Goal: Task Accomplishment & Management: Use online tool/utility

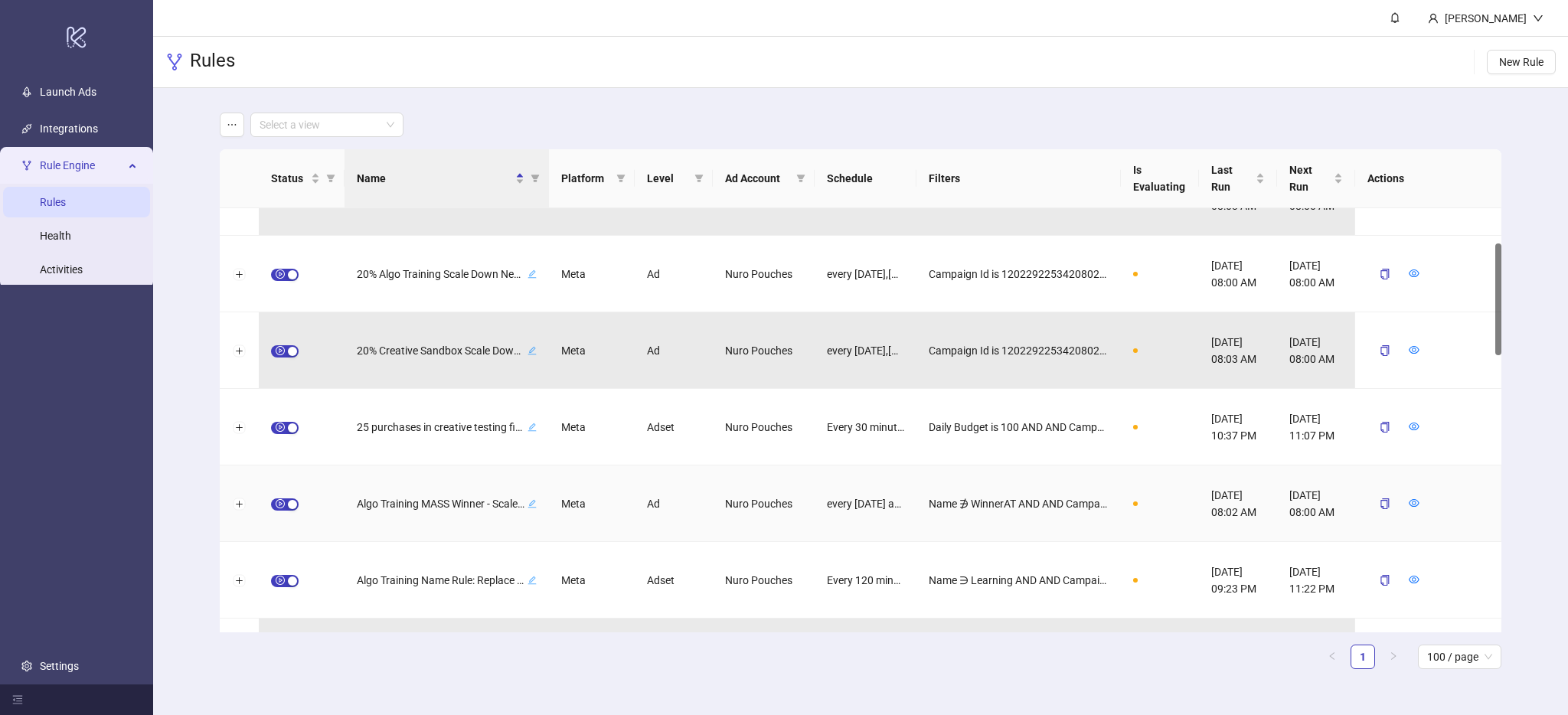
scroll to position [123, 0]
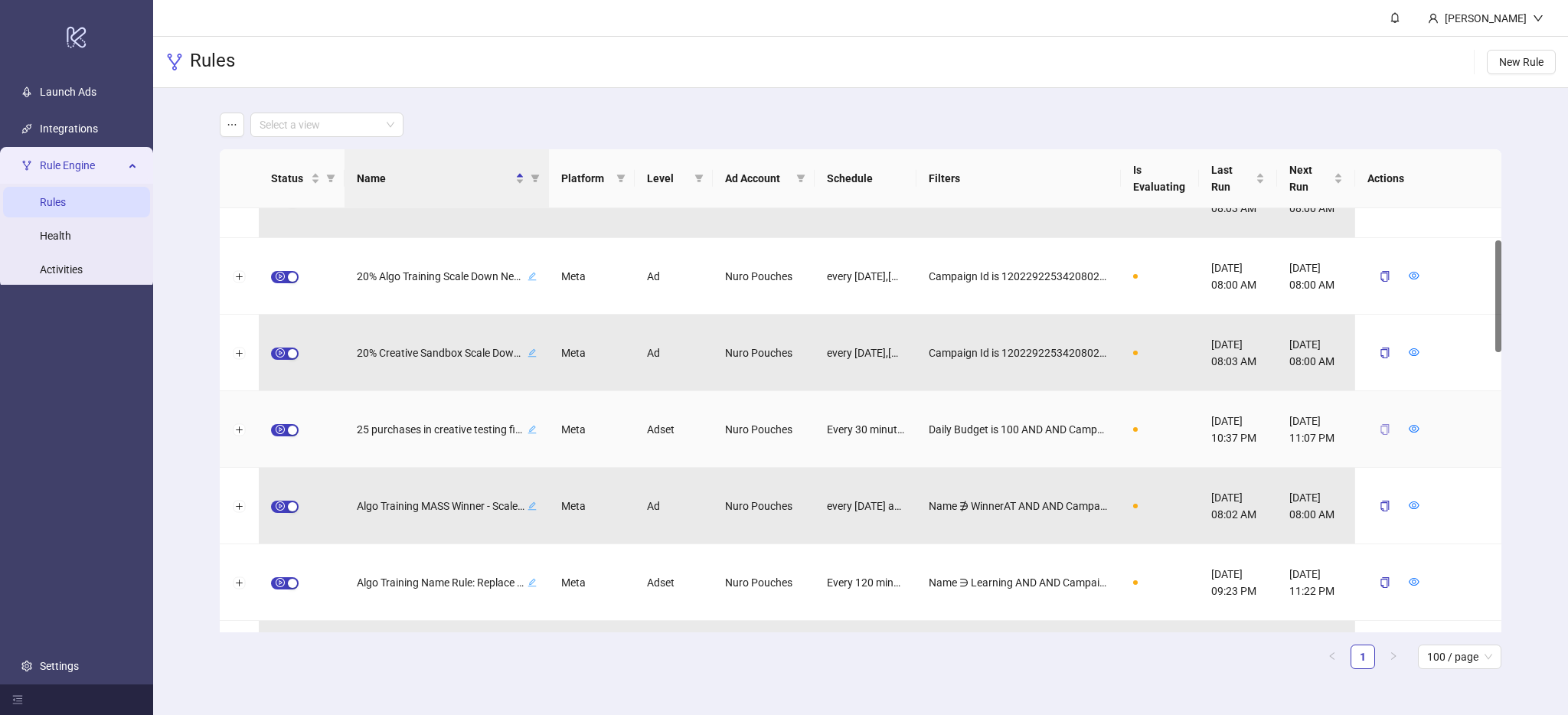
click at [1385, 422] on button "button" at bounding box center [1385, 430] width 36 height 24
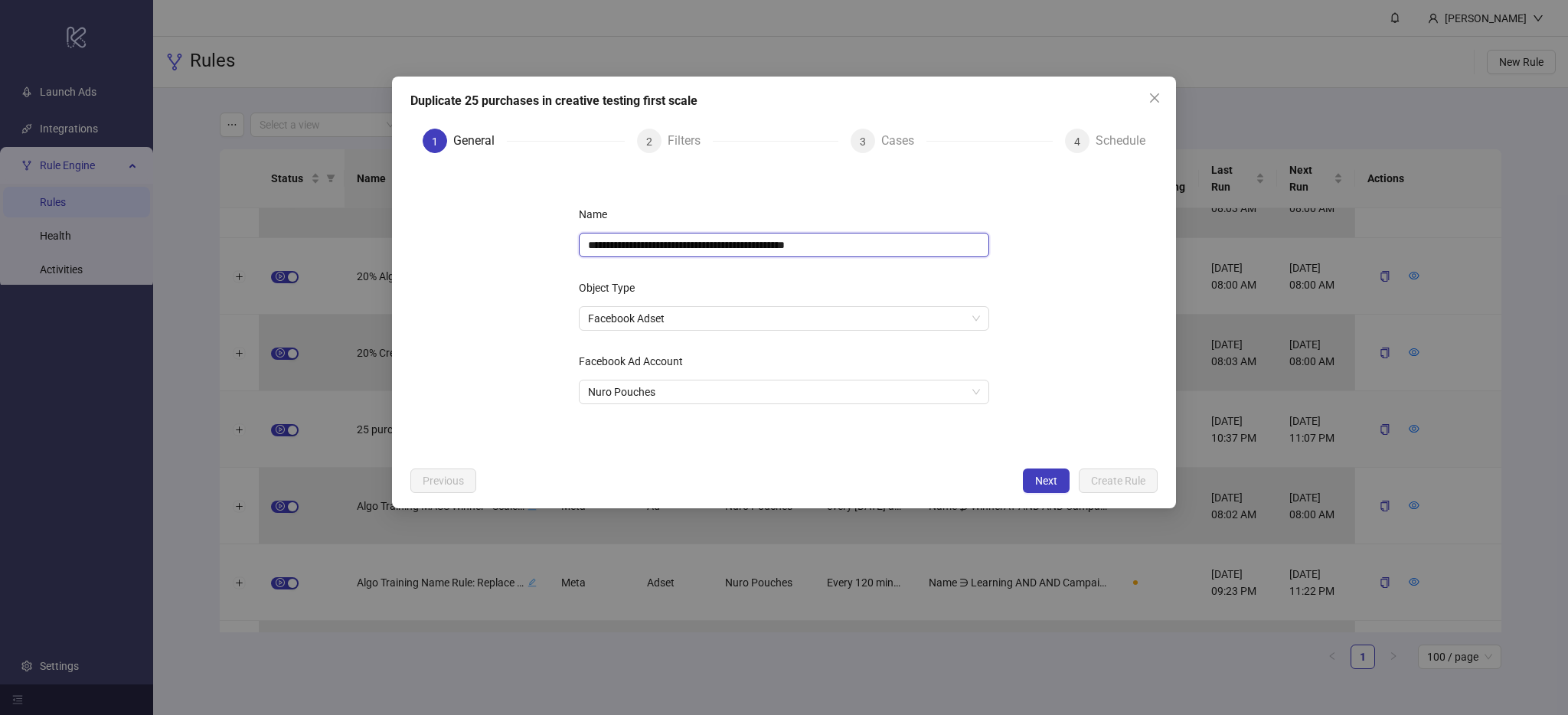
click at [600, 243] on input "**********" at bounding box center [784, 245] width 410 height 24
click at [856, 243] on input "**********" at bounding box center [784, 245] width 410 height 24
type input "**********"
click at [1046, 478] on span "Next" at bounding box center [1046, 480] width 23 height 12
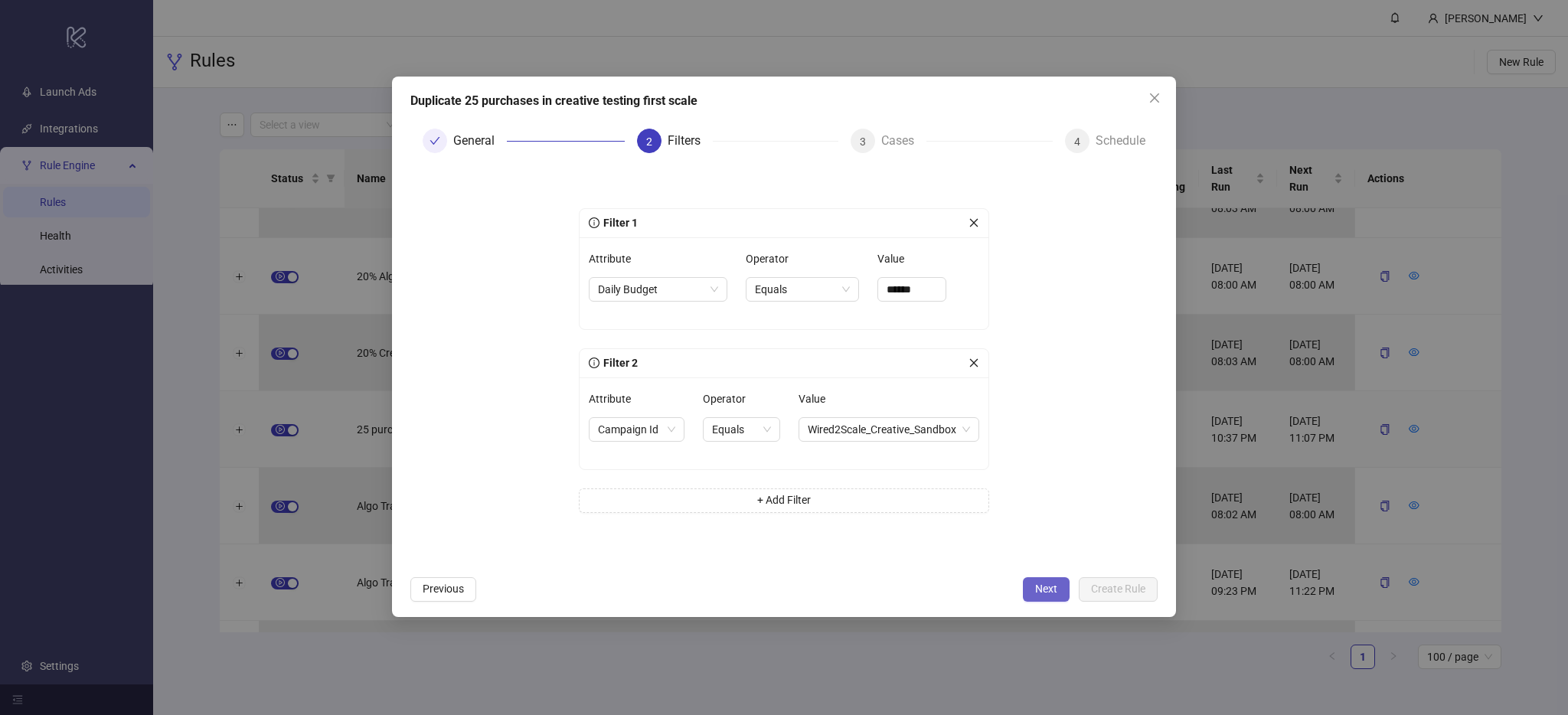
click at [1058, 585] on button "Next" at bounding box center [1046, 589] width 47 height 24
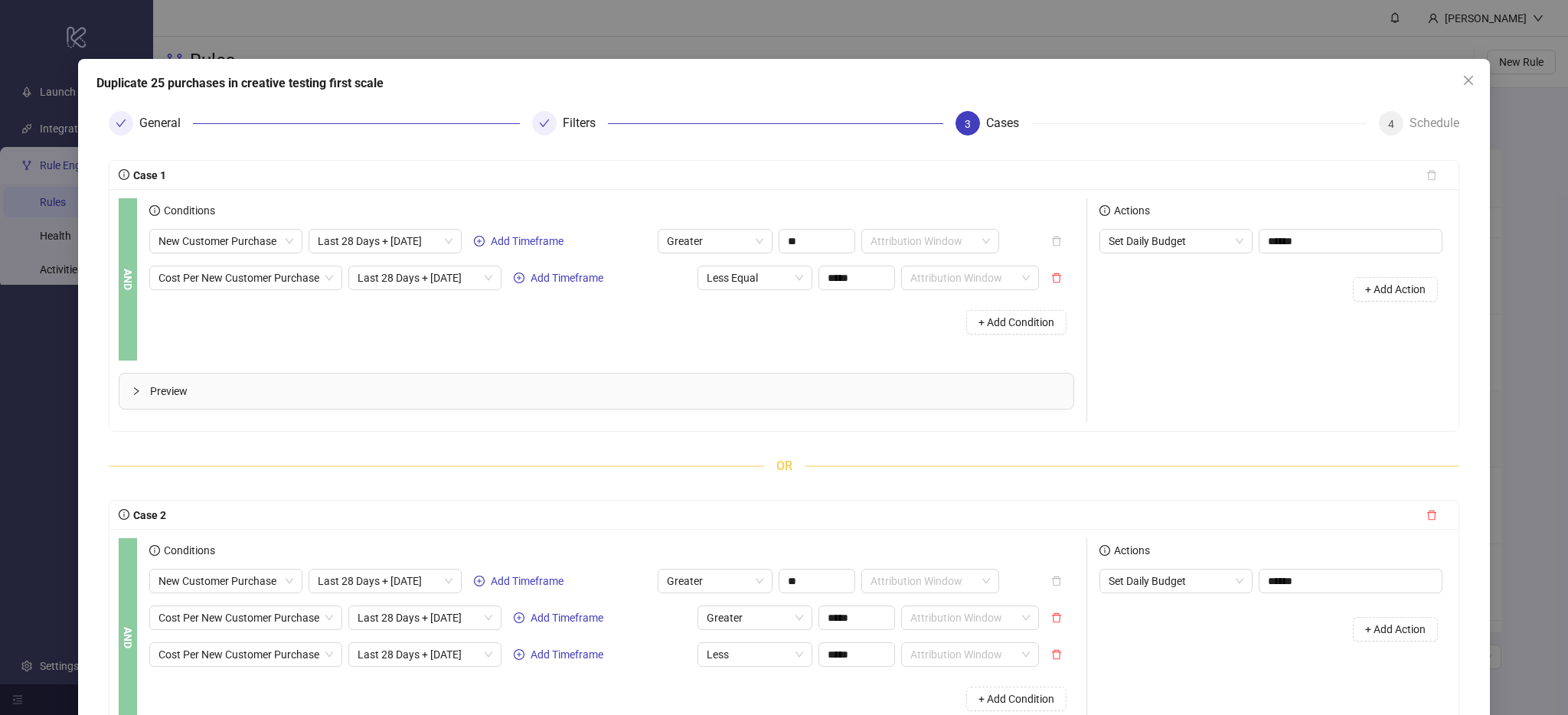
scroll to position [26, 0]
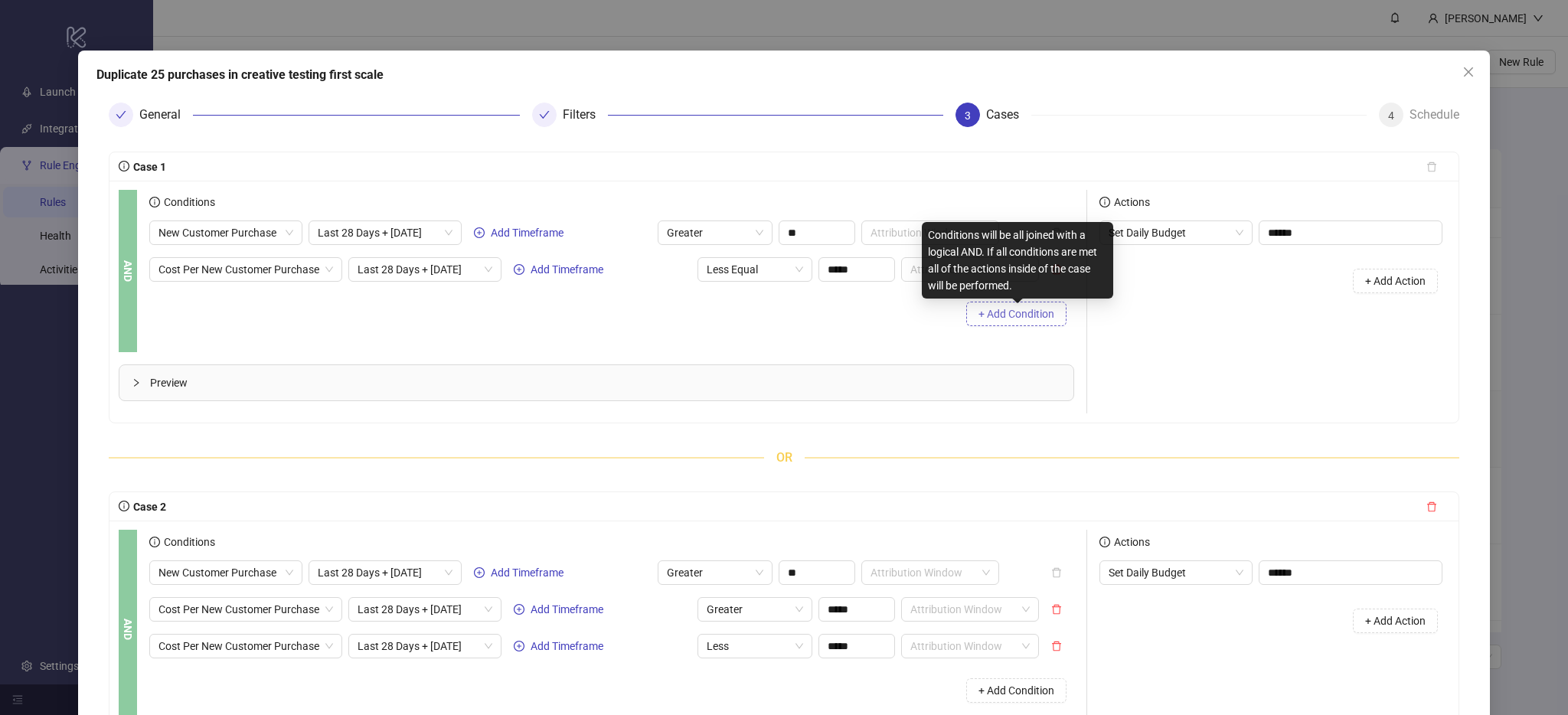
click at [997, 314] on span "+ Add Condition" at bounding box center [1016, 313] width 76 height 12
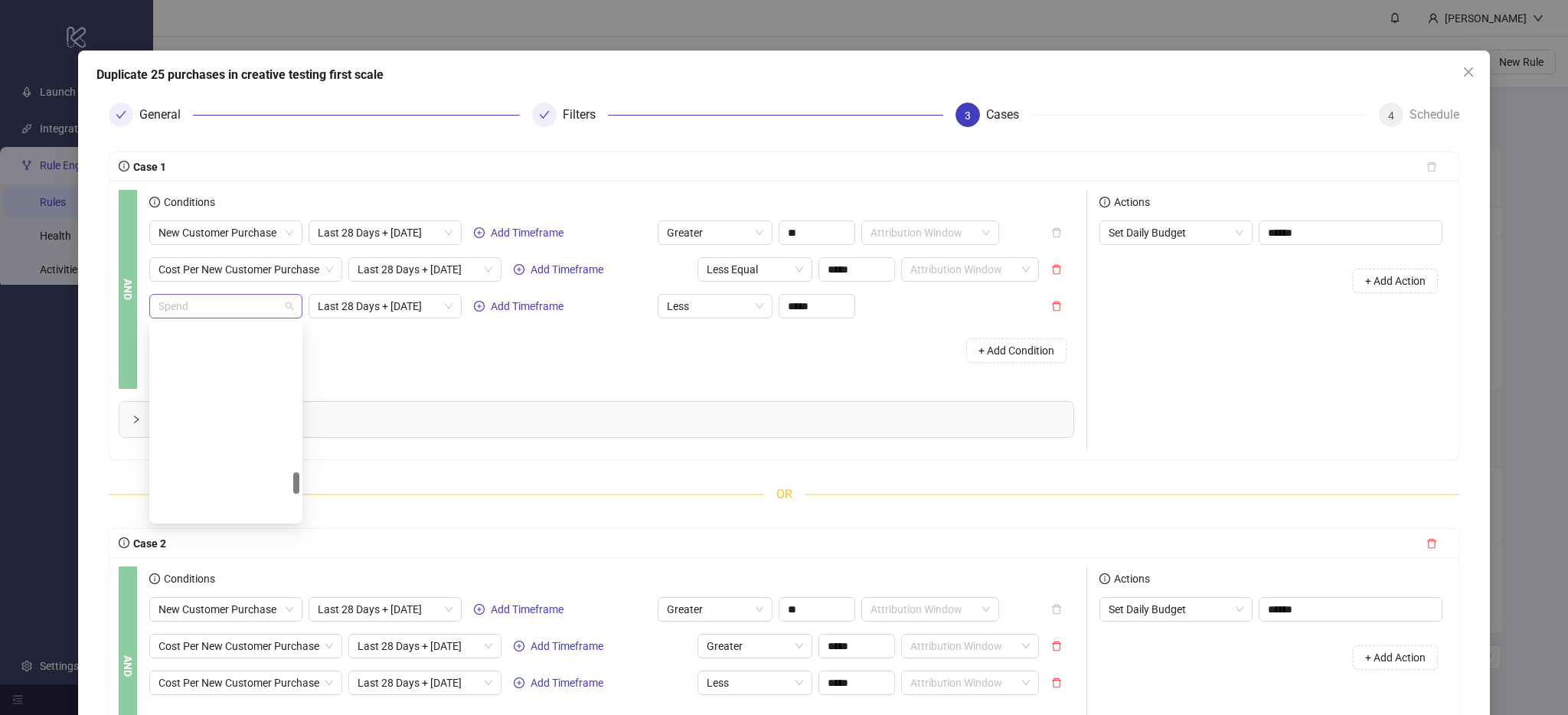
click at [219, 303] on span "Spend" at bounding box center [226, 306] width 135 height 23
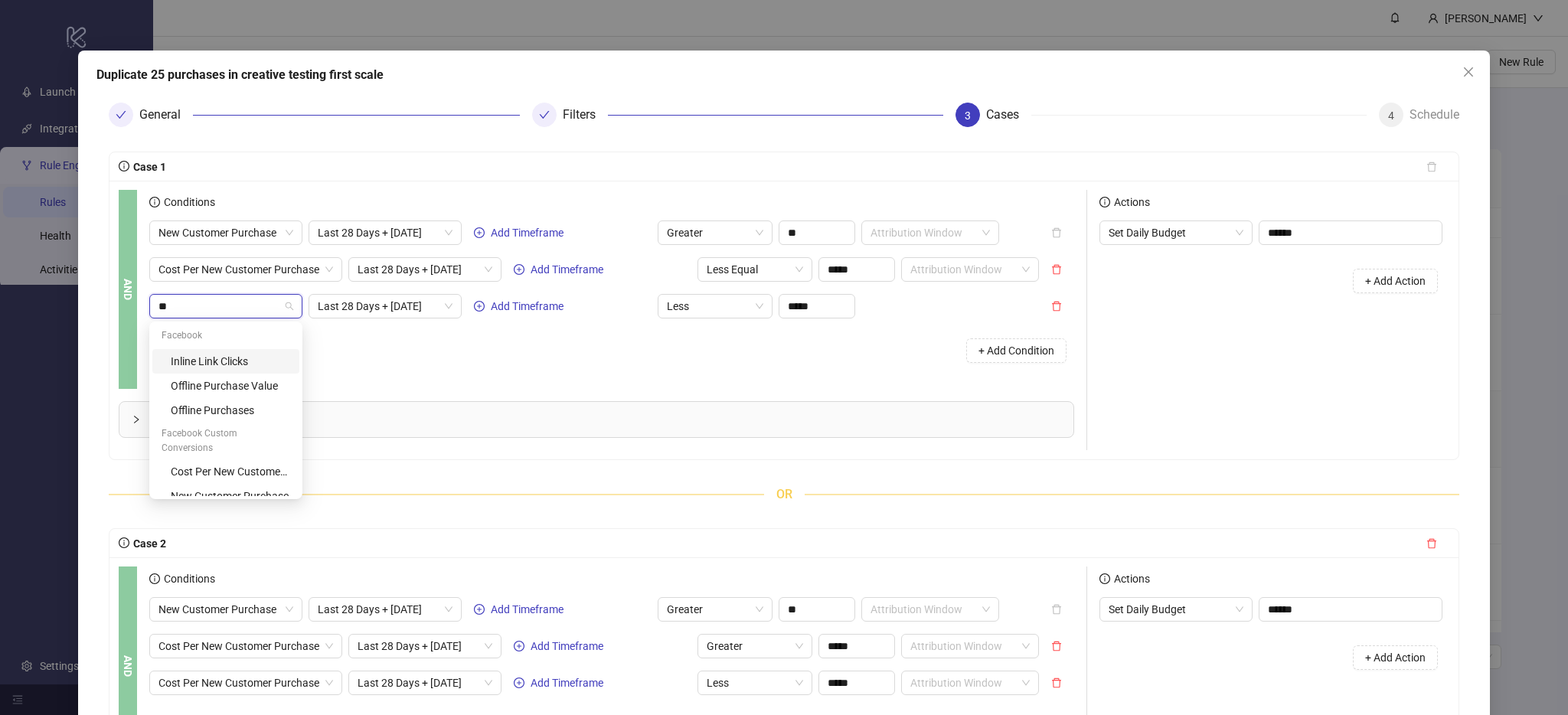
scroll to position [0, 0]
type input "***"
click at [210, 389] on div "New Customer Purchase" at bounding box center [230, 398] width 119 height 17
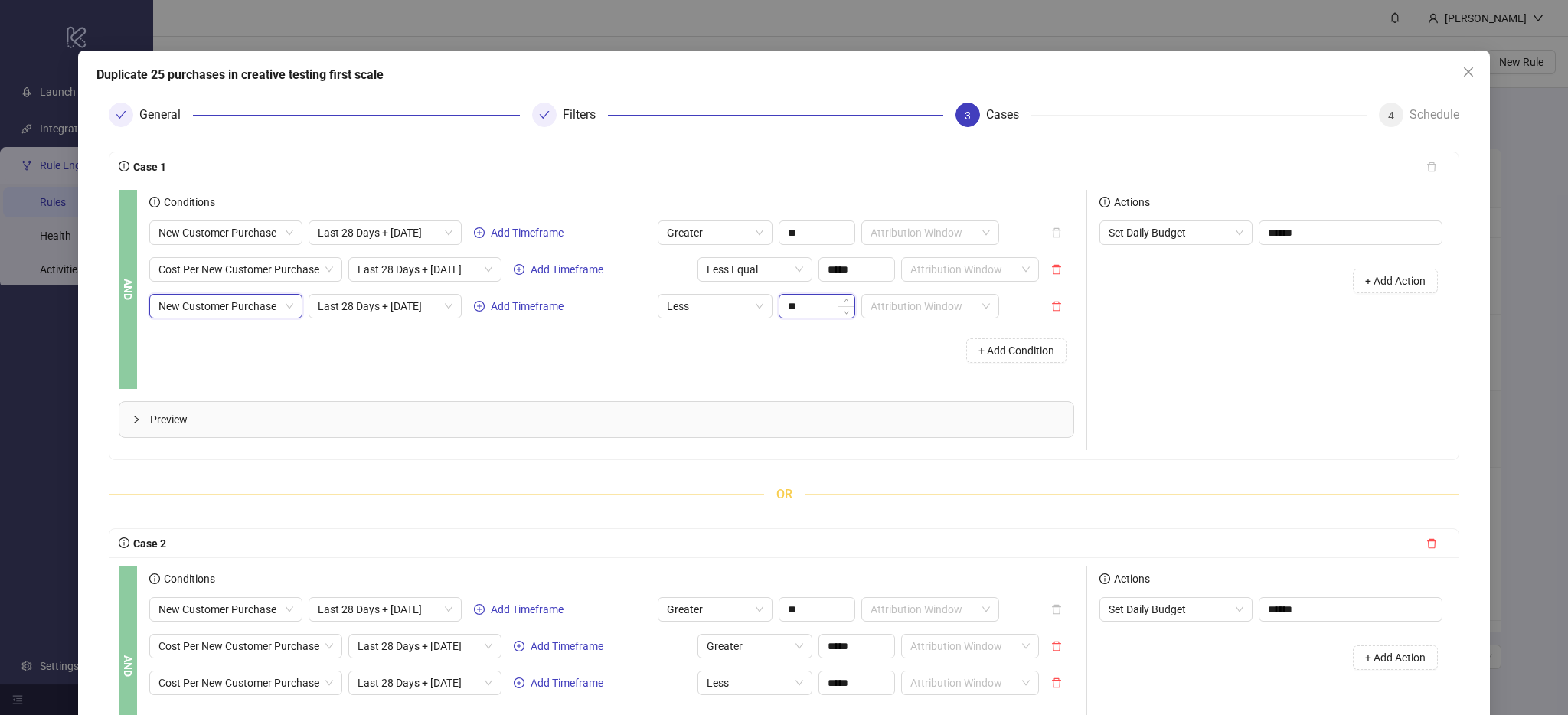
click at [795, 305] on input "**" at bounding box center [817, 306] width 75 height 23
click at [723, 232] on span "Greater" at bounding box center [715, 233] width 97 height 23
type input "**"
click at [711, 310] on div "Greater Equal" at bounding box center [715, 312] width 90 height 17
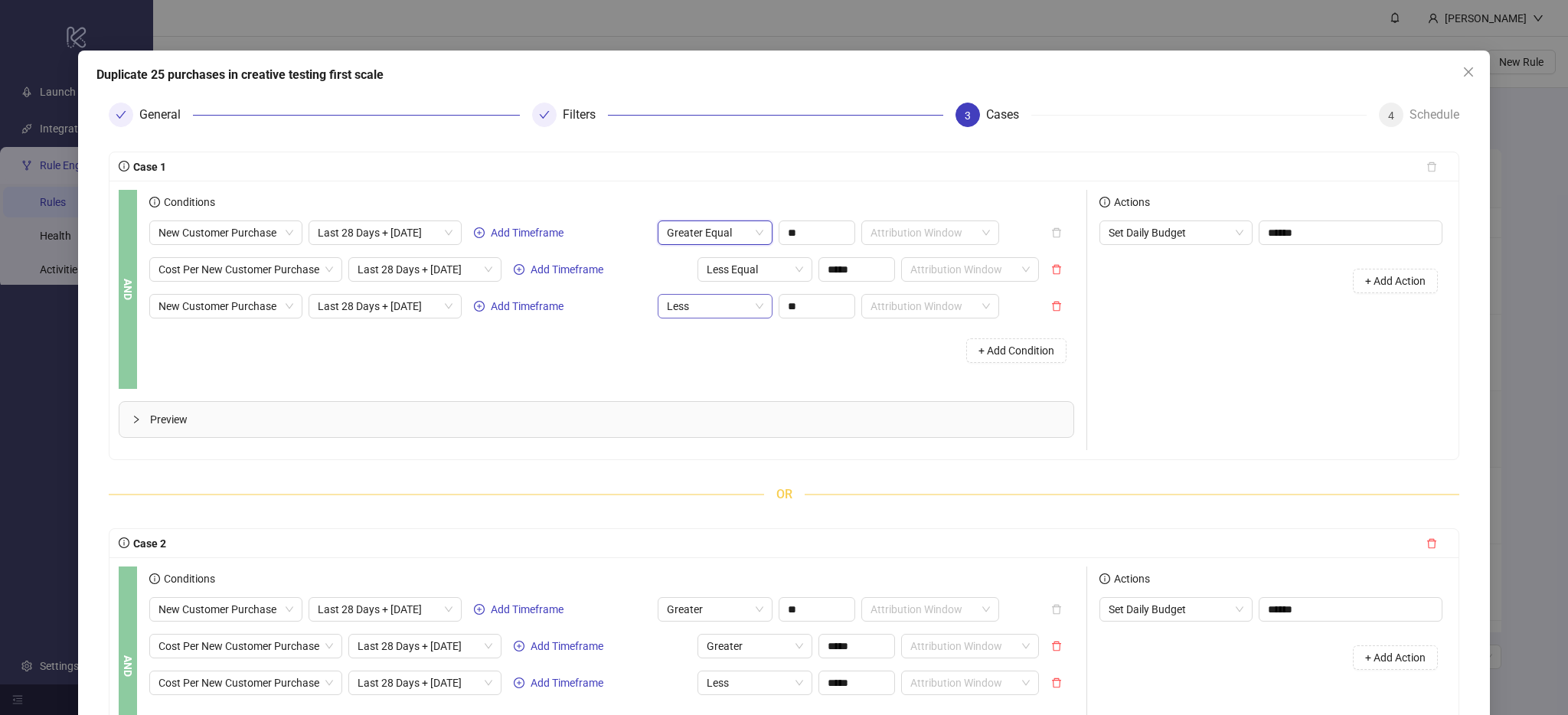
click at [725, 310] on span "Less" at bounding box center [715, 306] width 97 height 23
click at [853, 373] on div "Conditions New Customer Purchase Last 28 Days + [DATE] Add Timeframe Greater Eq…" at bounding box center [617, 289] width 937 height 199
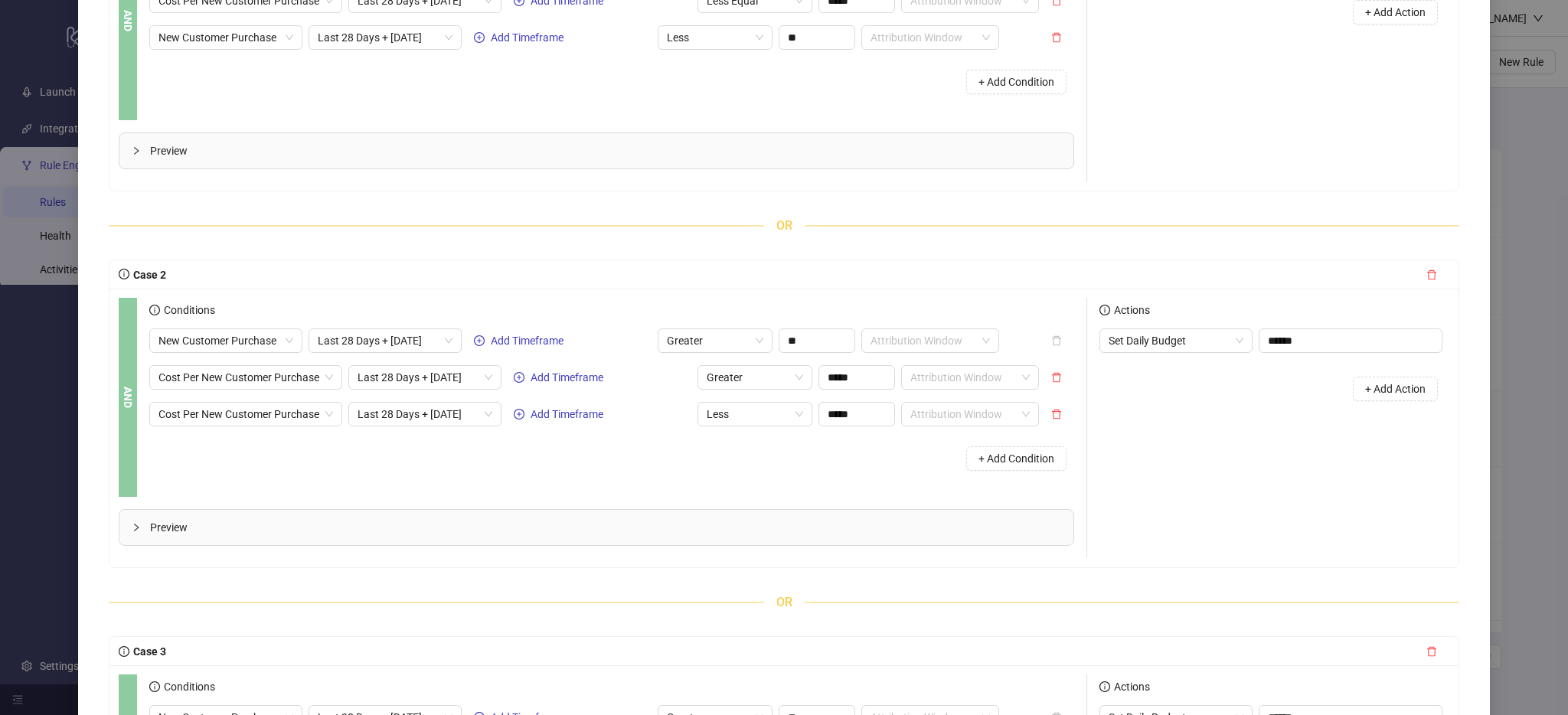
scroll to position [297, 0]
click at [730, 342] on span "Greater" at bounding box center [715, 338] width 97 height 23
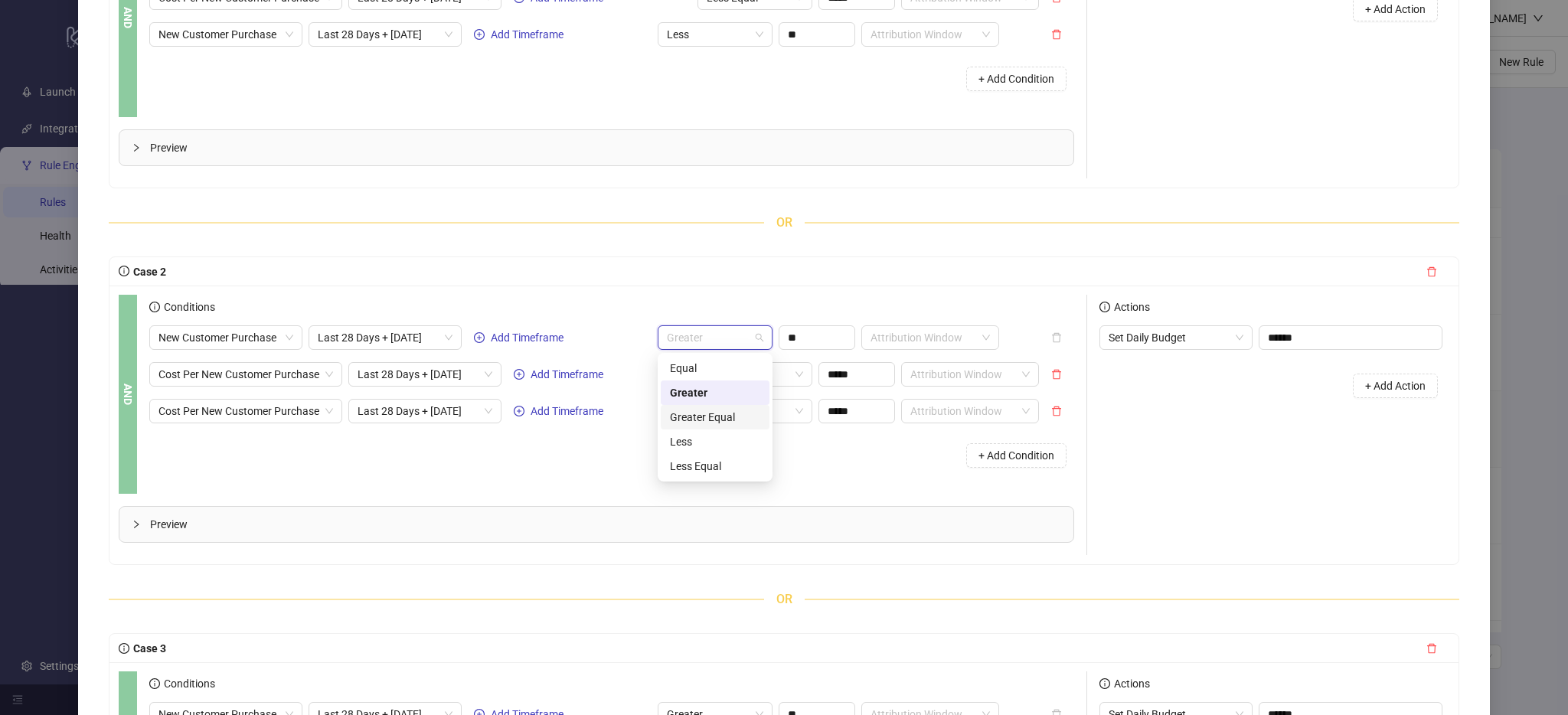
click at [725, 419] on div "Greater Equal" at bounding box center [715, 418] width 90 height 17
click at [1003, 463] on button "+ Add Condition" at bounding box center [1016, 455] width 100 height 24
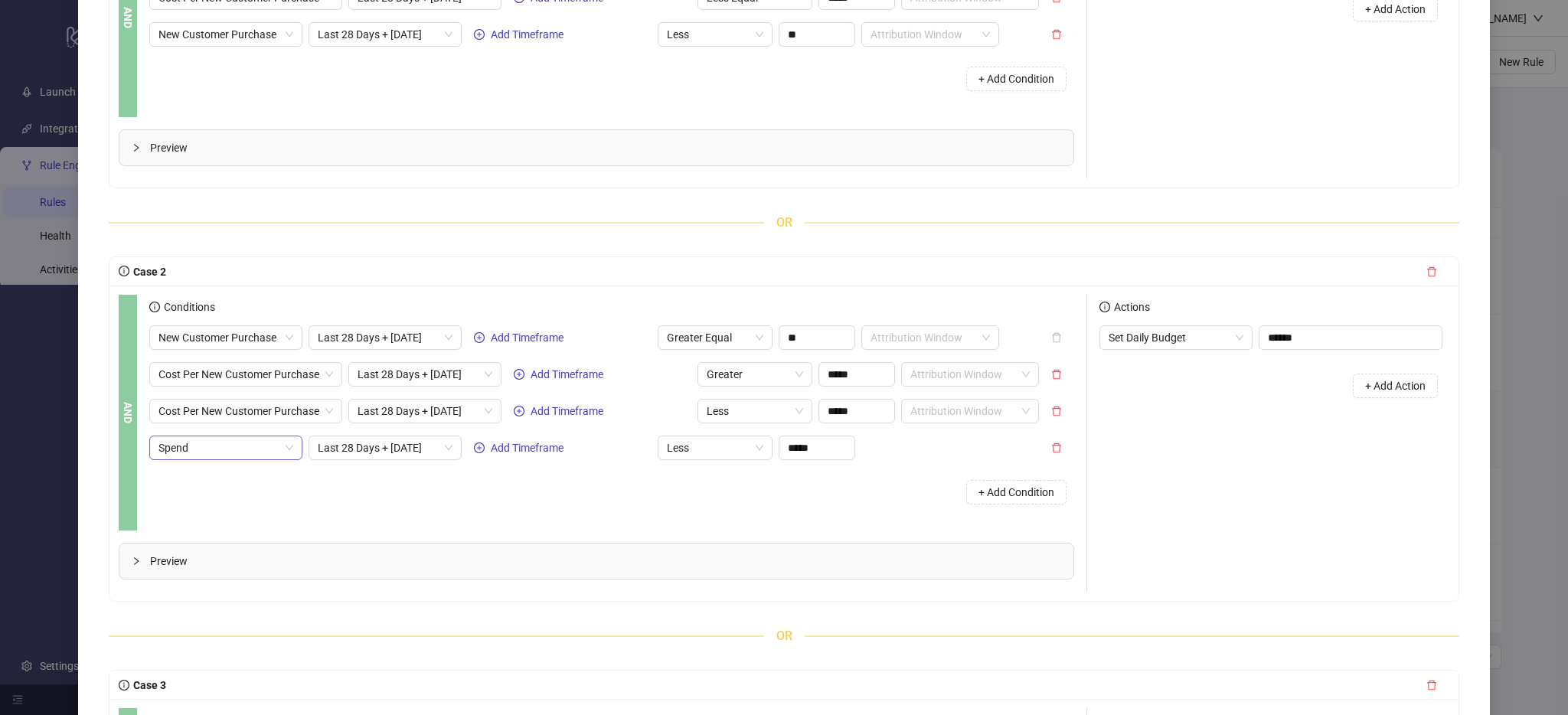
click at [240, 460] on div "Spend" at bounding box center [225, 448] width 153 height 24
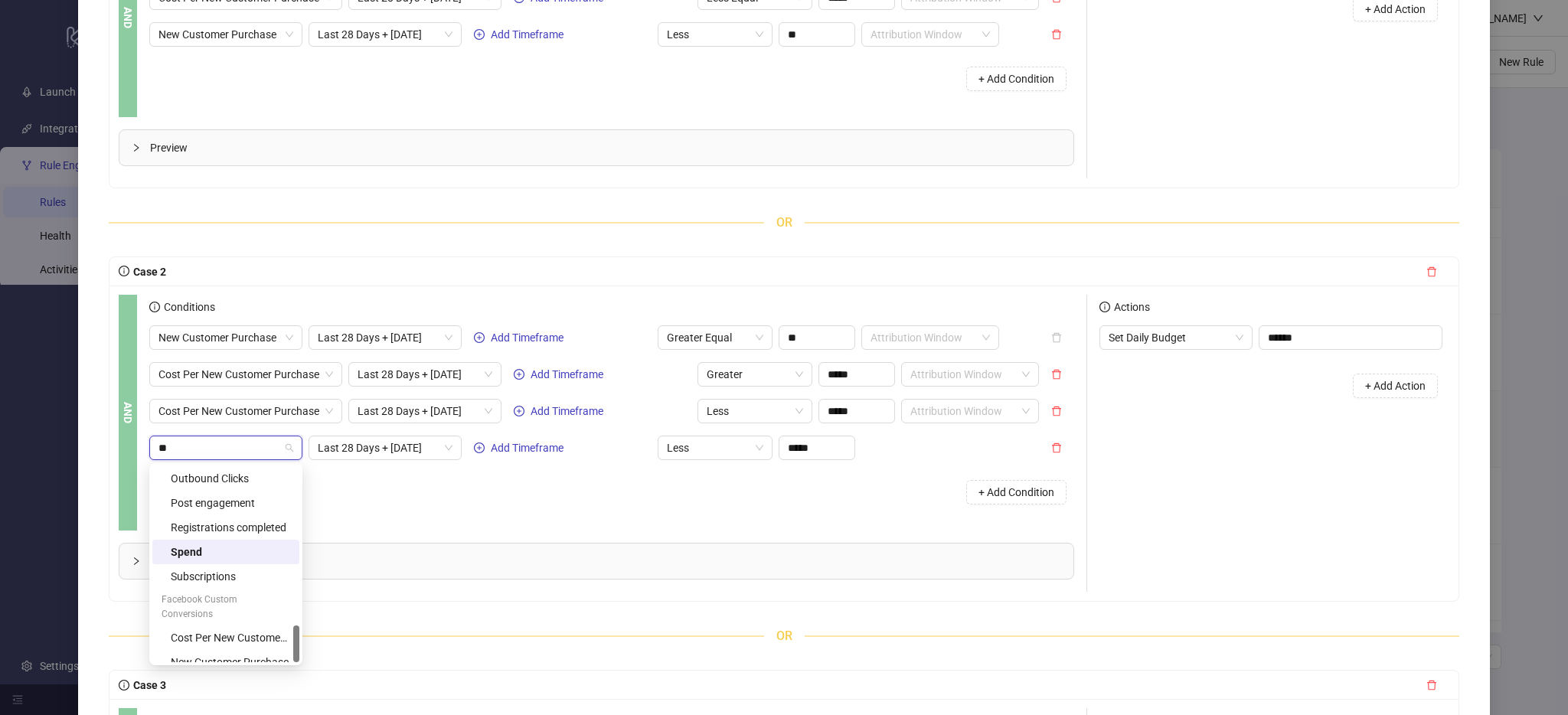
scroll to position [0, 0]
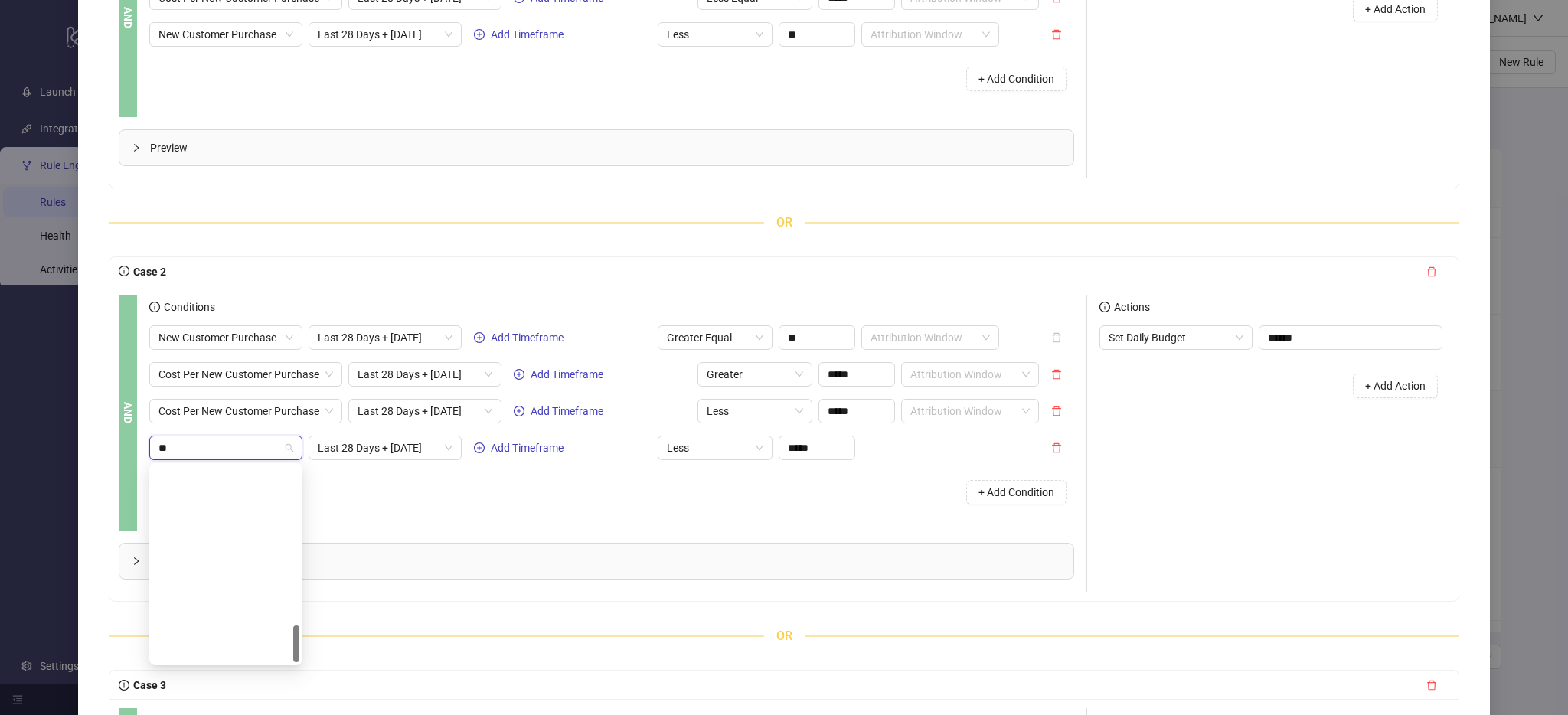
type input "***"
click at [222, 531] on div "New Customer Purchase" at bounding box center [230, 540] width 119 height 17
click at [810, 452] on input "**" at bounding box center [817, 448] width 75 height 23
type input "**"
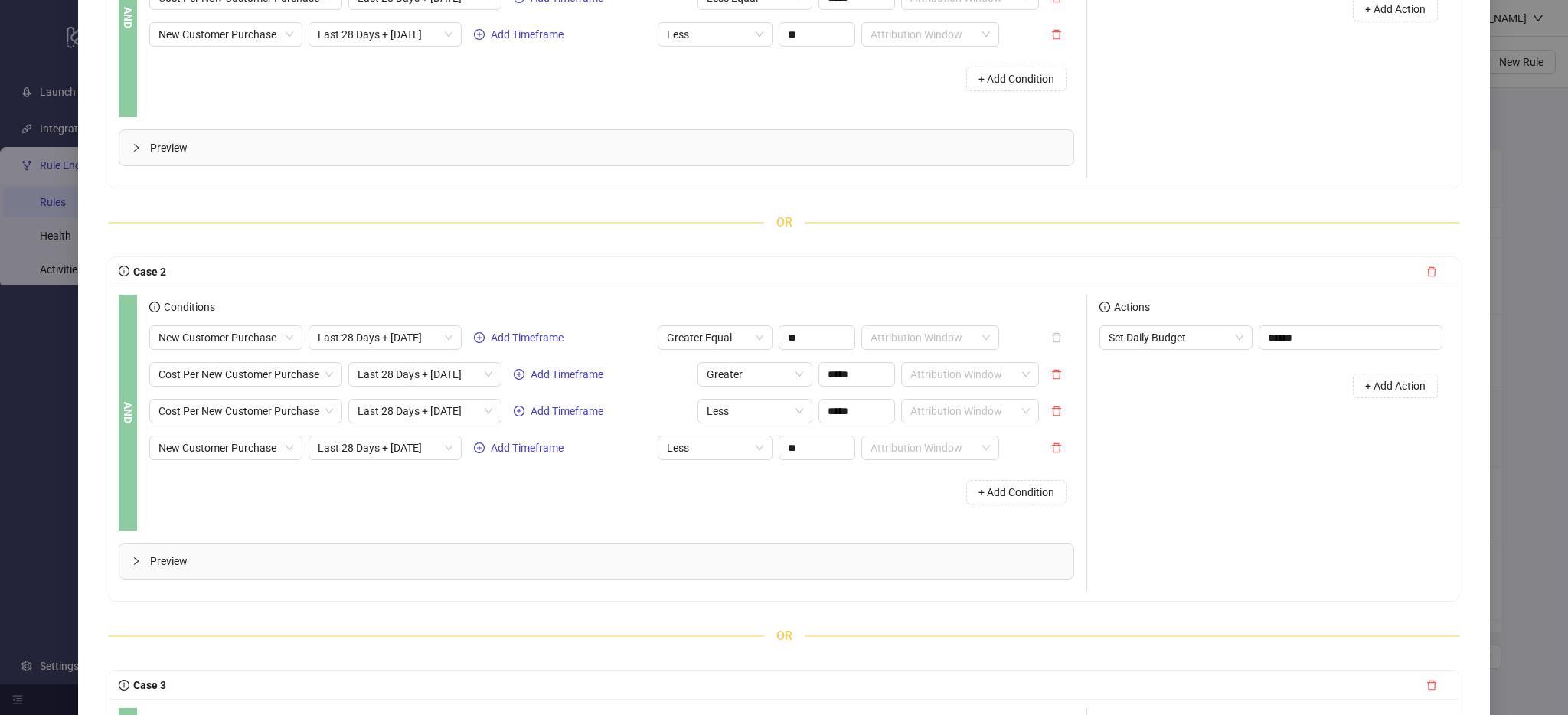
click at [823, 489] on div "+ Add Condition" at bounding box center [612, 492] width 925 height 39
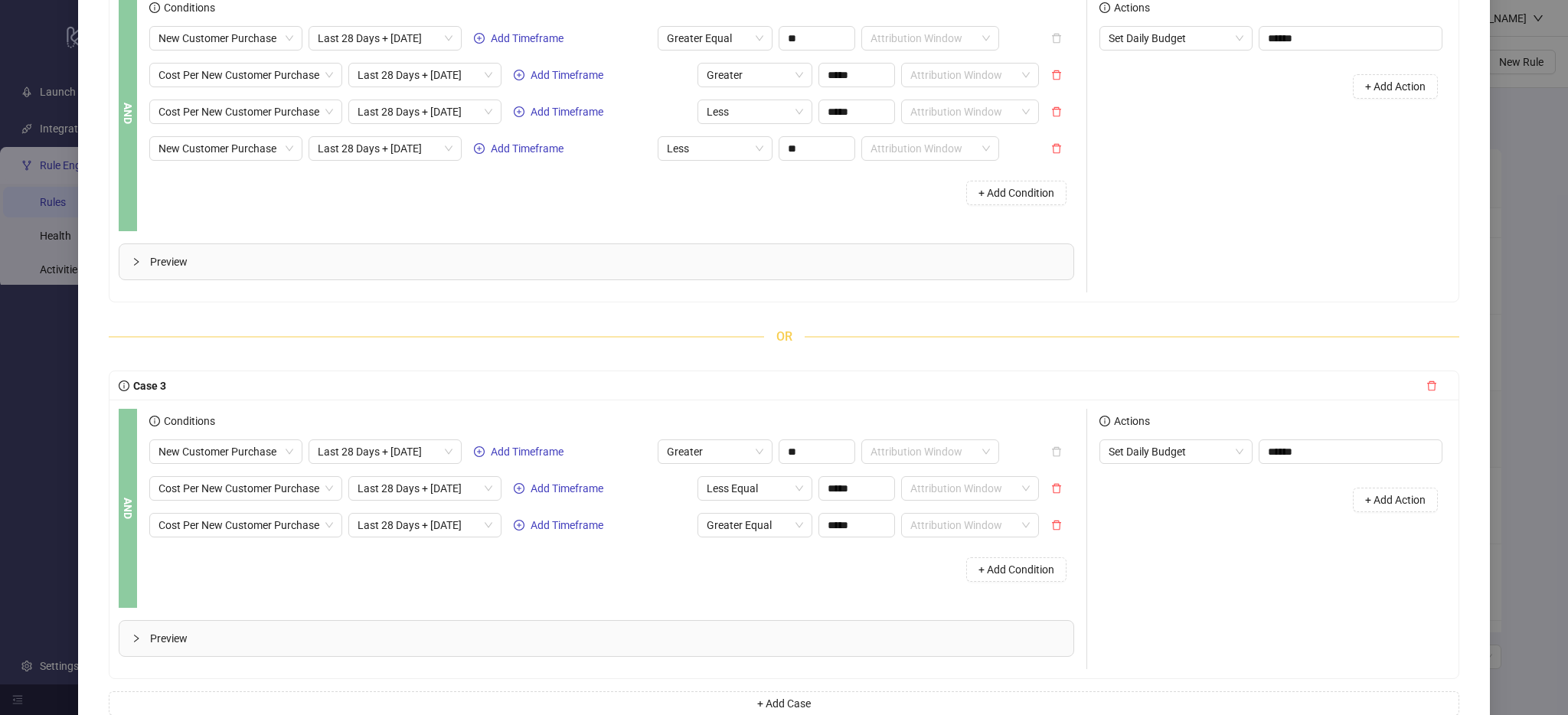
scroll to position [618, 0]
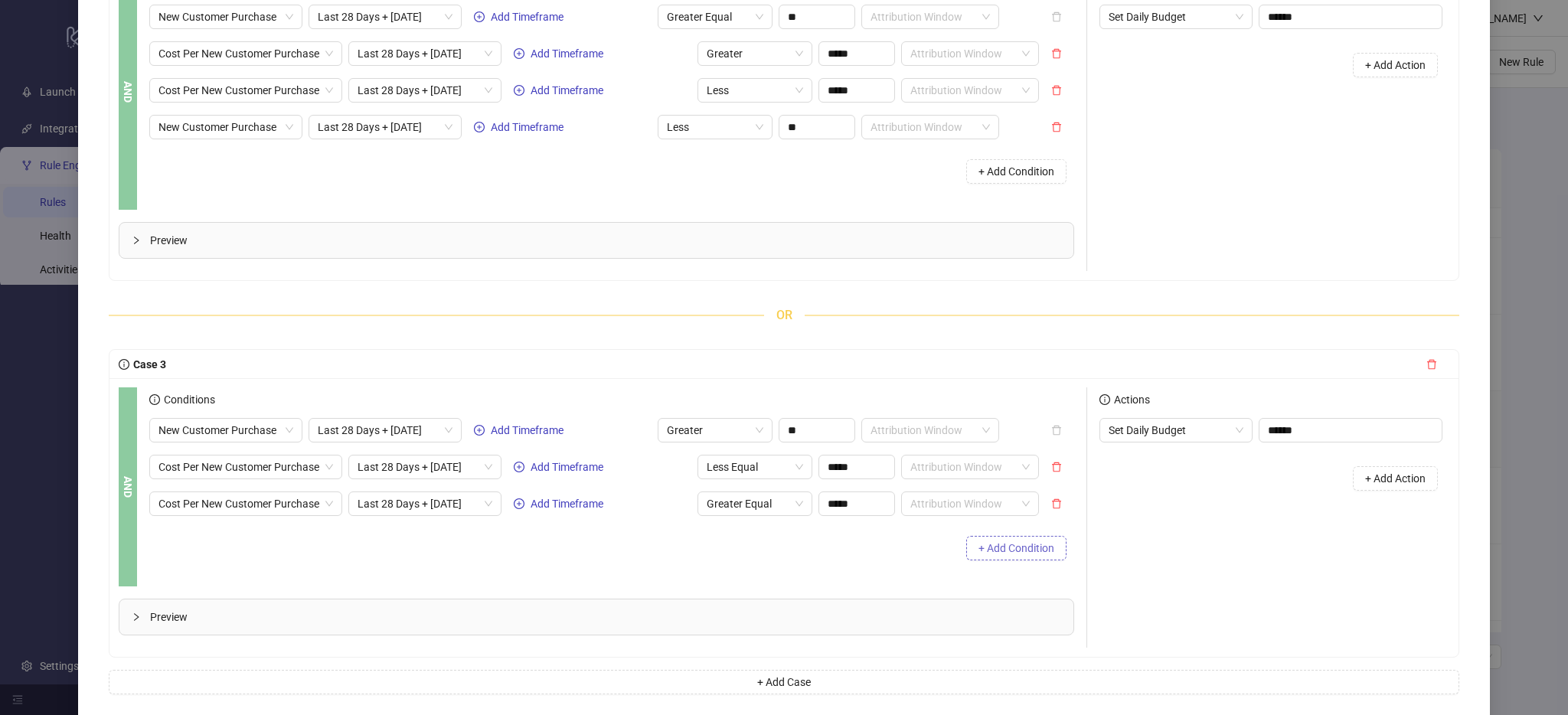
click at [1030, 557] on button "+ Add Condition" at bounding box center [1016, 548] width 100 height 24
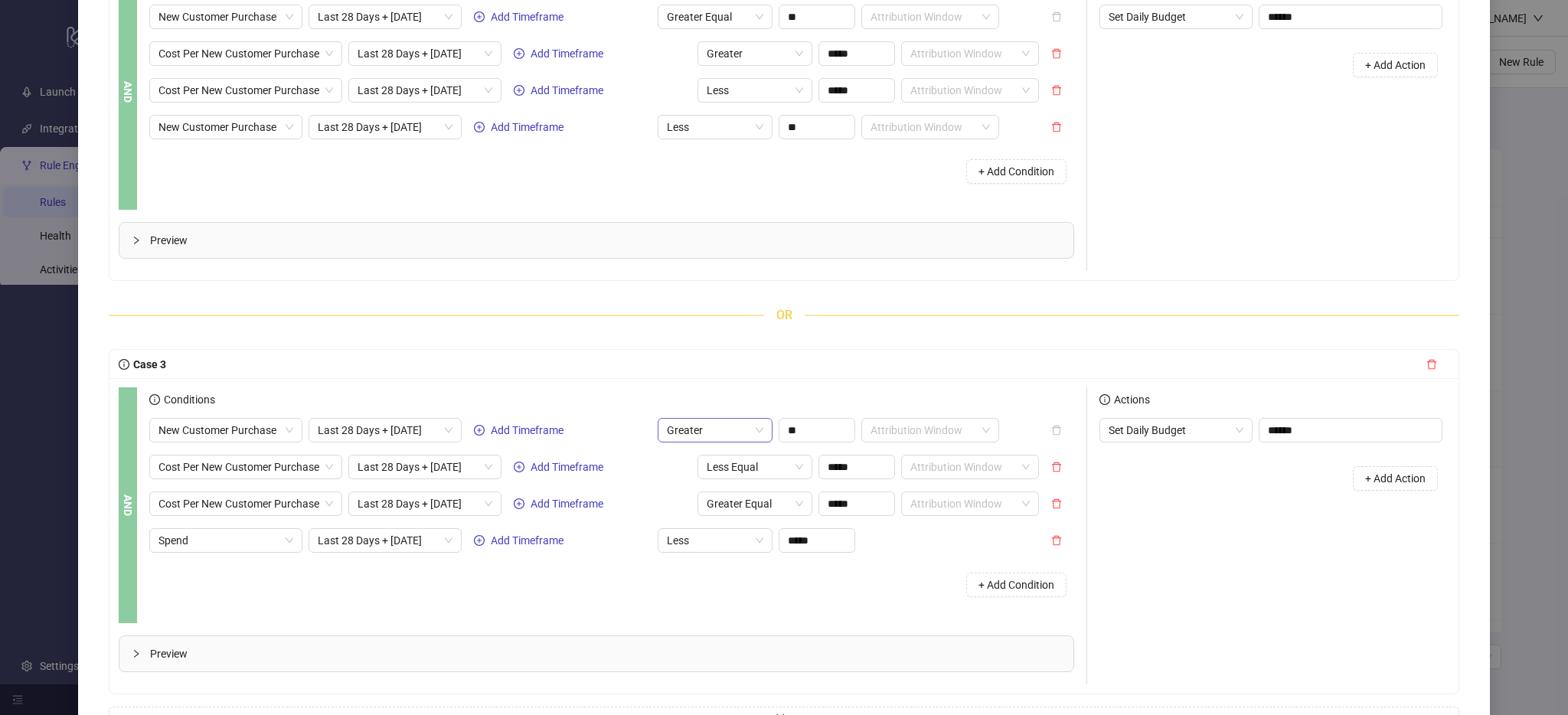
click at [695, 427] on span "Greater" at bounding box center [715, 430] width 97 height 23
click at [709, 505] on div "Greater Equal" at bounding box center [715, 510] width 90 height 17
click at [256, 550] on span "Spend" at bounding box center [226, 540] width 135 height 23
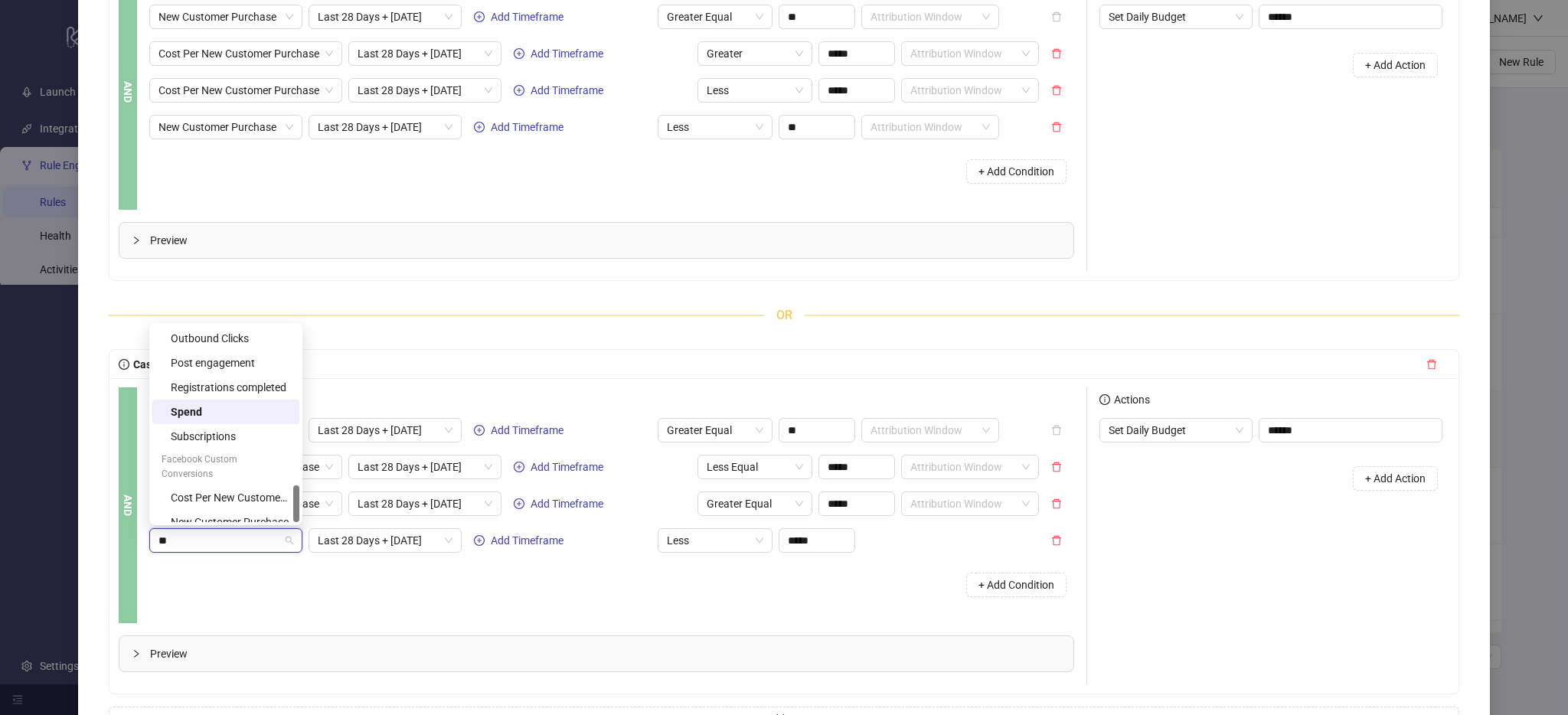
scroll to position [0, 0]
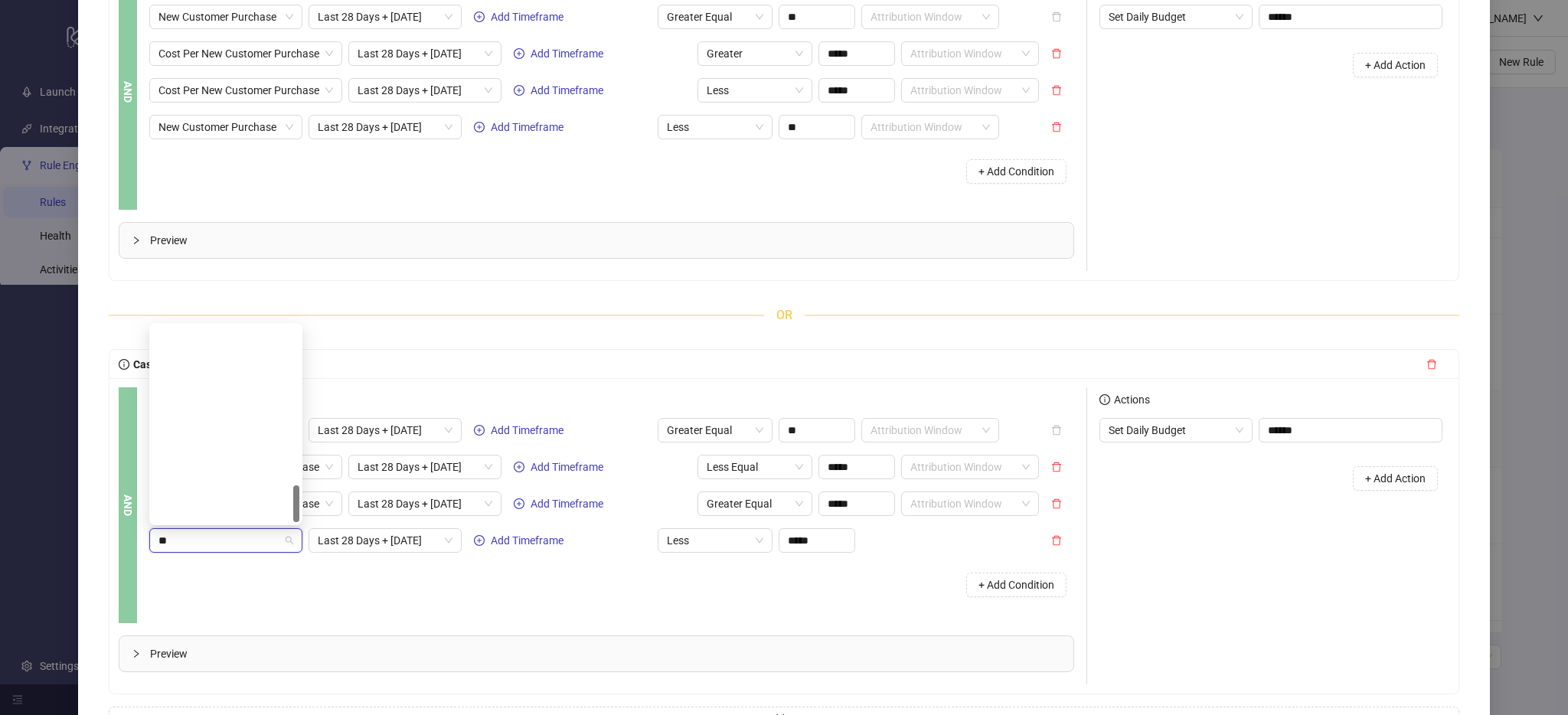
type input "***"
click at [243, 517] on div "New Customer Purchase" at bounding box center [230, 523] width 119 height 17
click at [805, 551] on input "**" at bounding box center [817, 540] width 75 height 23
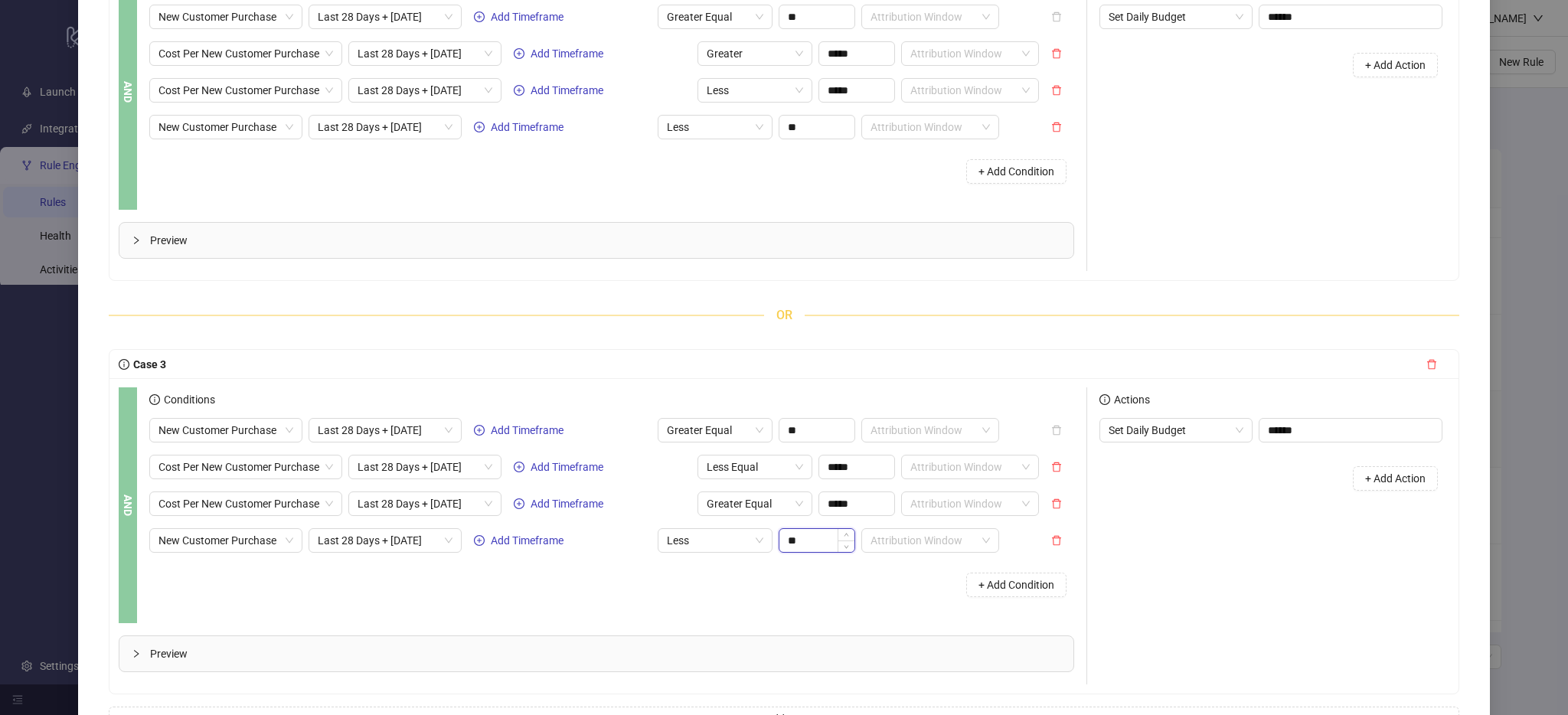
click at [805, 551] on input "**" at bounding box center [817, 540] width 75 height 23
type input "**"
click at [802, 601] on div "+ Add Condition" at bounding box center [612, 585] width 925 height 39
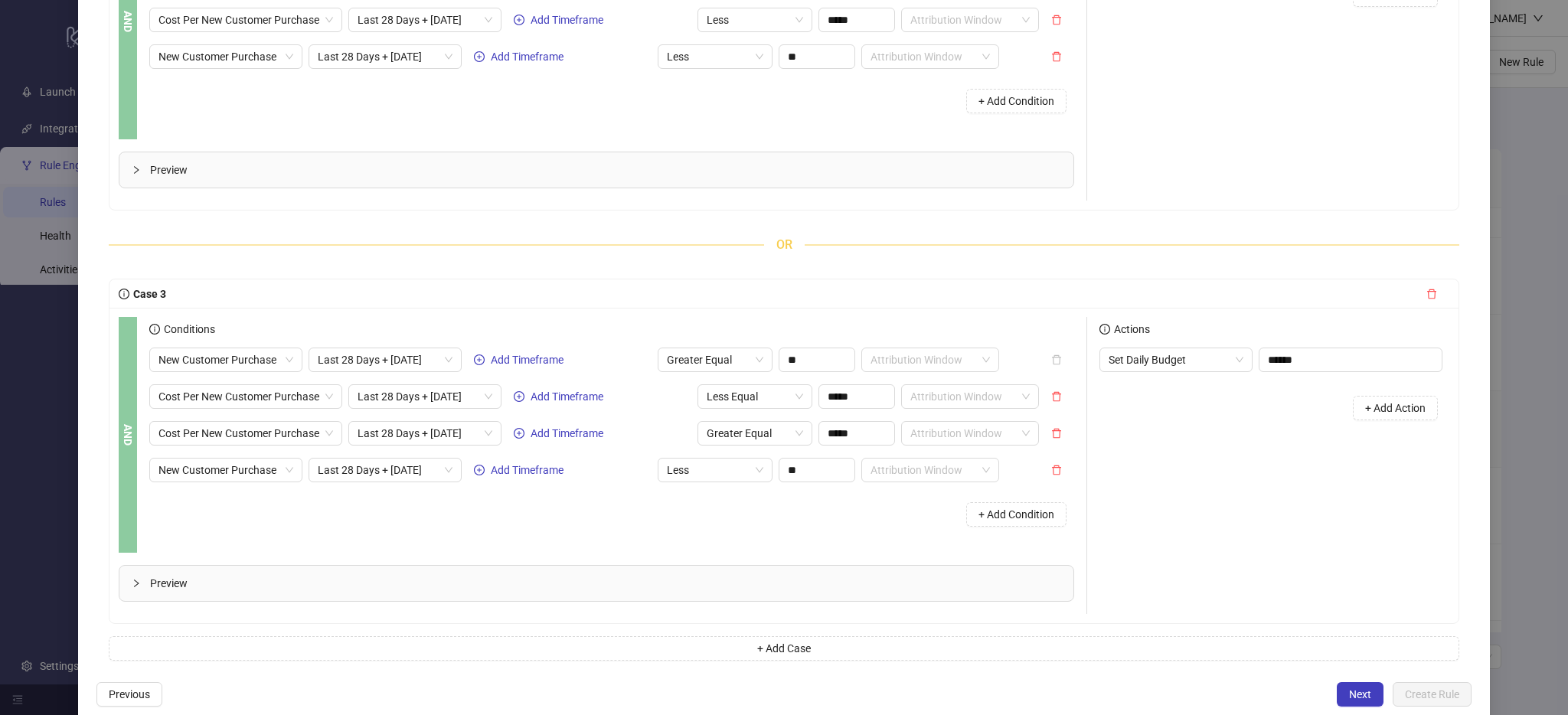
scroll to position [714, 0]
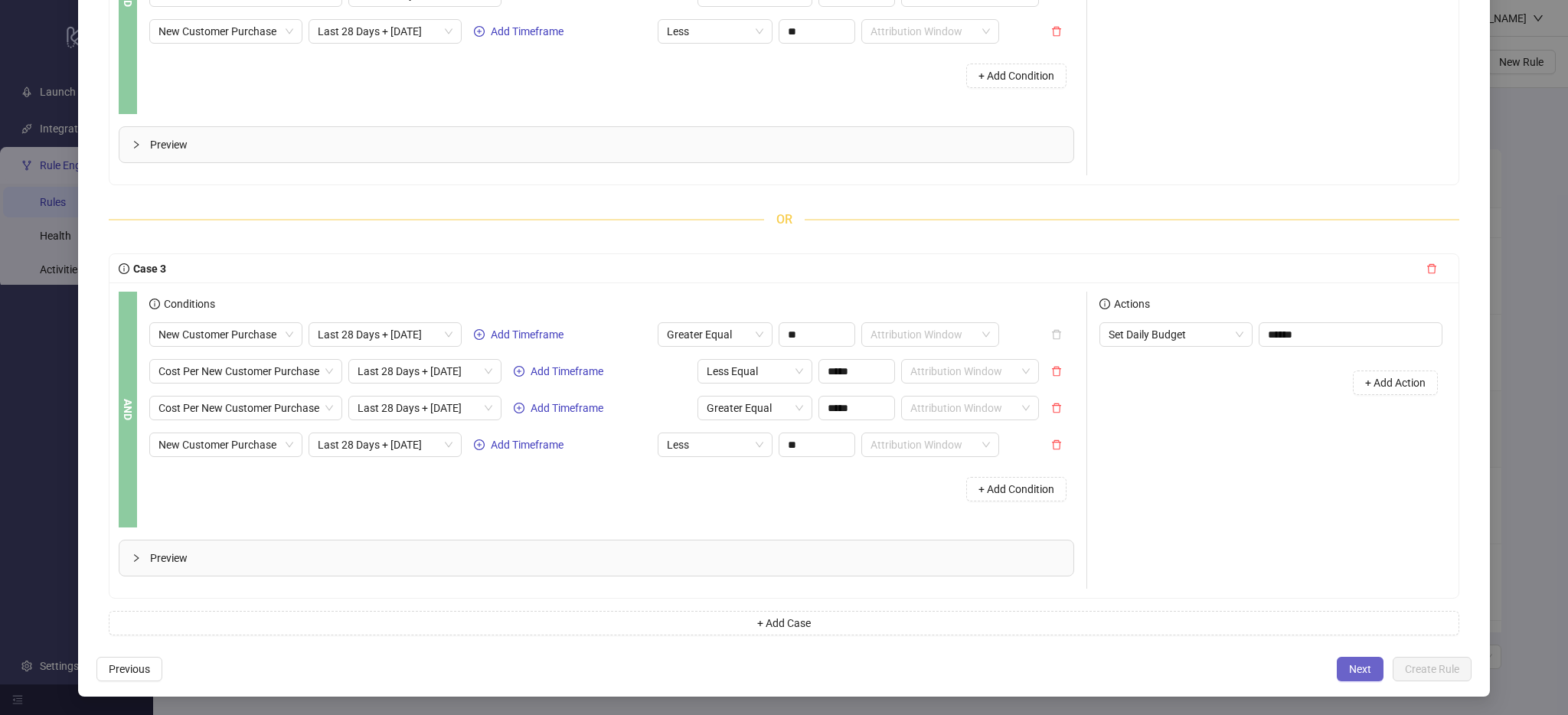
click at [1361, 669] on span "Next" at bounding box center [1361, 669] width 23 height 12
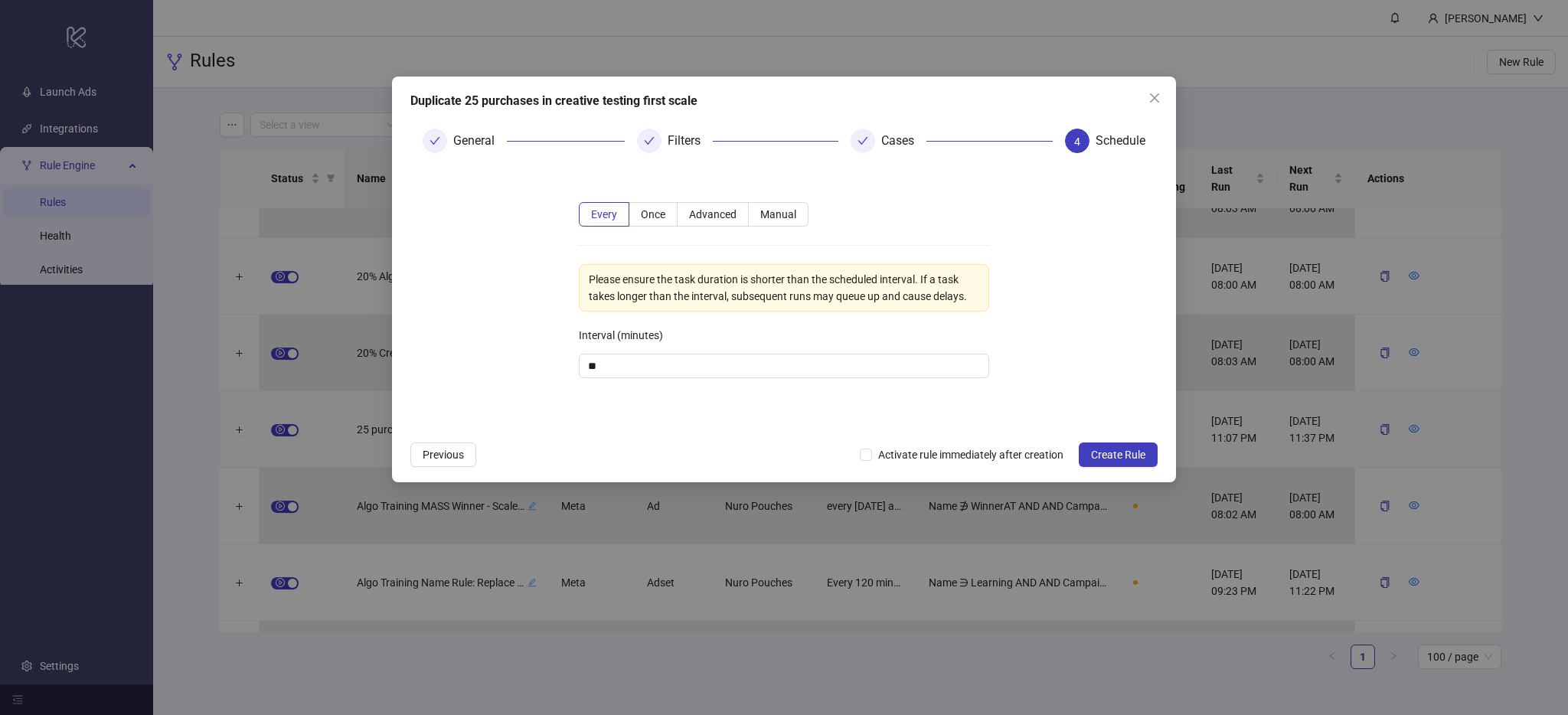
scroll to position [0, 0]
click at [617, 364] on input "**" at bounding box center [784, 366] width 409 height 23
type input "**"
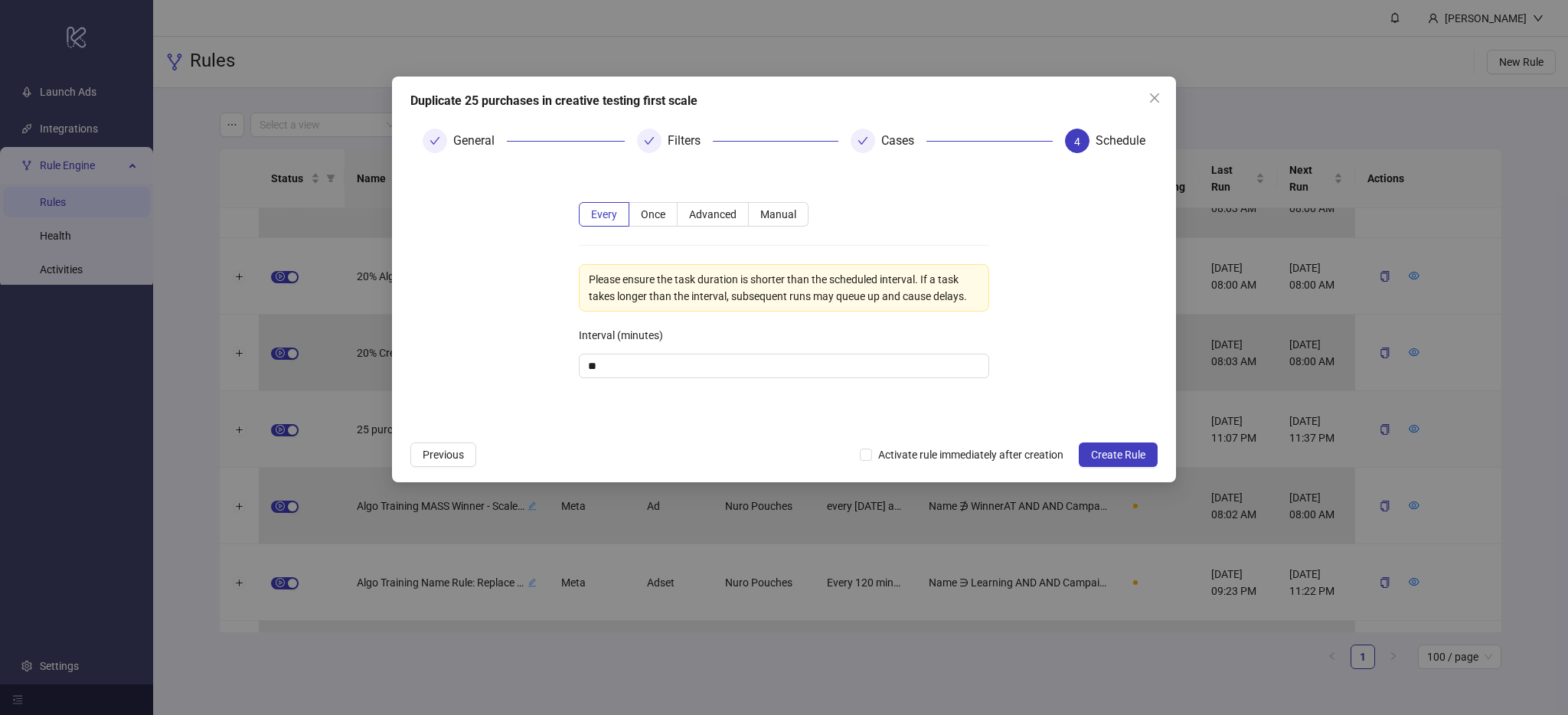
click at [804, 403] on div "Every Once Advanced Manual Please ensure the task duration is shorter than the …" at bounding box center [784, 298] width 460 height 243
click at [1124, 460] on span "Create Rule" at bounding box center [1119, 454] width 54 height 12
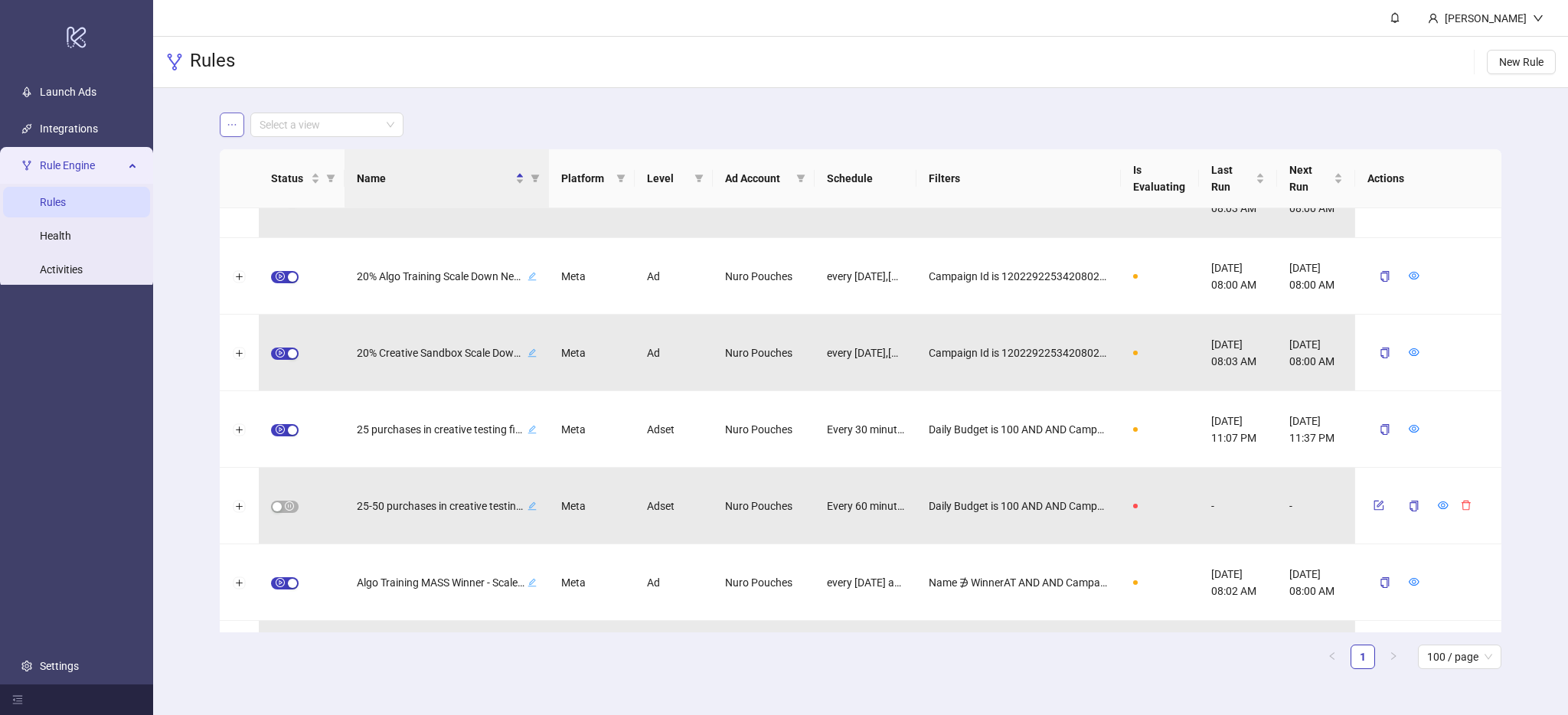
click at [235, 132] on button "button" at bounding box center [232, 125] width 24 height 24
click at [572, 92] on main "Select a view Status Name Platform Level Ad Account Schedule Filters Is Evaluat…" at bounding box center [860, 397] width 1306 height 617
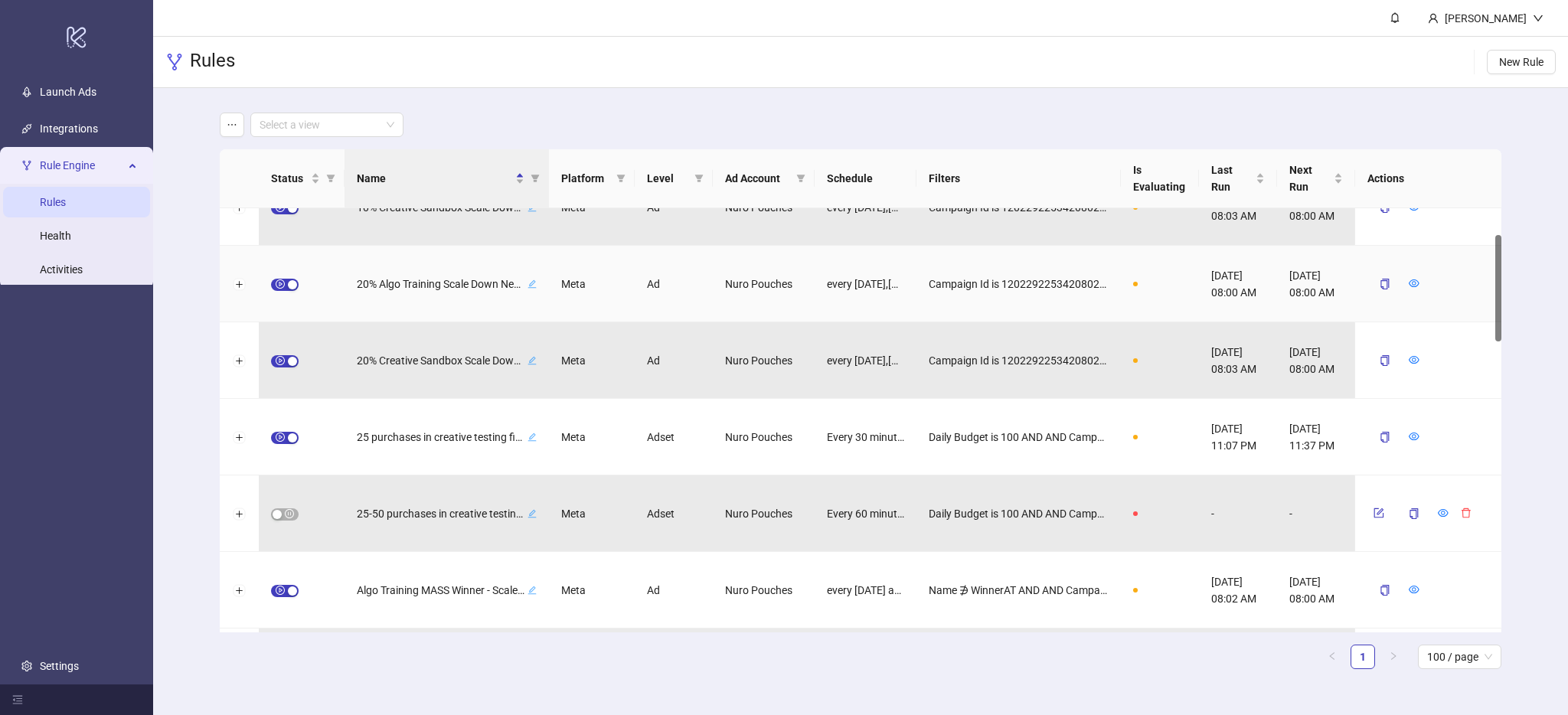
scroll to position [117, 0]
click at [286, 436] on span "button" at bounding box center [284, 436] width 27 height 12
click at [1469, 435] on icon "delete" at bounding box center [1467, 435] width 9 height 10
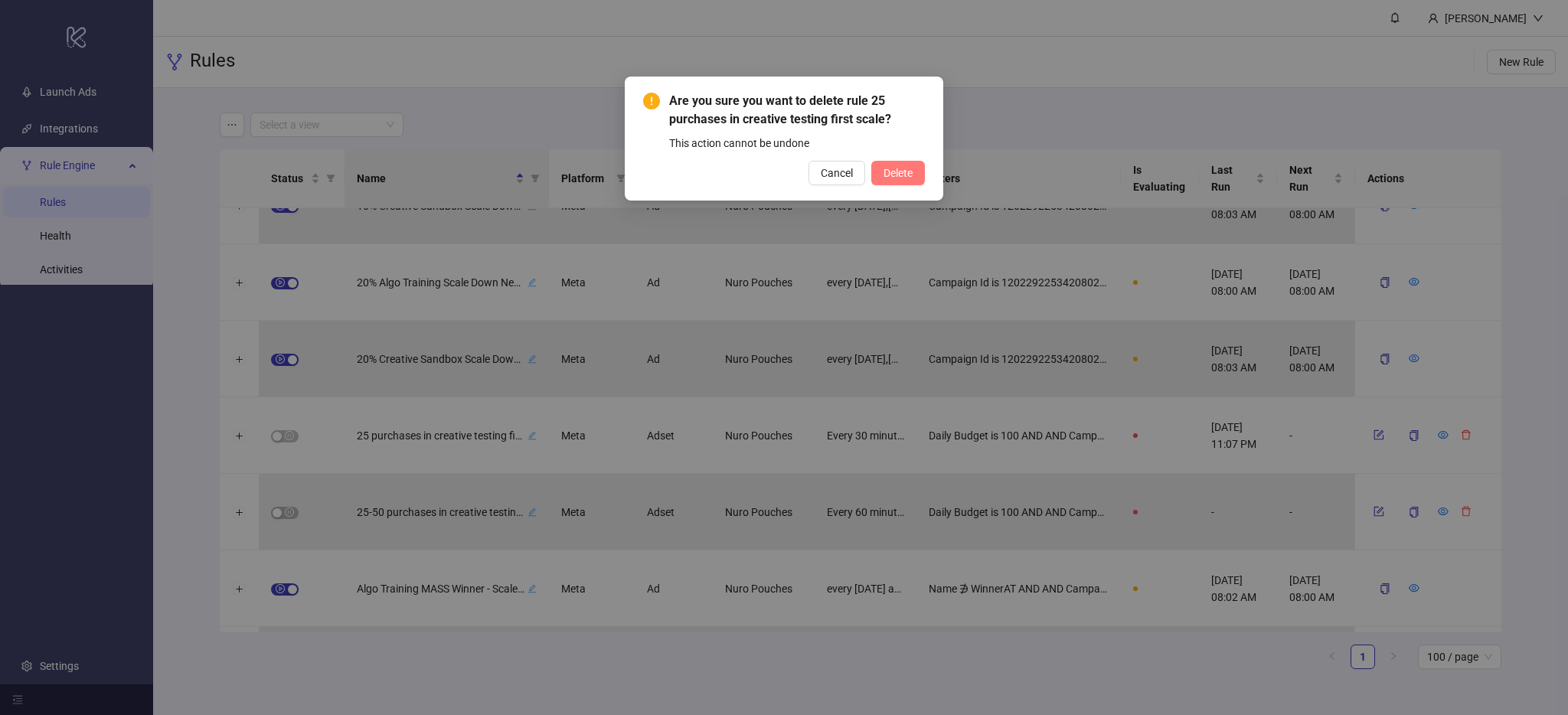
click at [892, 173] on span "Delete" at bounding box center [898, 173] width 29 height 12
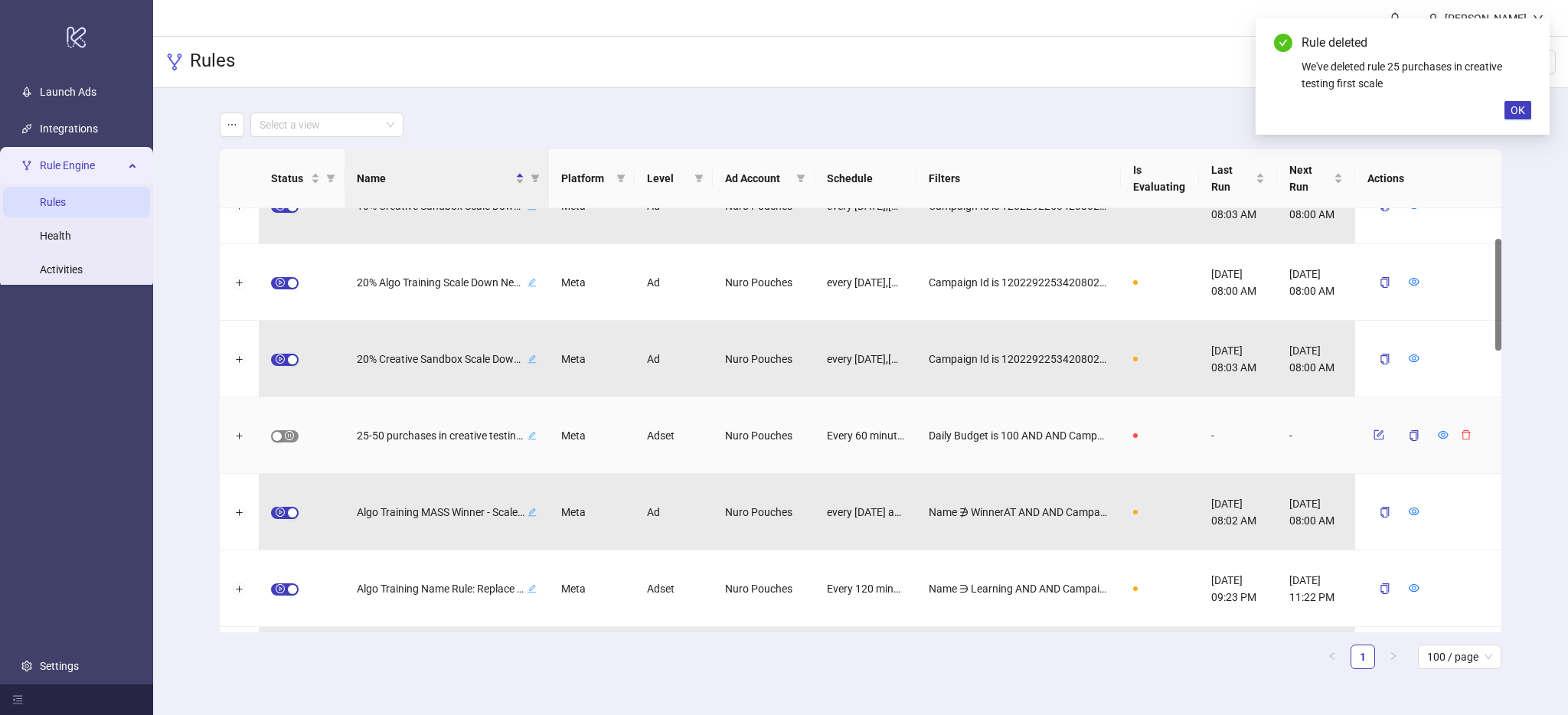
click at [282, 434] on button "button" at bounding box center [284, 436] width 27 height 12
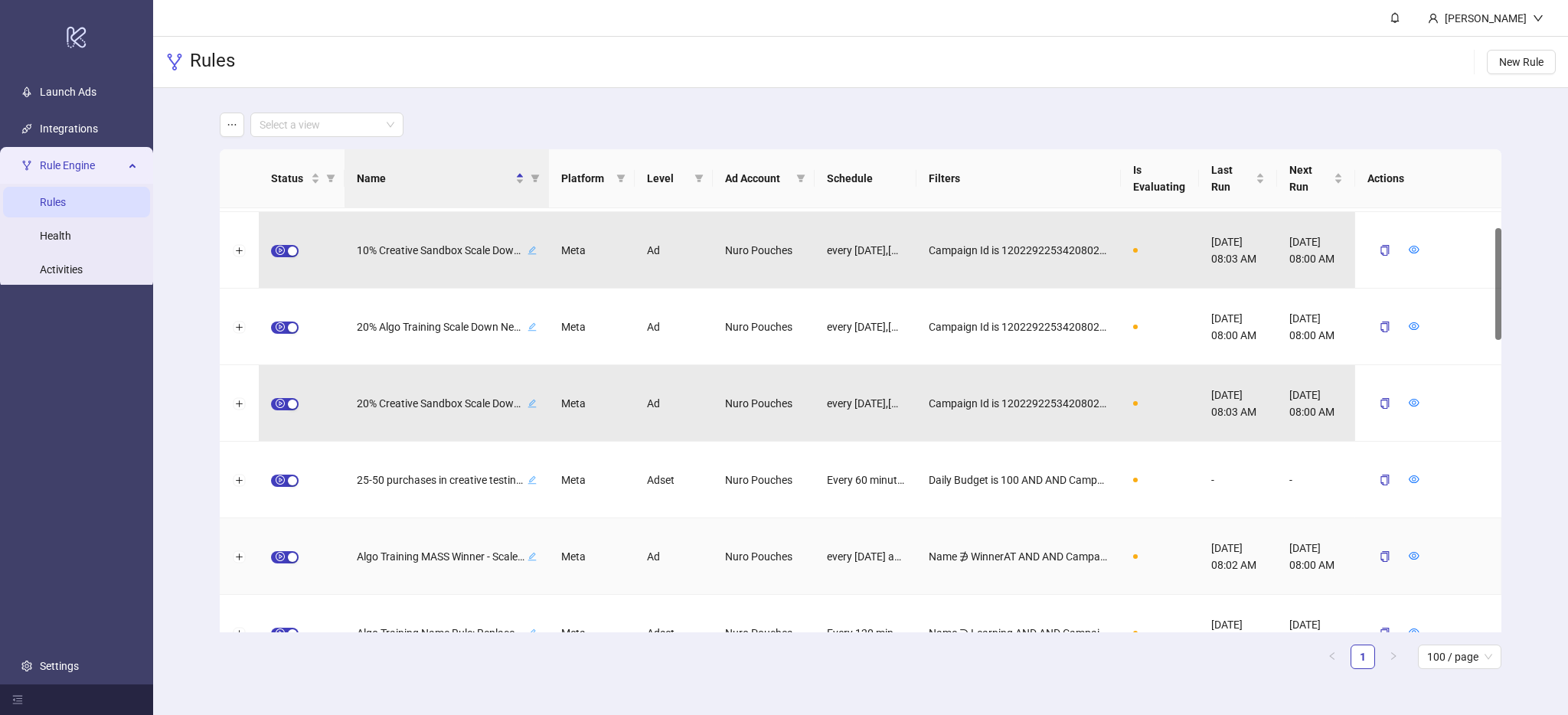
scroll to position [74, 0]
click at [237, 556] on button "Expand row" at bounding box center [239, 555] width 12 height 12
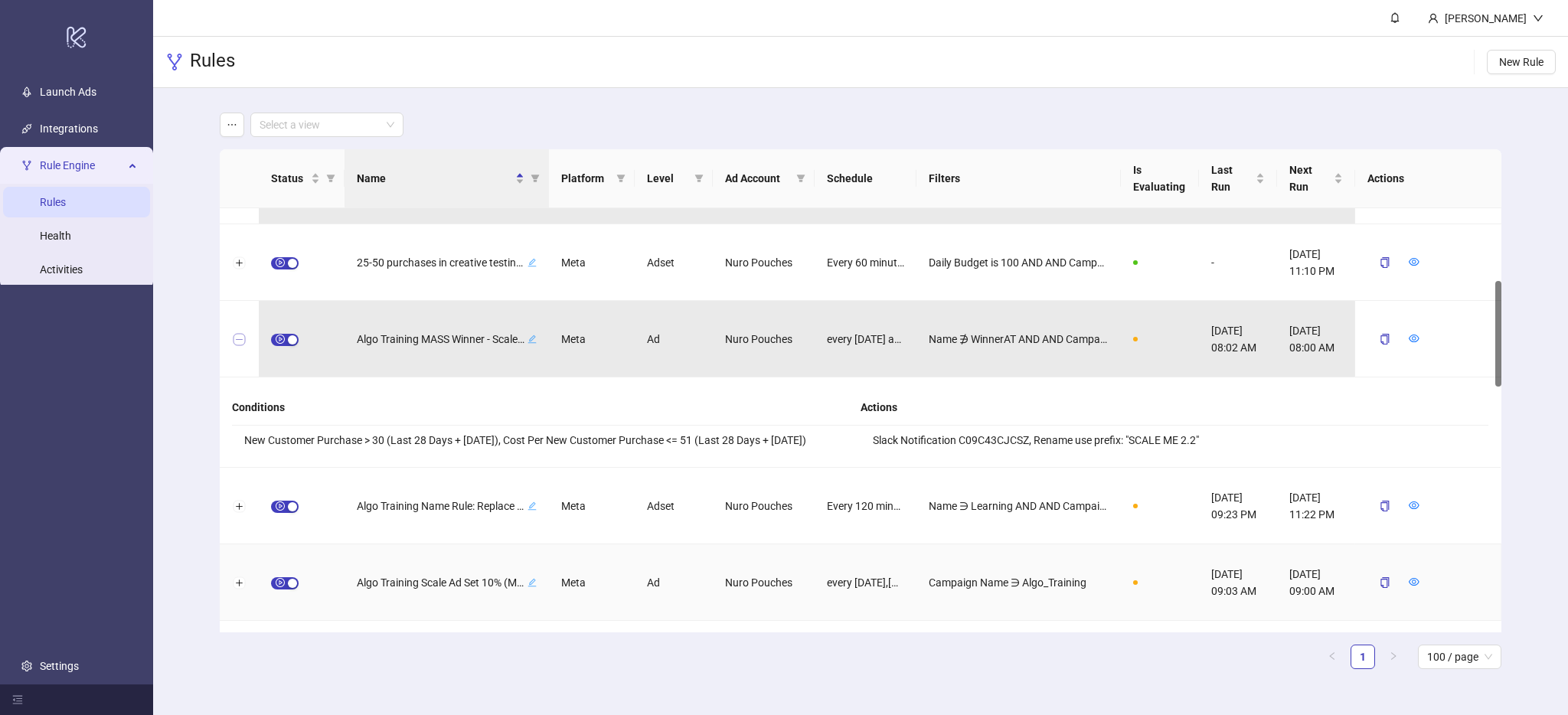
scroll to position [293, 0]
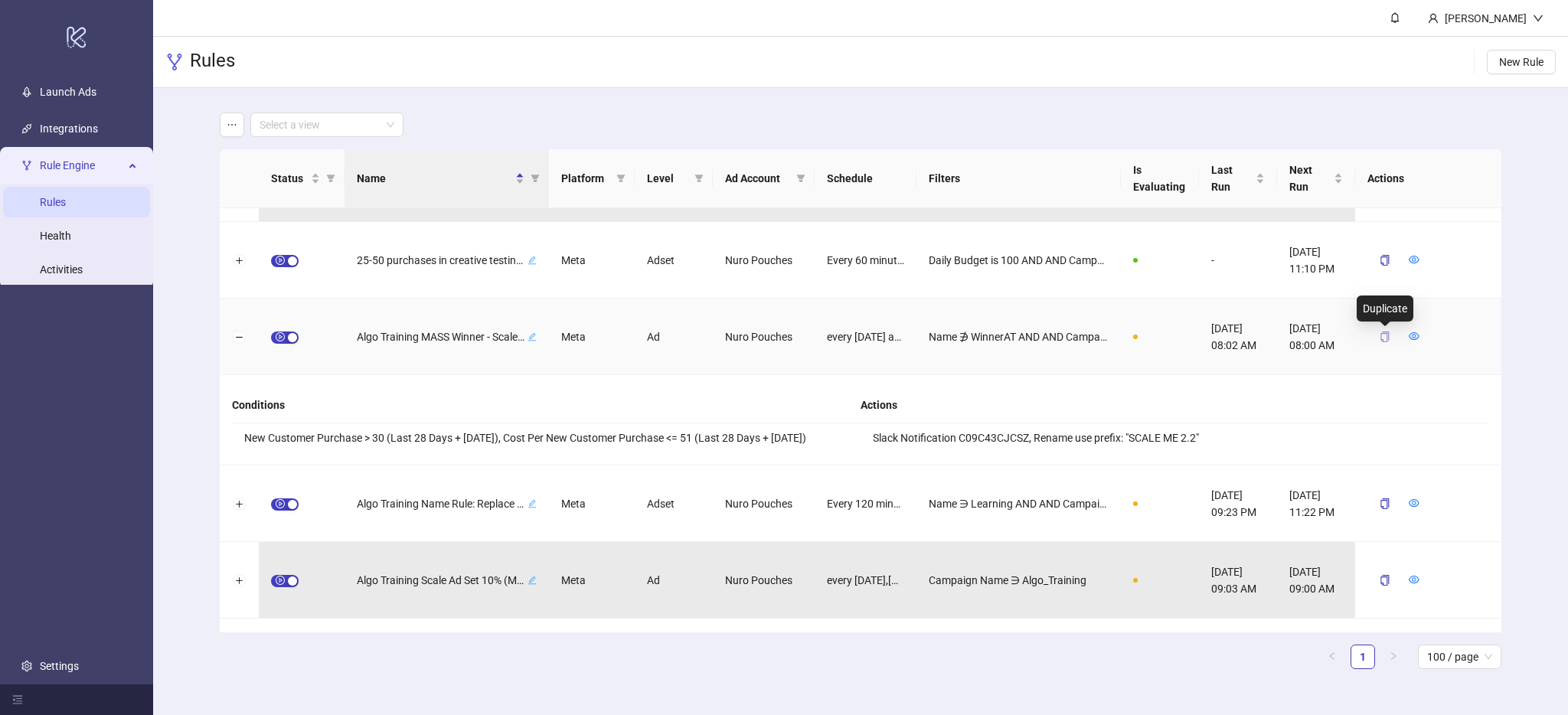
click at [1384, 339] on icon "copy" at bounding box center [1384, 336] width 10 height 10
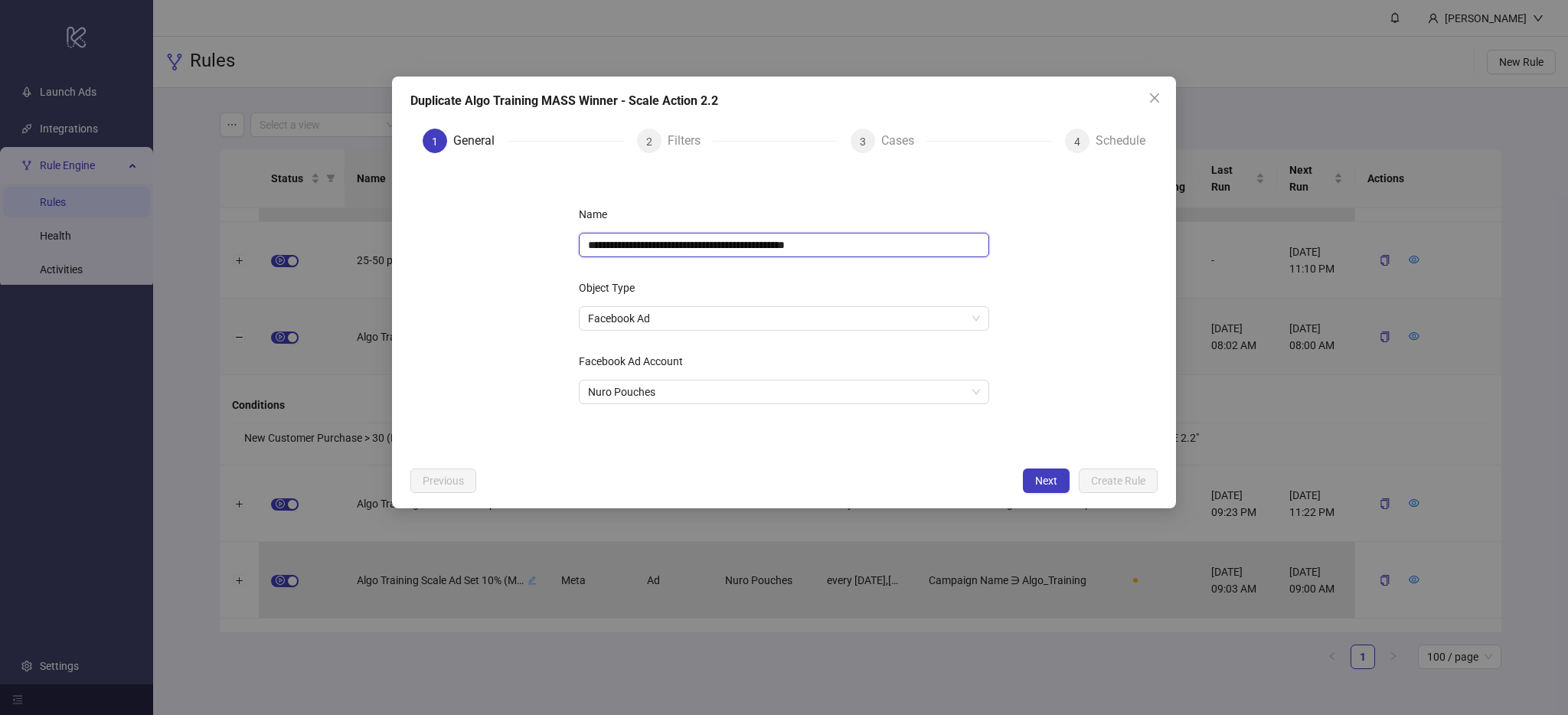
click at [851, 251] on input "**********" at bounding box center [784, 245] width 410 height 24
type input "**********"
click at [1046, 484] on span "Next" at bounding box center [1046, 480] width 23 height 12
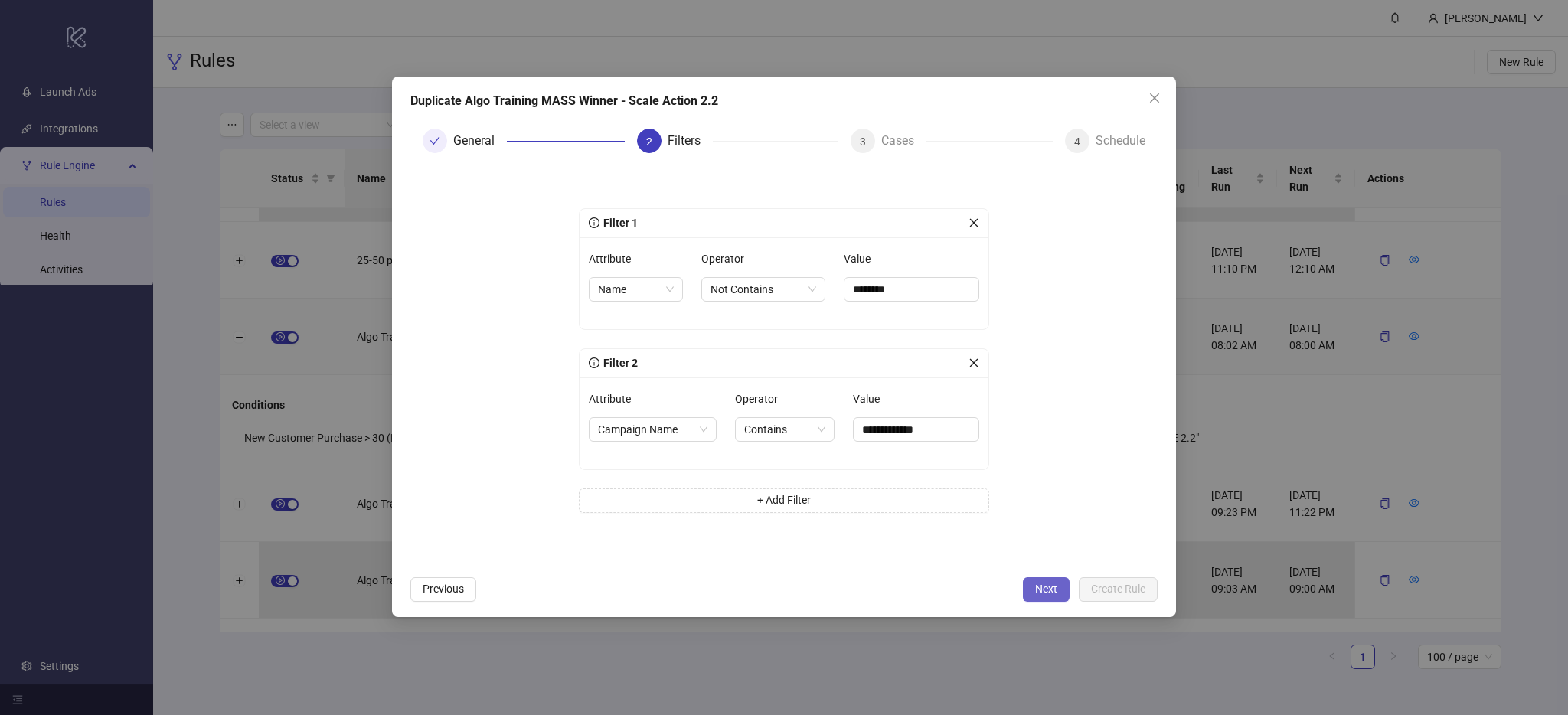
click at [1046, 591] on span "Next" at bounding box center [1046, 588] width 23 height 12
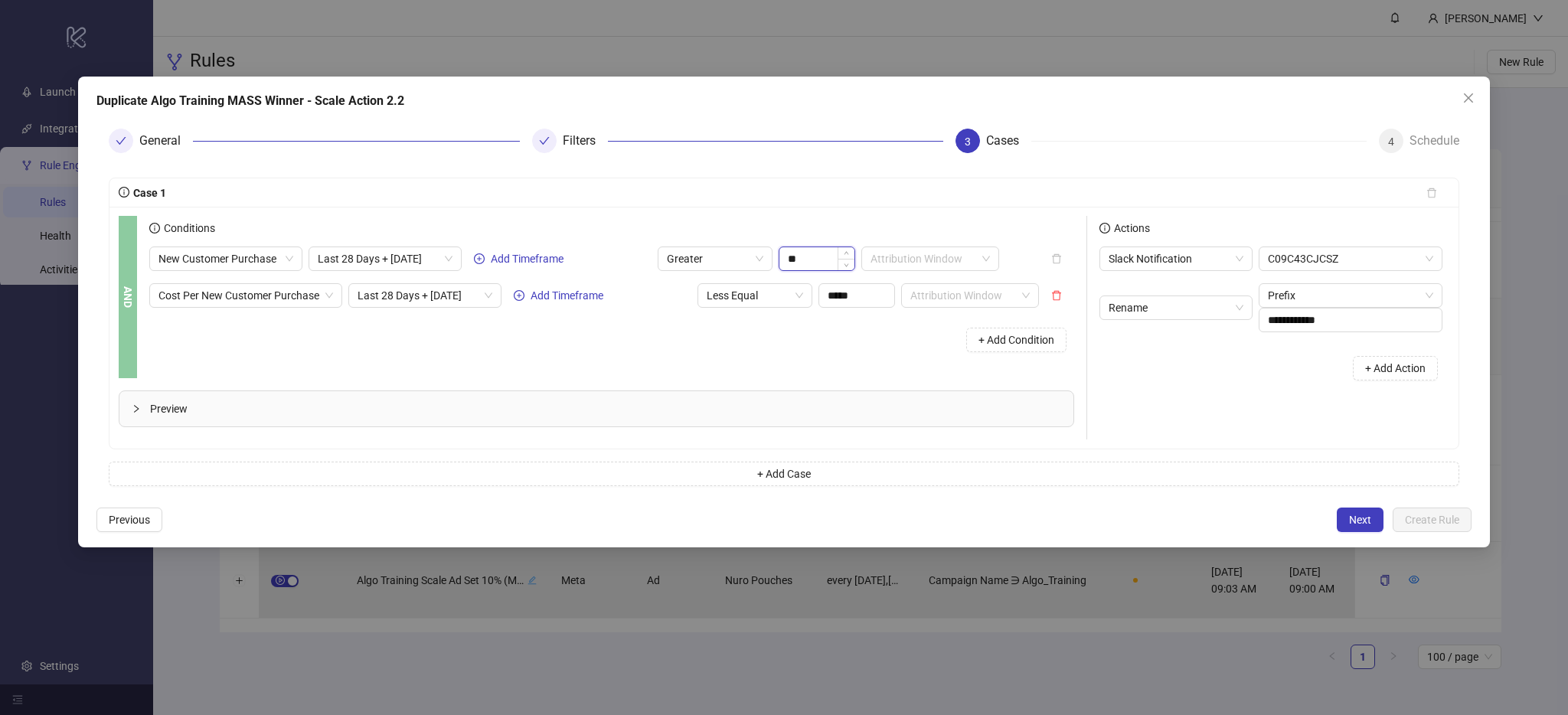
click at [804, 256] on input "**" at bounding box center [817, 259] width 75 height 23
click at [726, 256] on span "Greater" at bounding box center [715, 259] width 97 height 23
click at [725, 335] on div "Greater Equal" at bounding box center [715, 339] width 90 height 17
click at [788, 256] on input "**" at bounding box center [817, 259] width 75 height 23
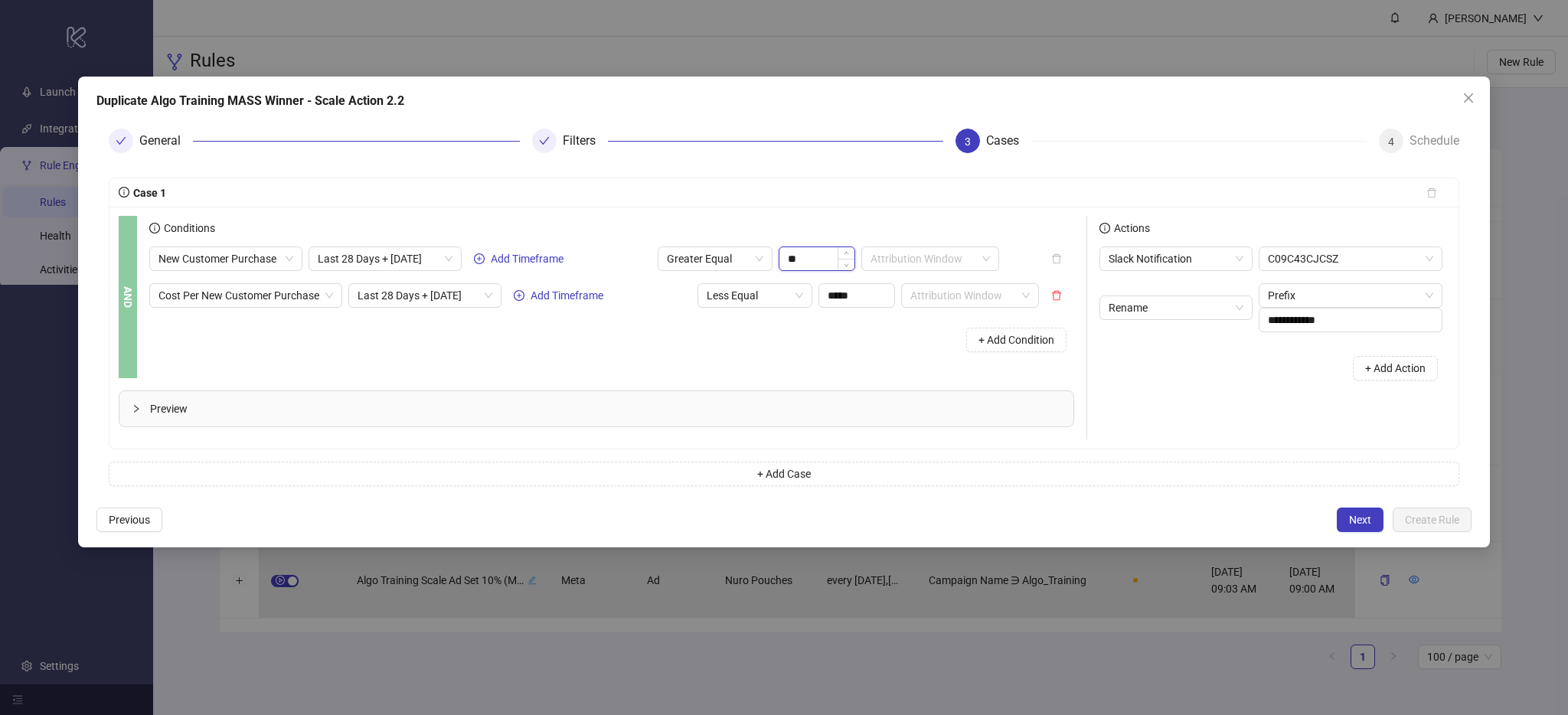
click at [788, 256] on input "**" at bounding box center [817, 259] width 75 height 23
type input "**"
click at [852, 334] on div "+ Add Condition" at bounding box center [612, 340] width 925 height 39
click at [1366, 519] on span "Next" at bounding box center [1361, 520] width 23 height 12
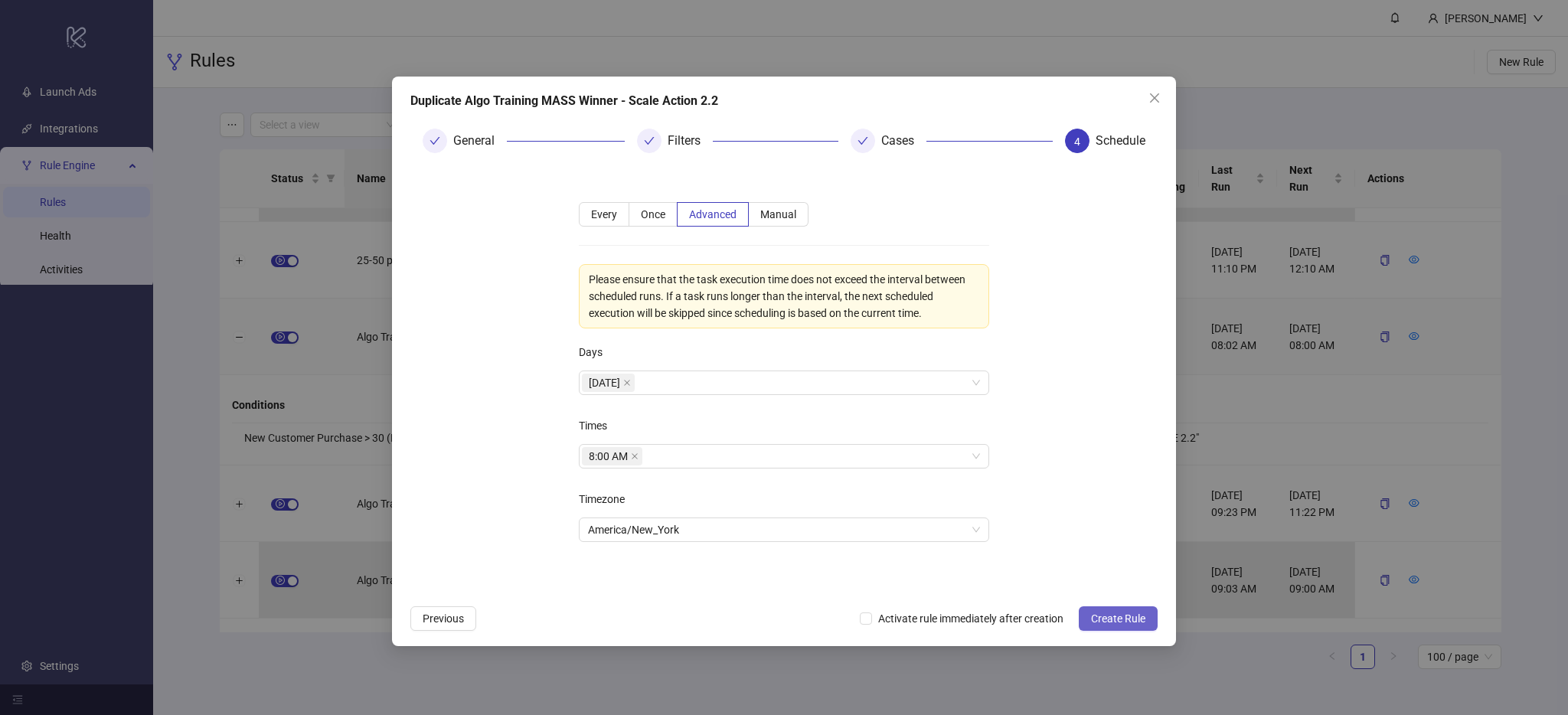
click at [1107, 615] on span "Create Rule" at bounding box center [1119, 618] width 54 height 12
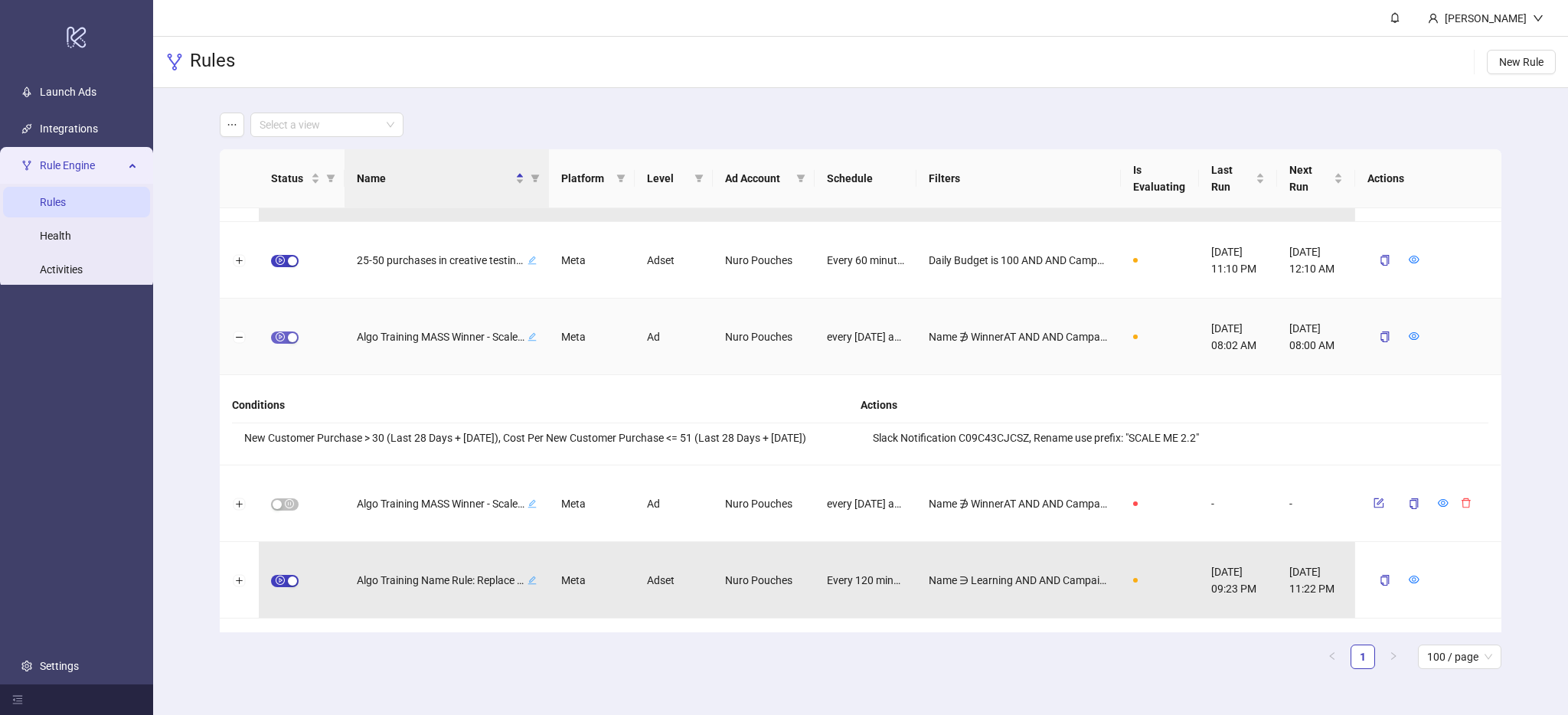
click at [287, 342] on span "button" at bounding box center [284, 337] width 27 height 12
click at [1468, 334] on icon "delete" at bounding box center [1466, 335] width 10 height 10
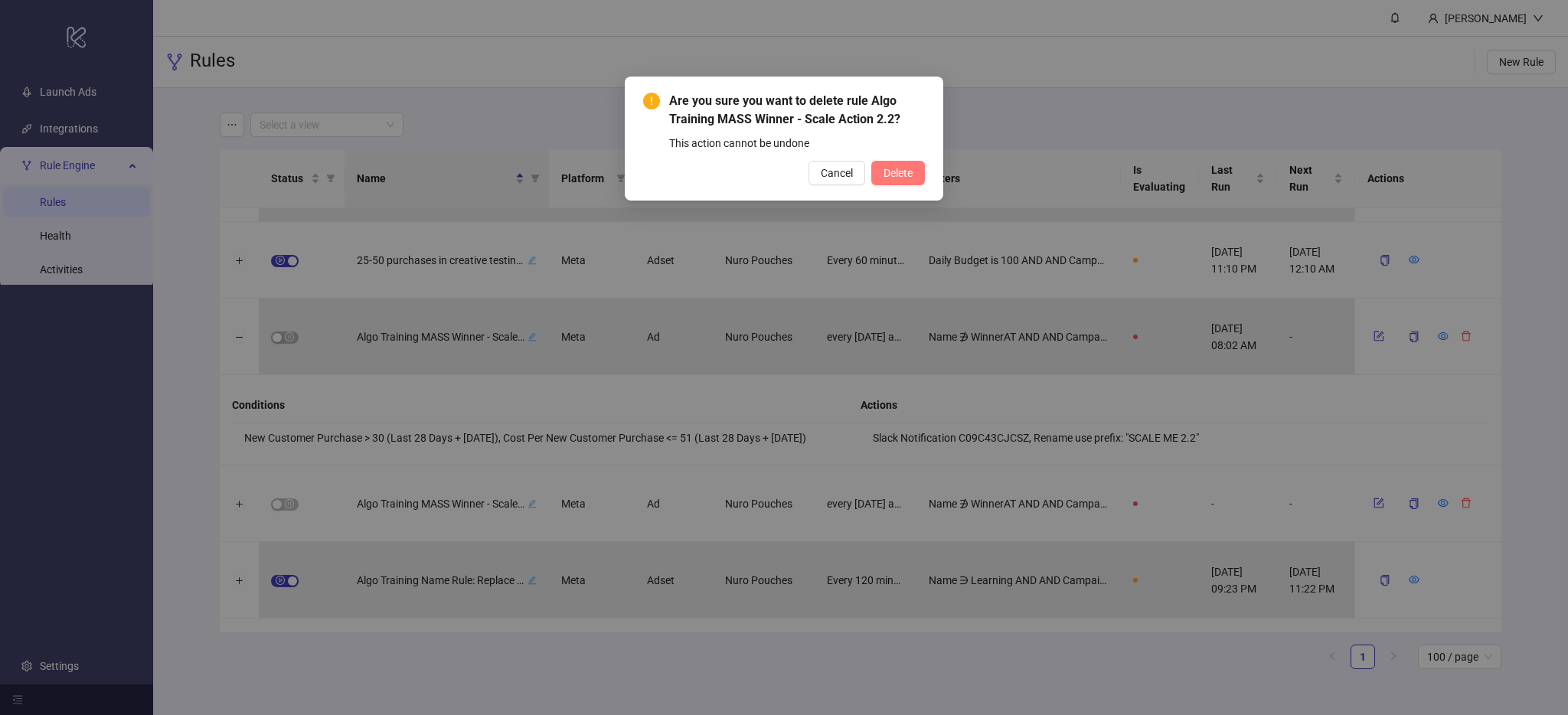
click at [900, 167] on span "Delete" at bounding box center [898, 173] width 29 height 12
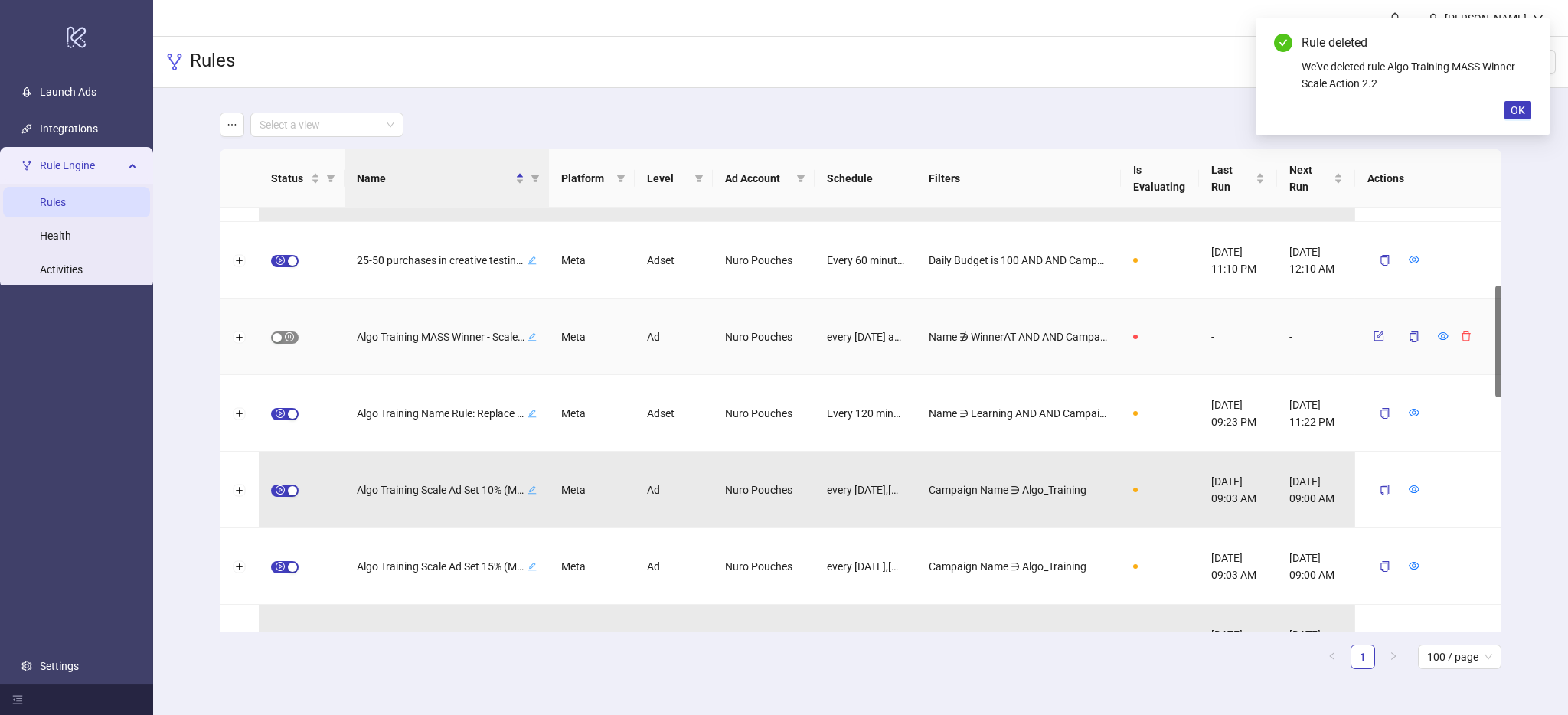
click at [282, 332] on span "button" at bounding box center [284, 337] width 27 height 12
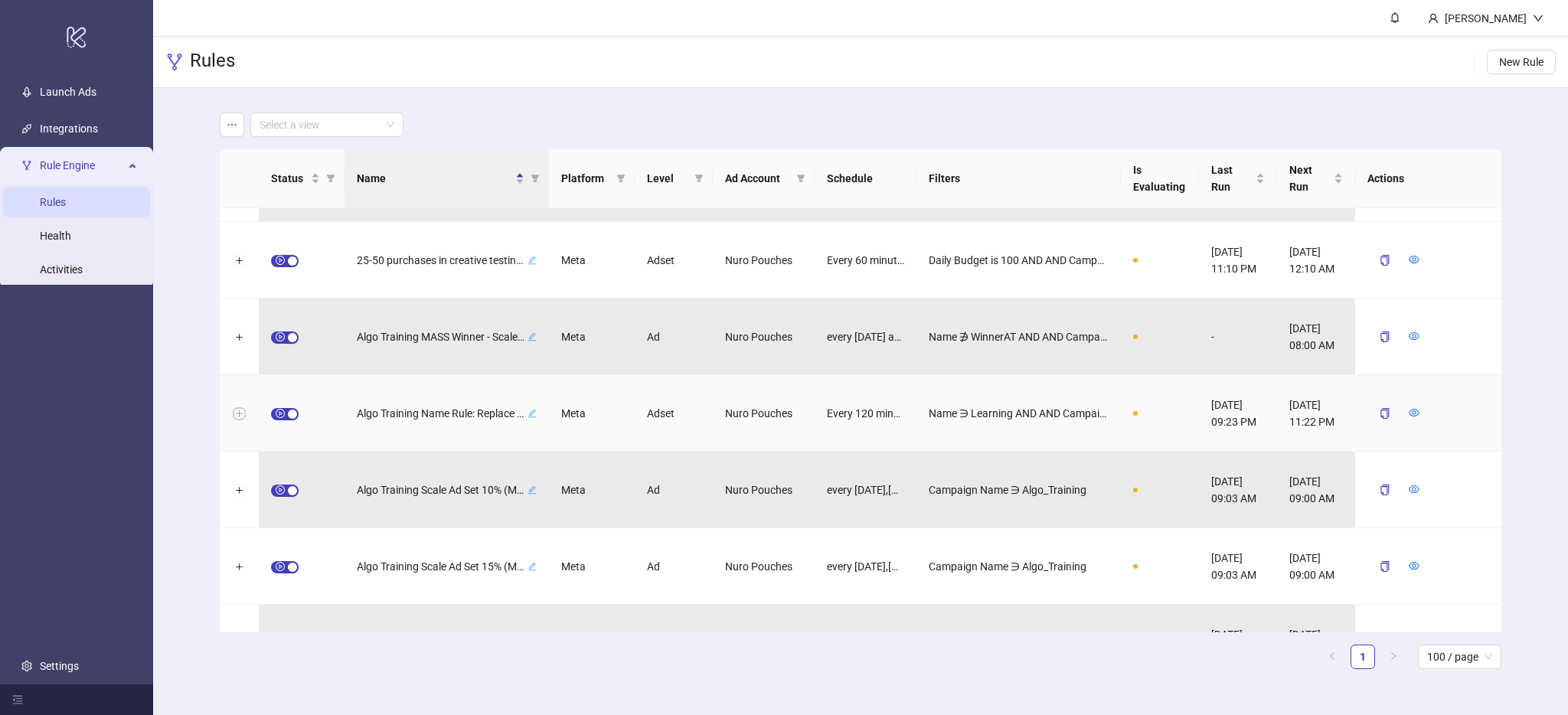
click at [239, 414] on button "Expand row" at bounding box center [239, 414] width 12 height 12
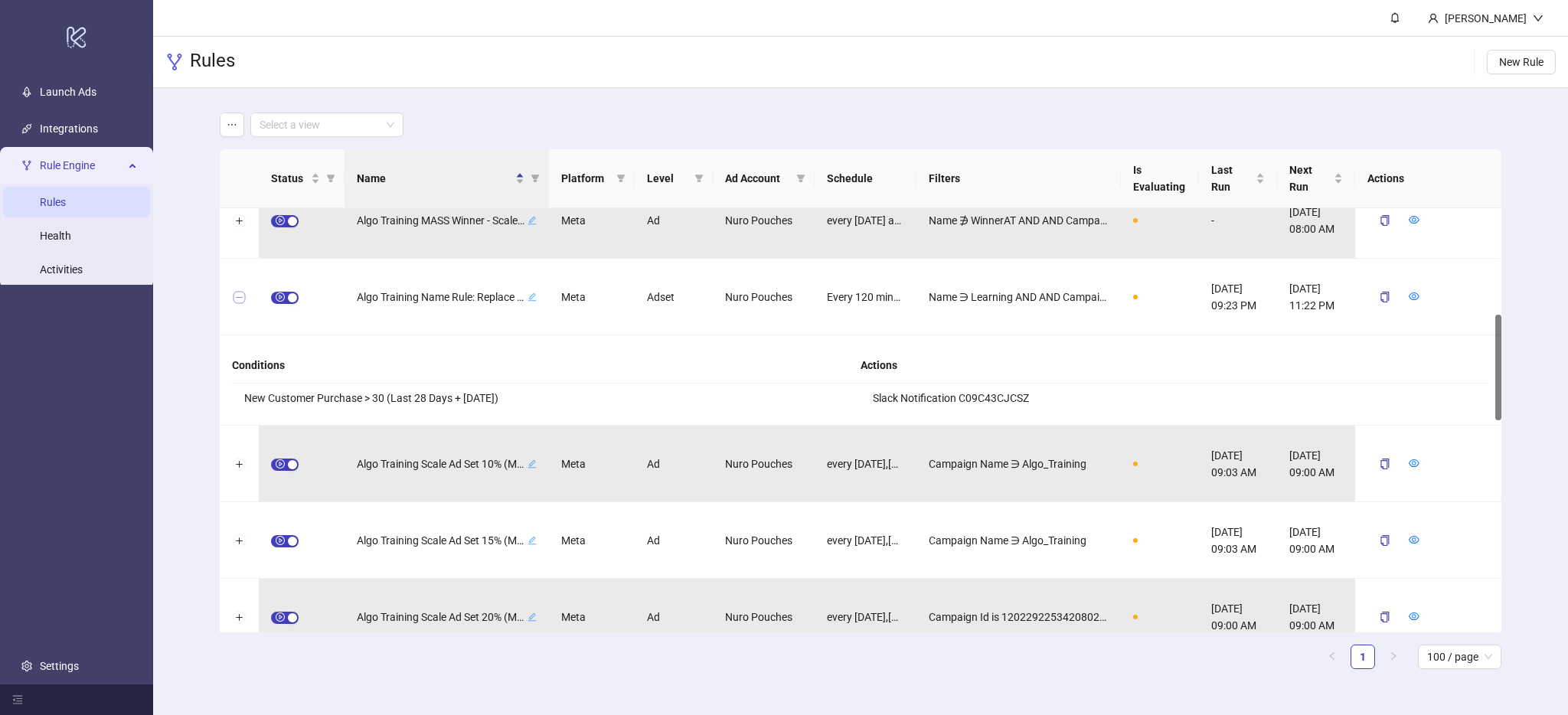
scroll to position [406, 0]
click at [239, 301] on button "Collapse row" at bounding box center [239, 299] width 12 height 12
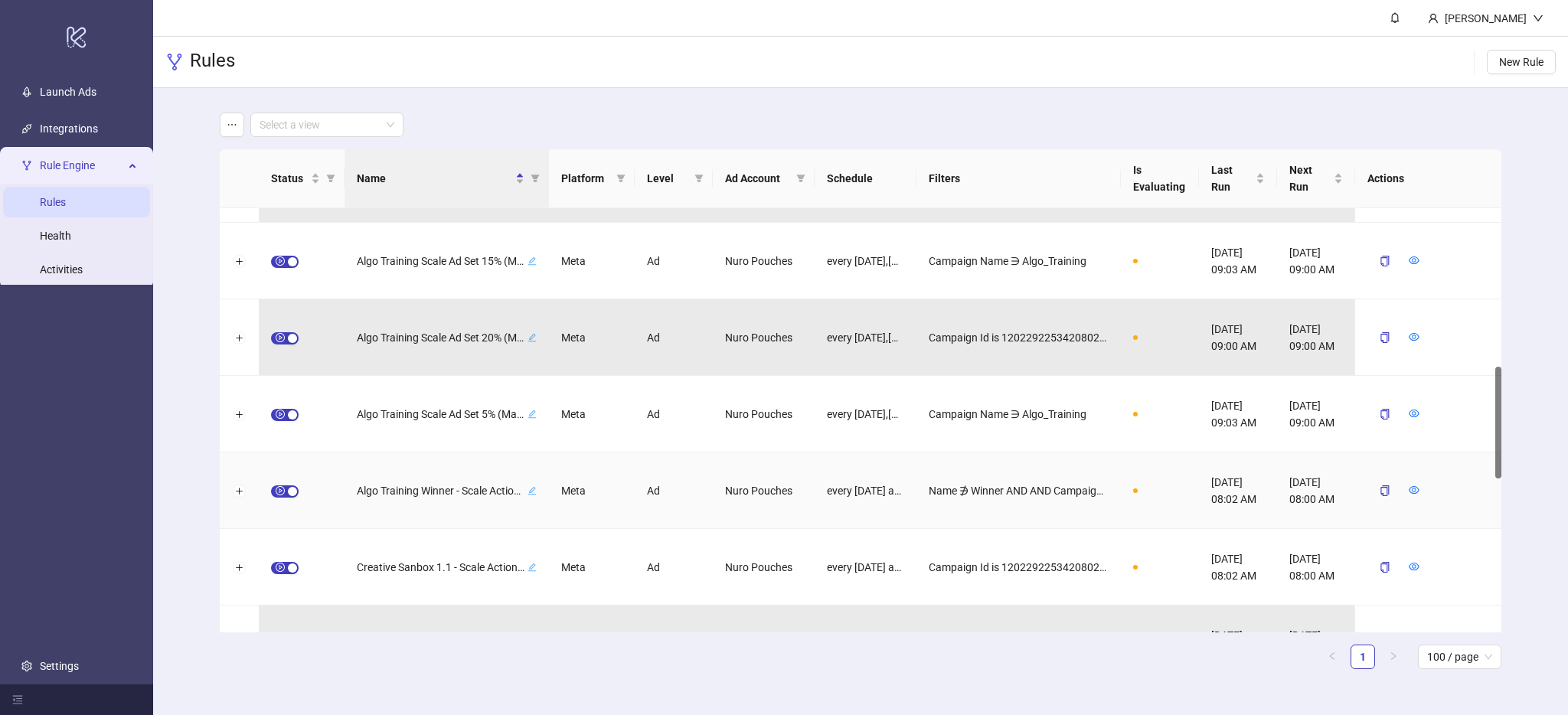
scroll to position [600, 0]
click at [236, 491] on button "Expand row" at bounding box center [239, 490] width 12 height 12
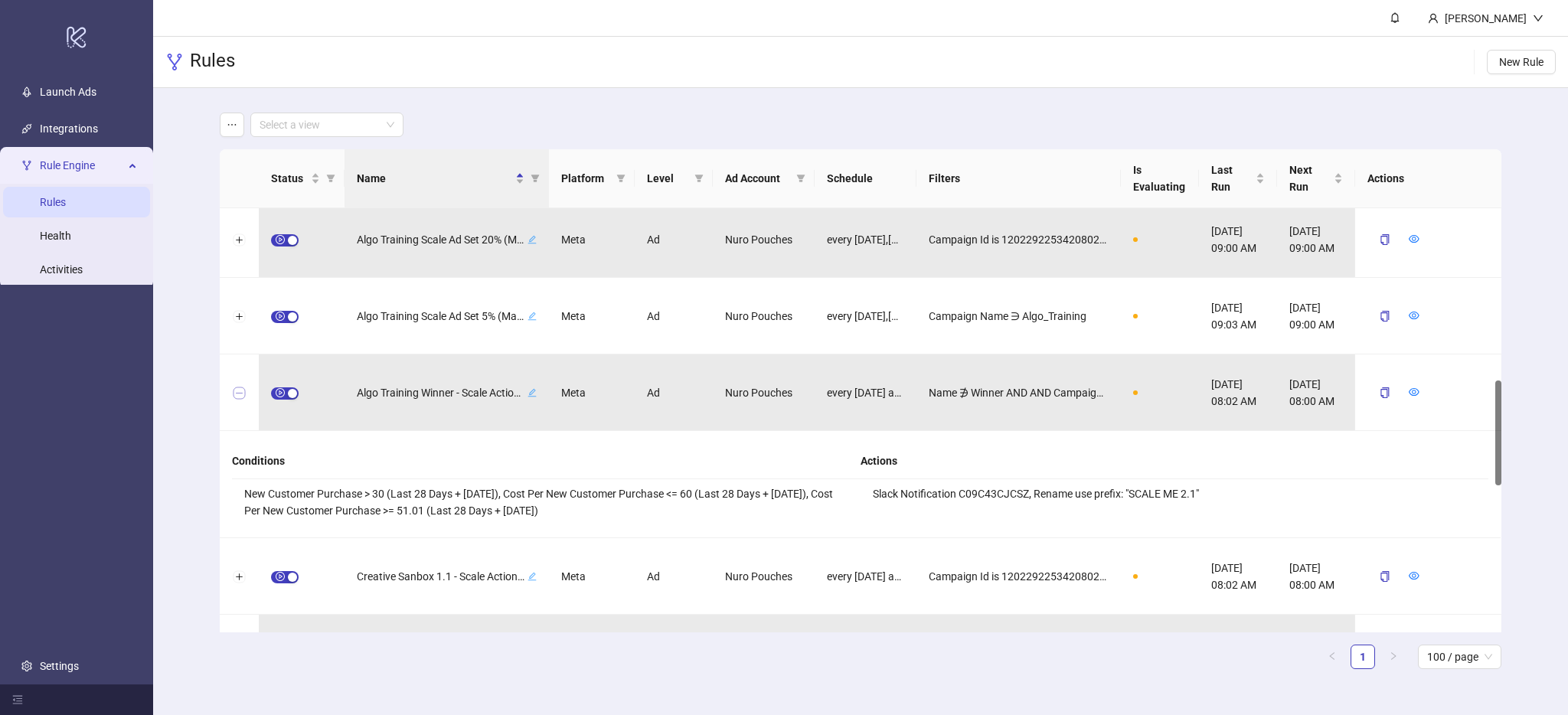
scroll to position [703, 0]
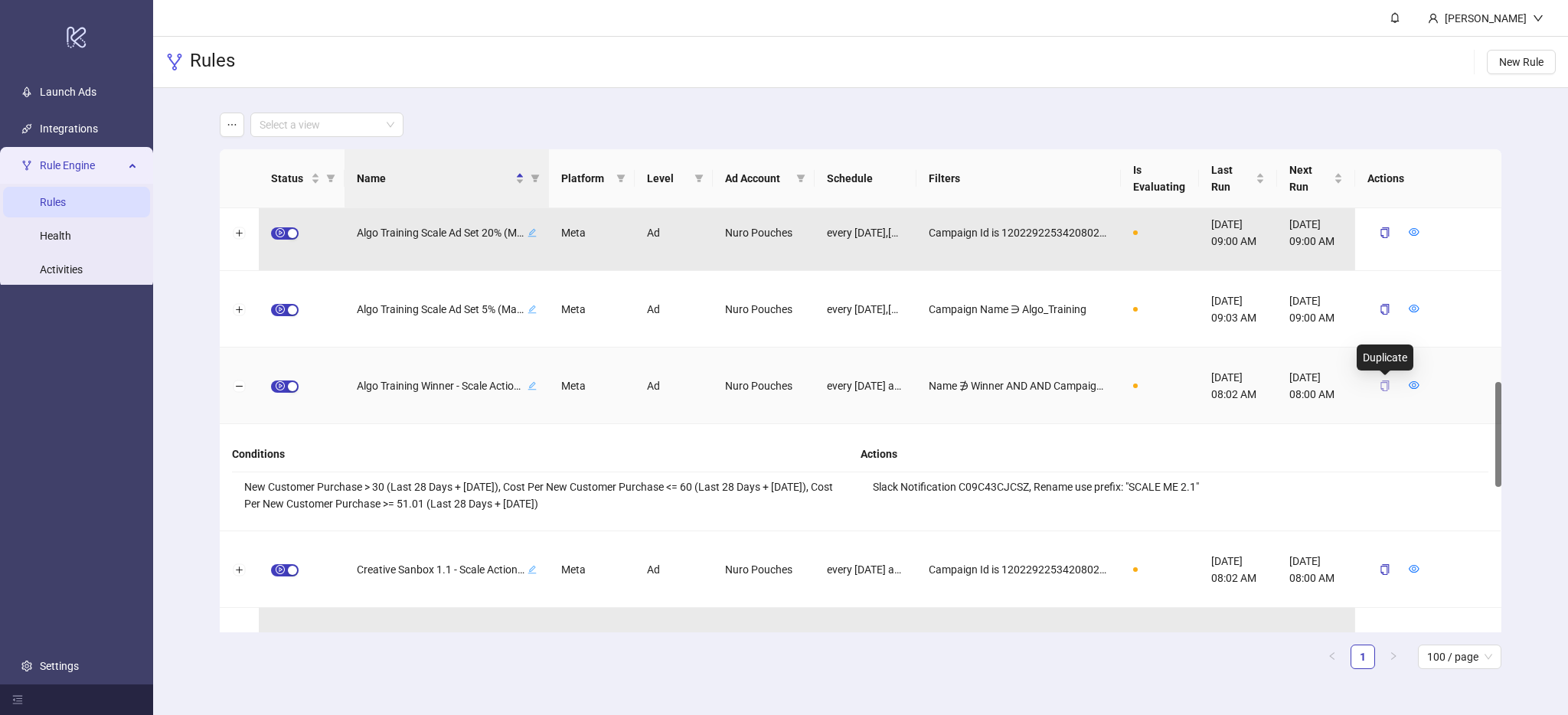
click at [1383, 387] on icon "copy" at bounding box center [1384, 386] width 10 height 10
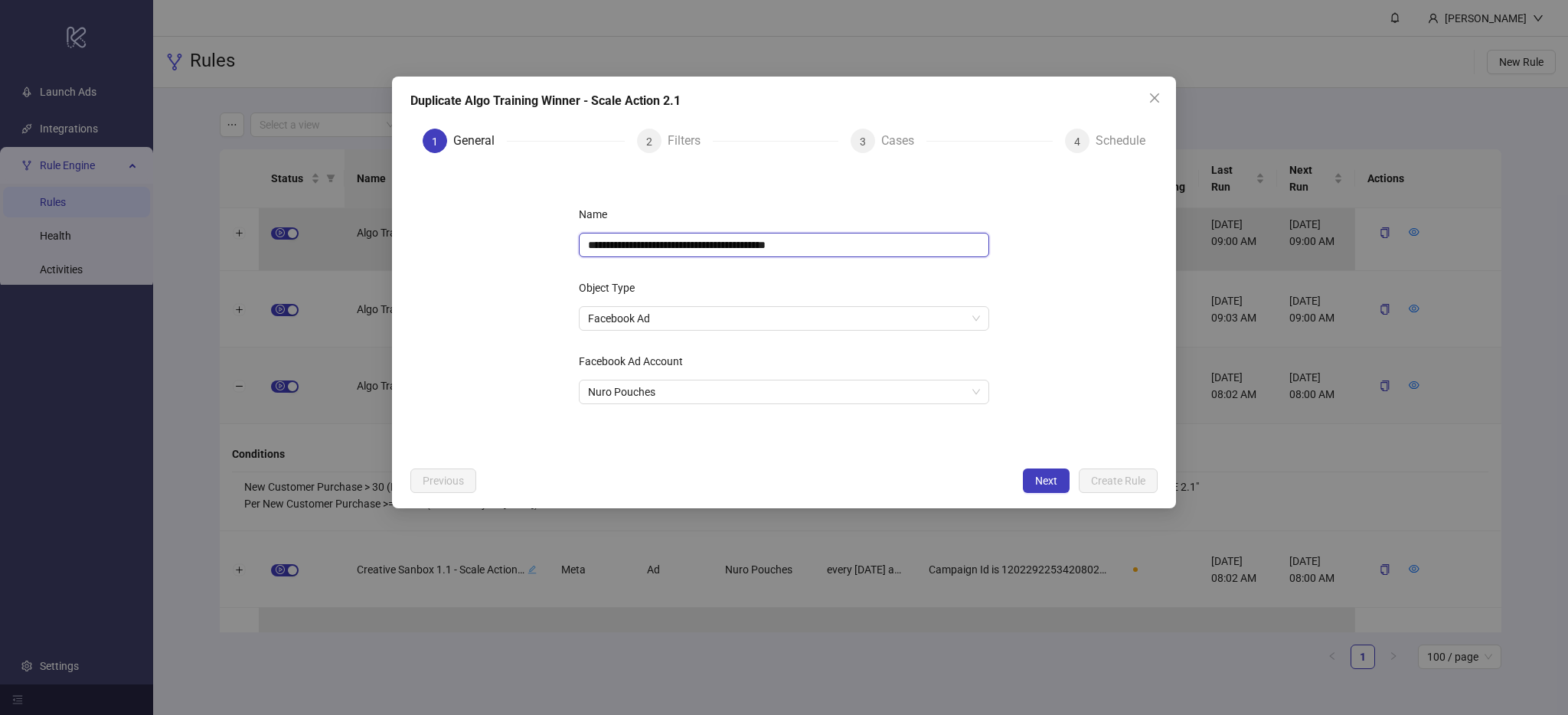
click at [827, 248] on input "**********" at bounding box center [784, 245] width 410 height 24
type input "**********"
click at [1156, 86] on button "Close" at bounding box center [1154, 98] width 24 height 24
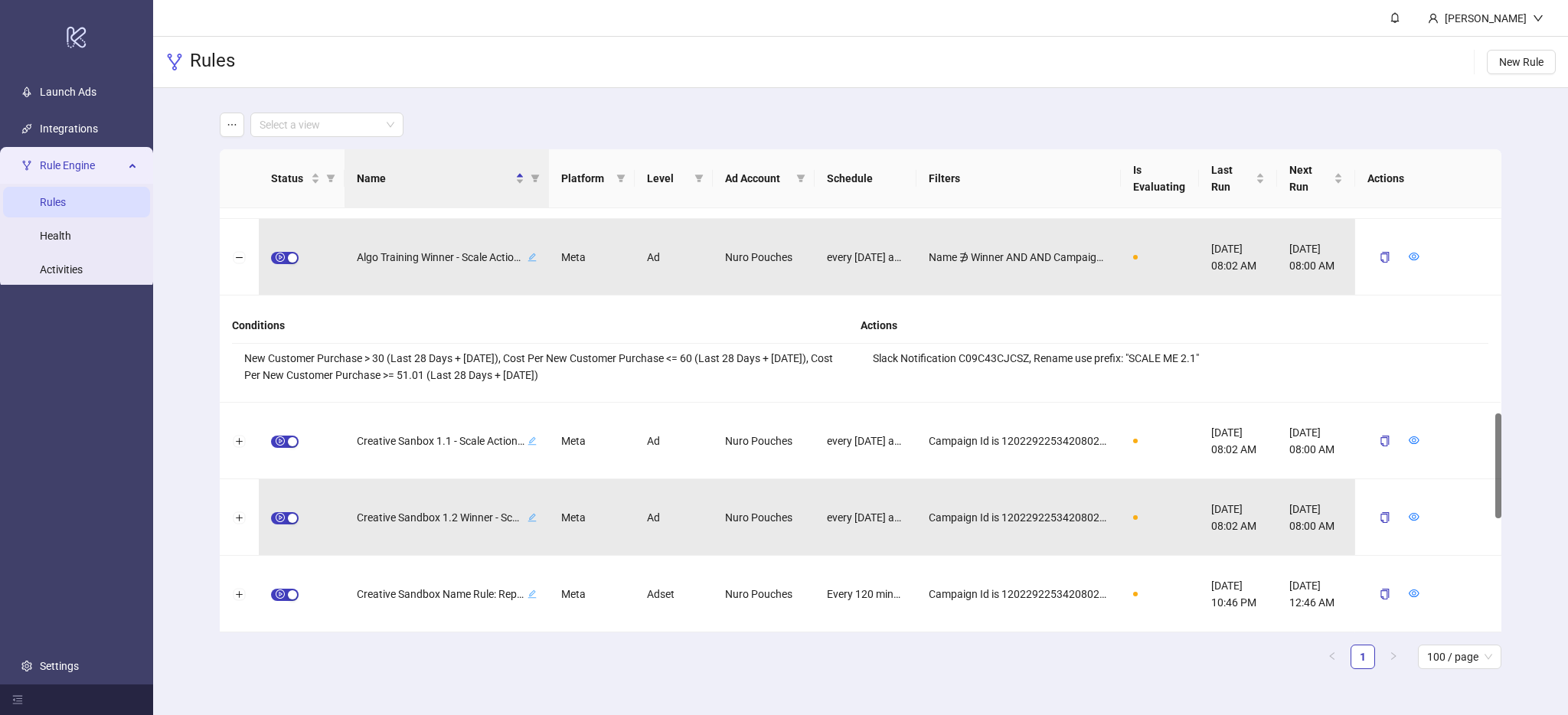
scroll to position [830, 0]
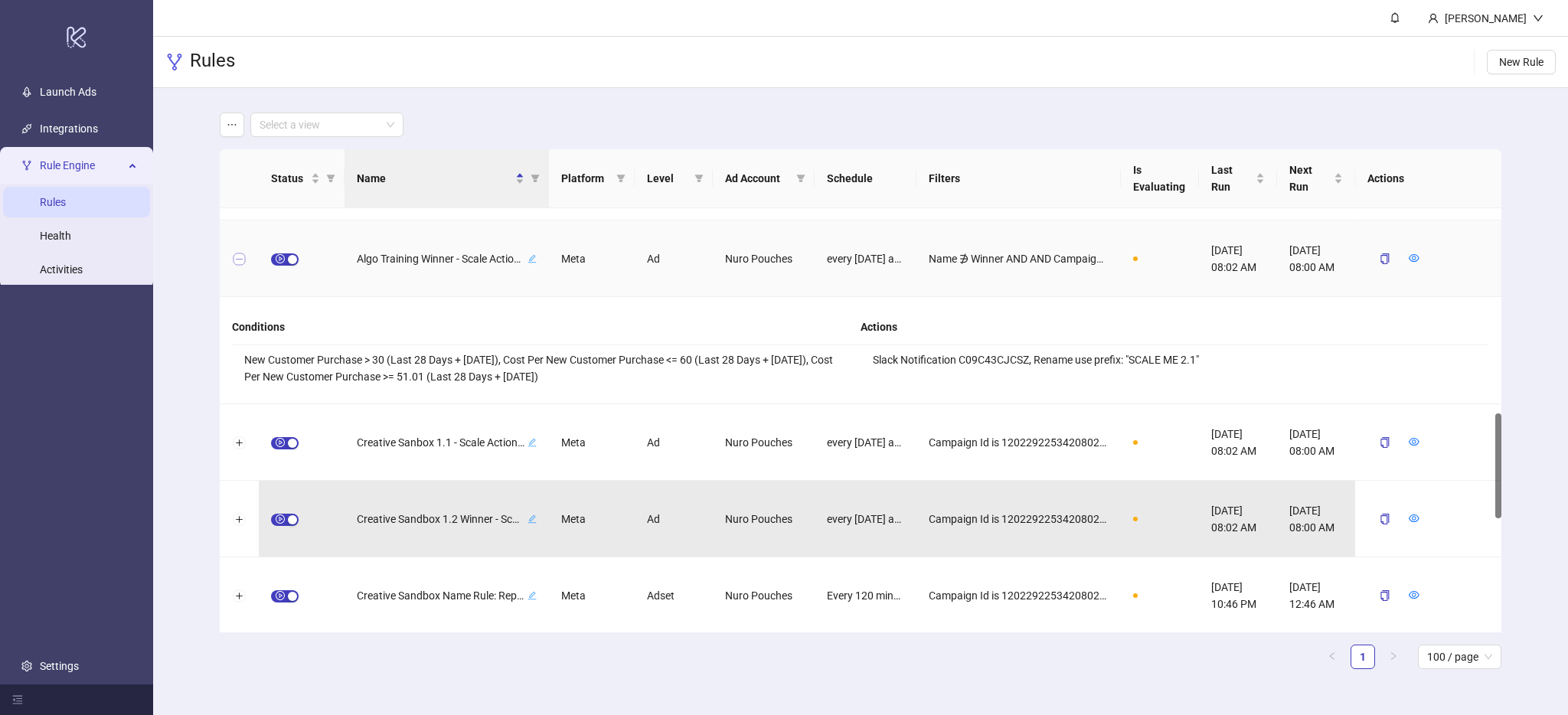
click at [243, 258] on button "Collapse row" at bounding box center [239, 259] width 12 height 12
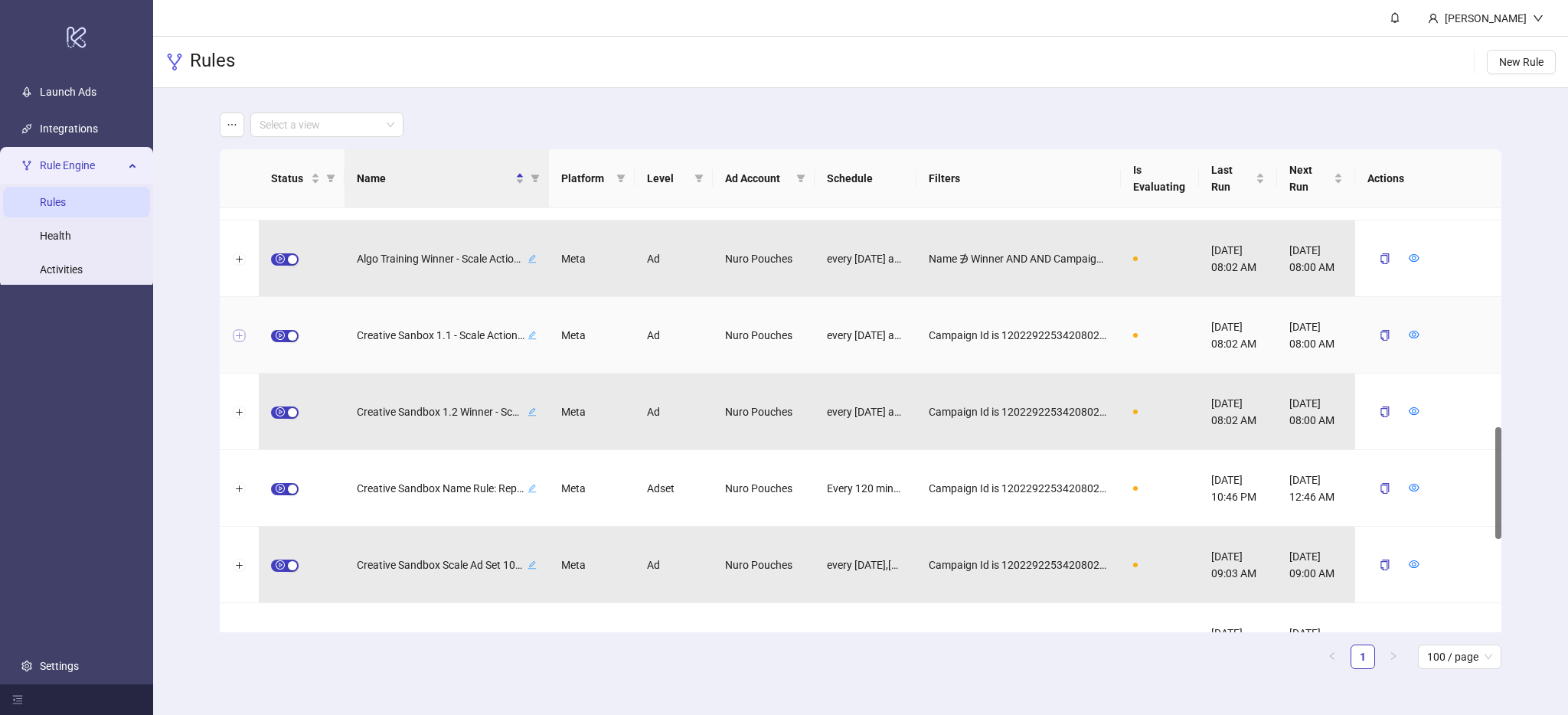
click at [238, 338] on button "Expand row" at bounding box center [239, 336] width 12 height 12
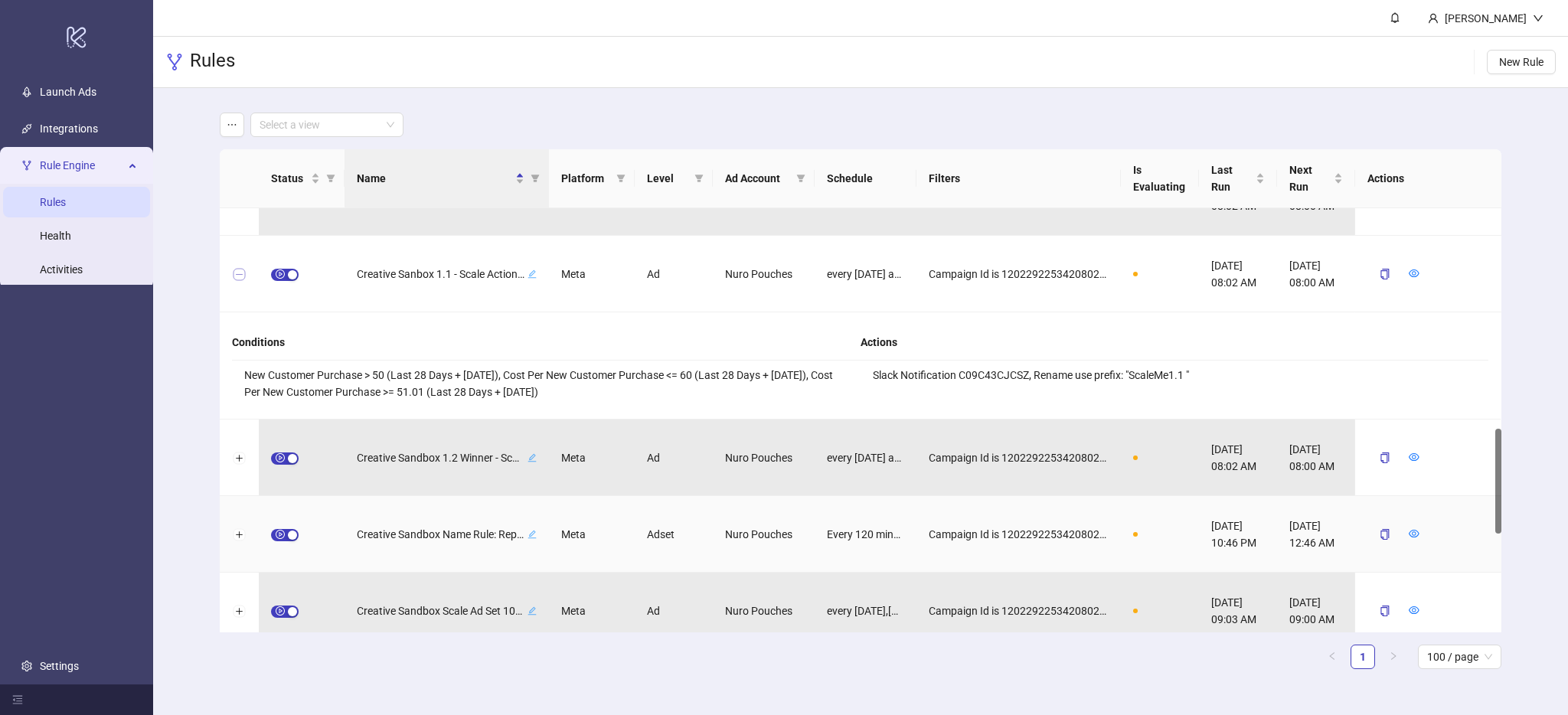
scroll to position [891, 0]
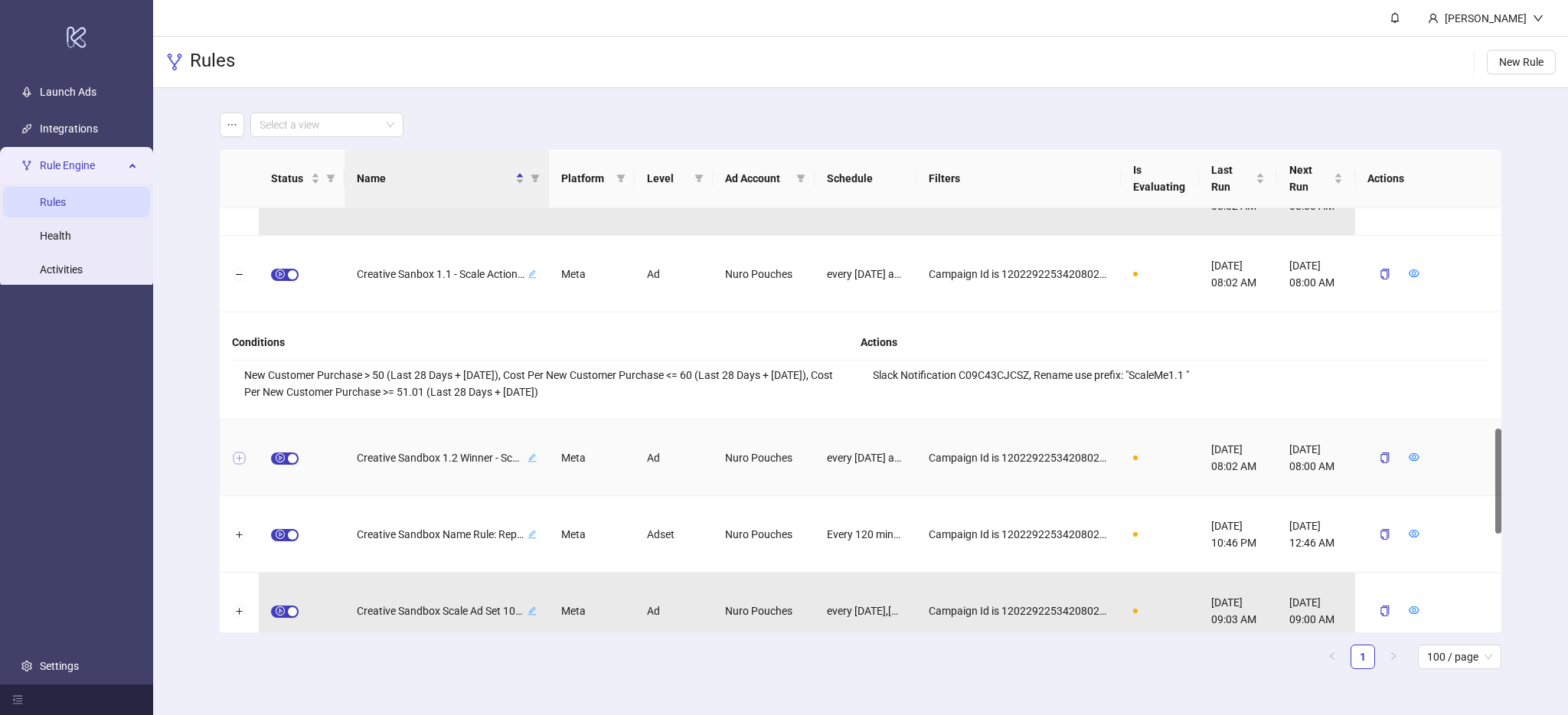
click at [239, 459] on button "Expand row" at bounding box center [239, 458] width 12 height 12
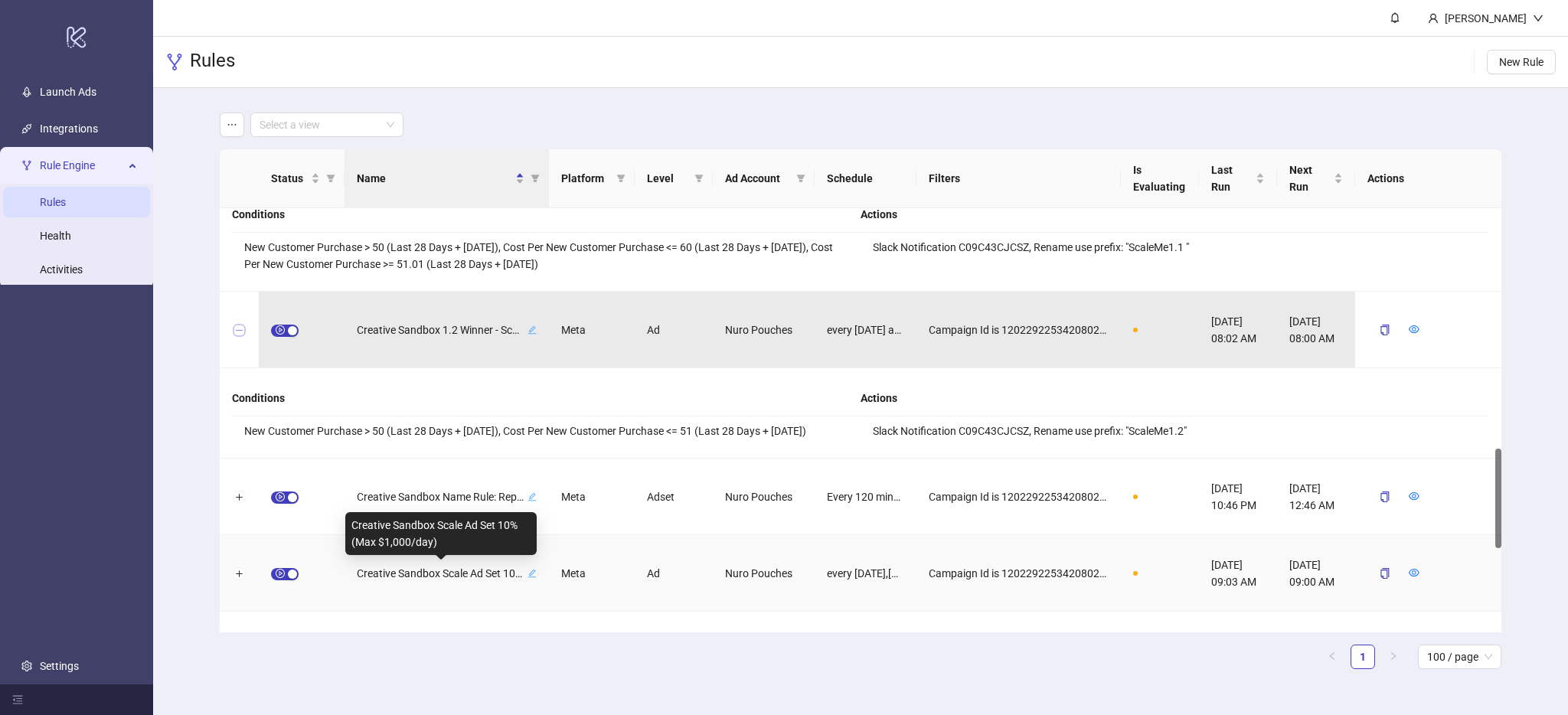
scroll to position [1026, 0]
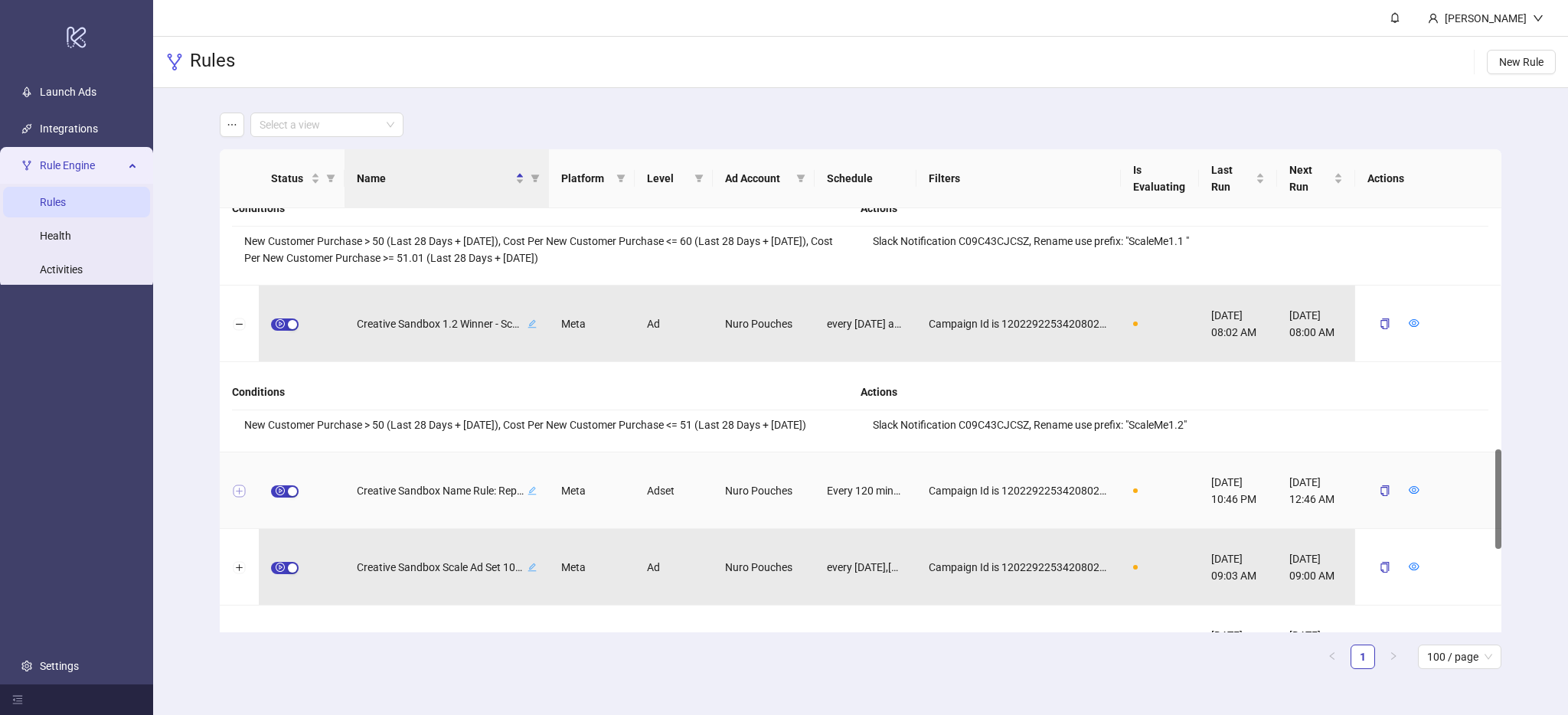
click at [239, 492] on button "Expand row" at bounding box center [239, 491] width 12 height 12
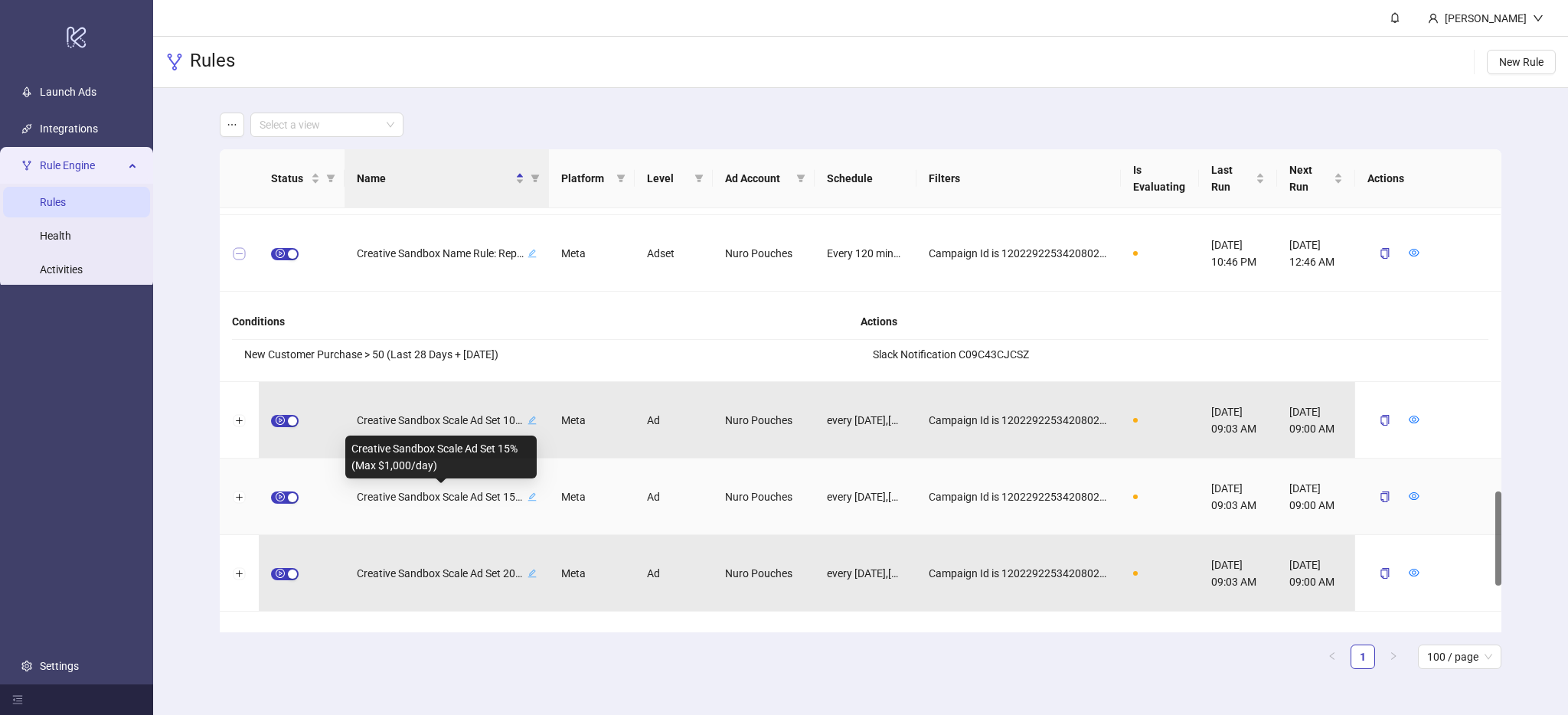
scroll to position [1263, 0]
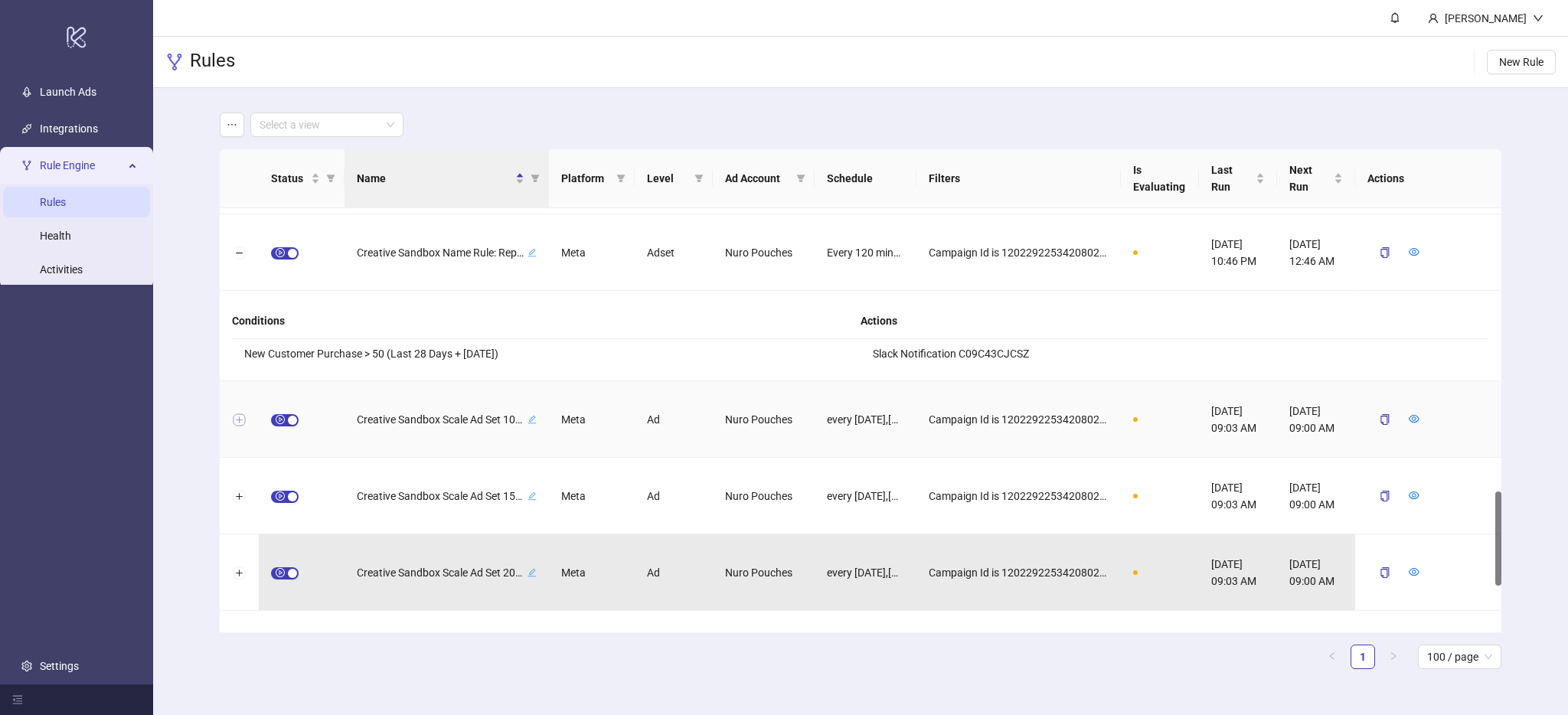
click at [239, 420] on button "Expand row" at bounding box center [239, 419] width 12 height 12
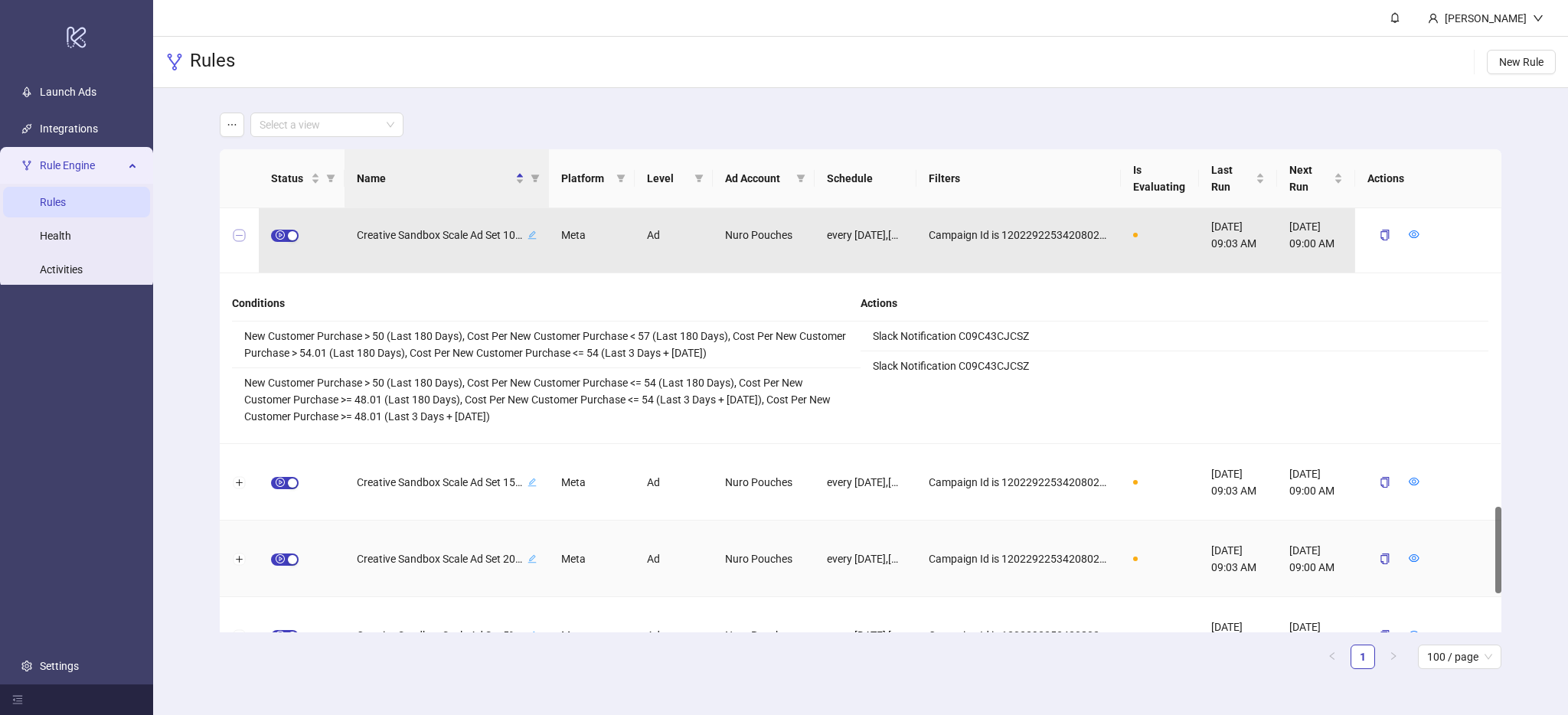
scroll to position [1452, 0]
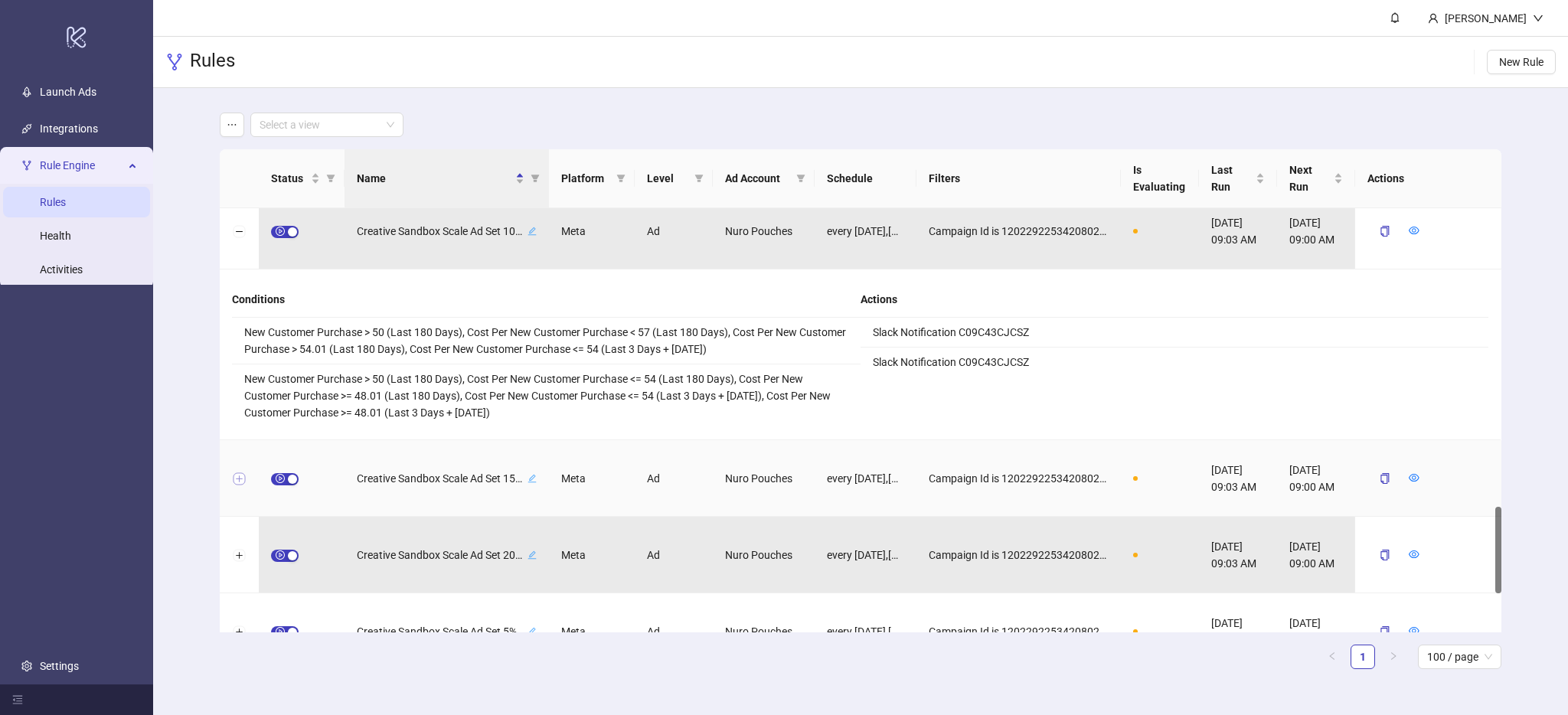
click at [236, 477] on button "Expand row" at bounding box center [239, 479] width 12 height 12
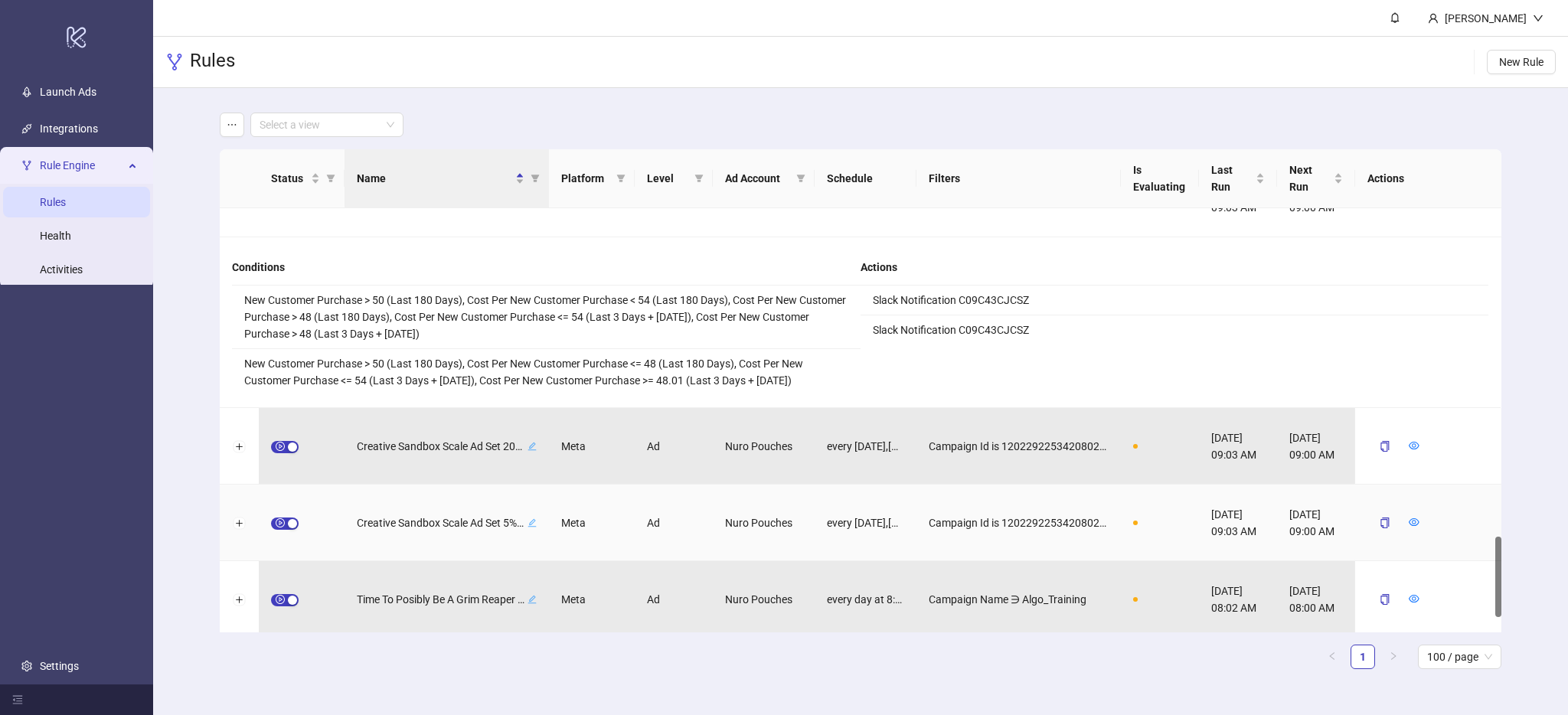
scroll to position [1735, 0]
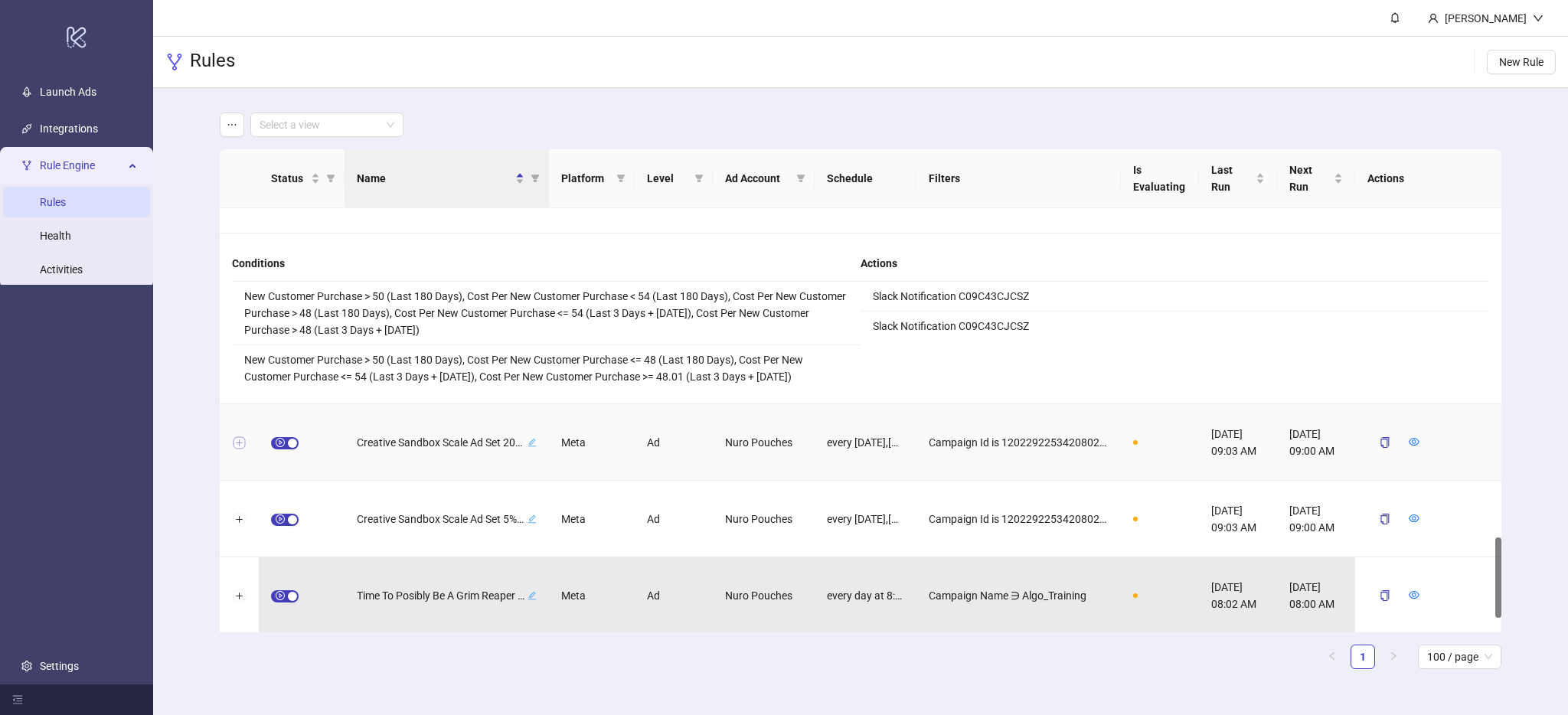
click at [241, 442] on button "Expand row" at bounding box center [239, 443] width 12 height 12
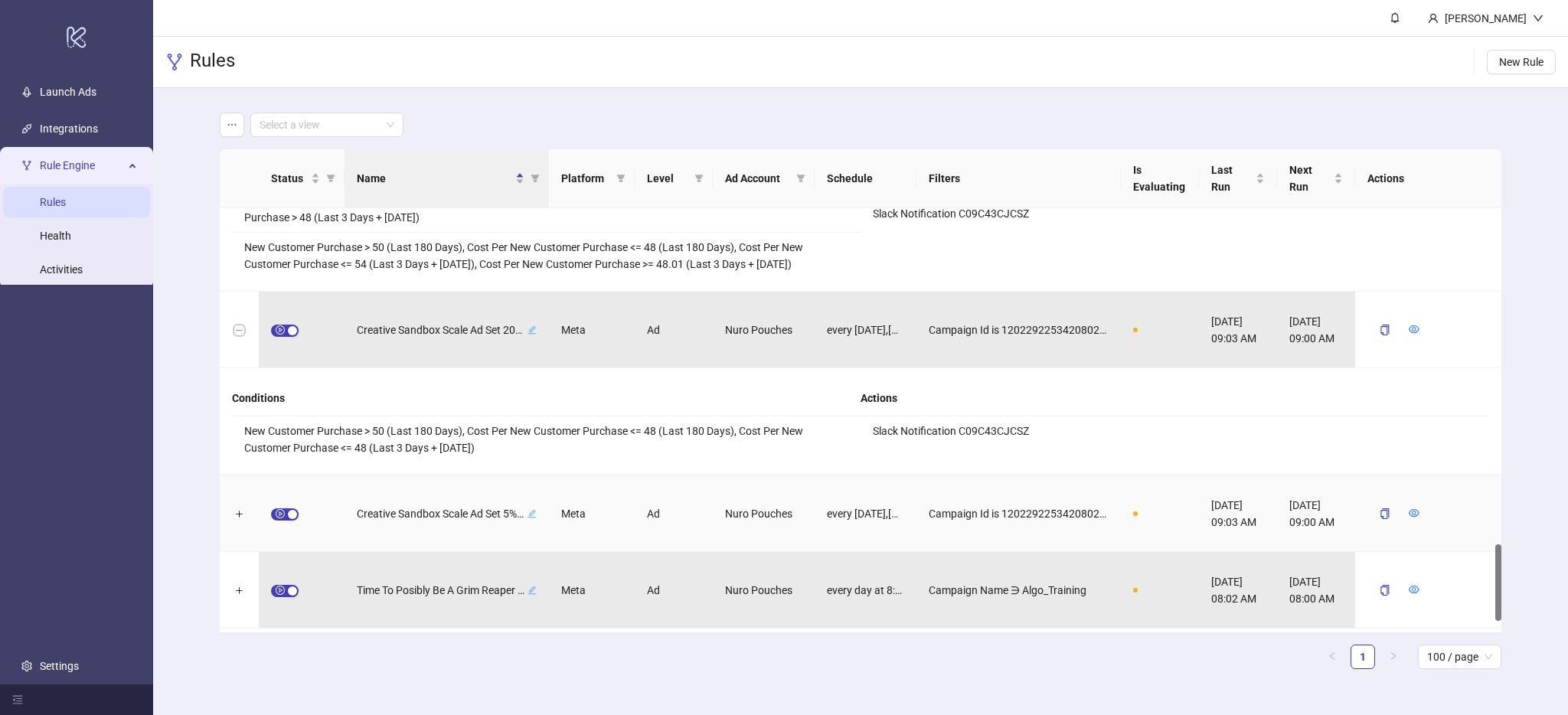
scroll to position [1861, 0]
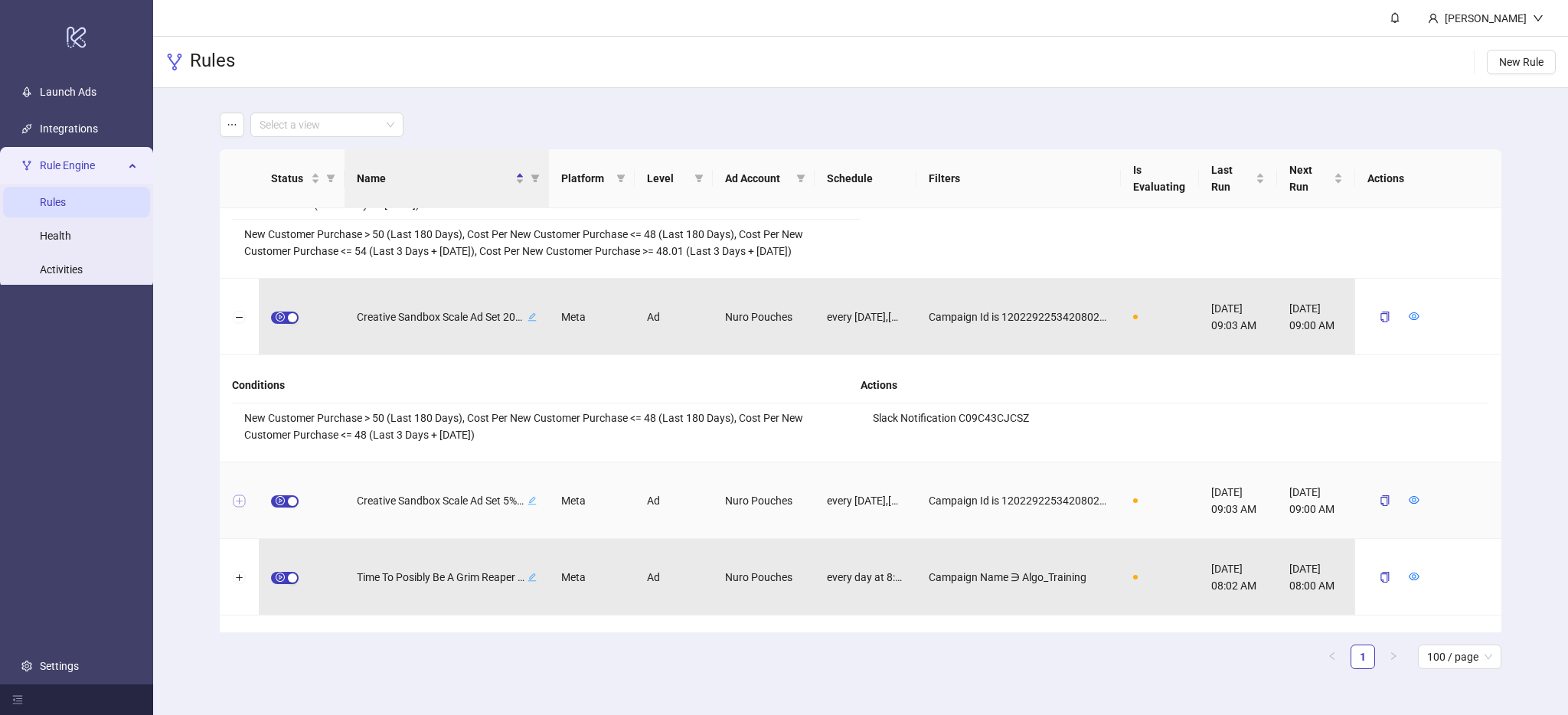
click at [238, 502] on button "Expand row" at bounding box center [239, 501] width 12 height 12
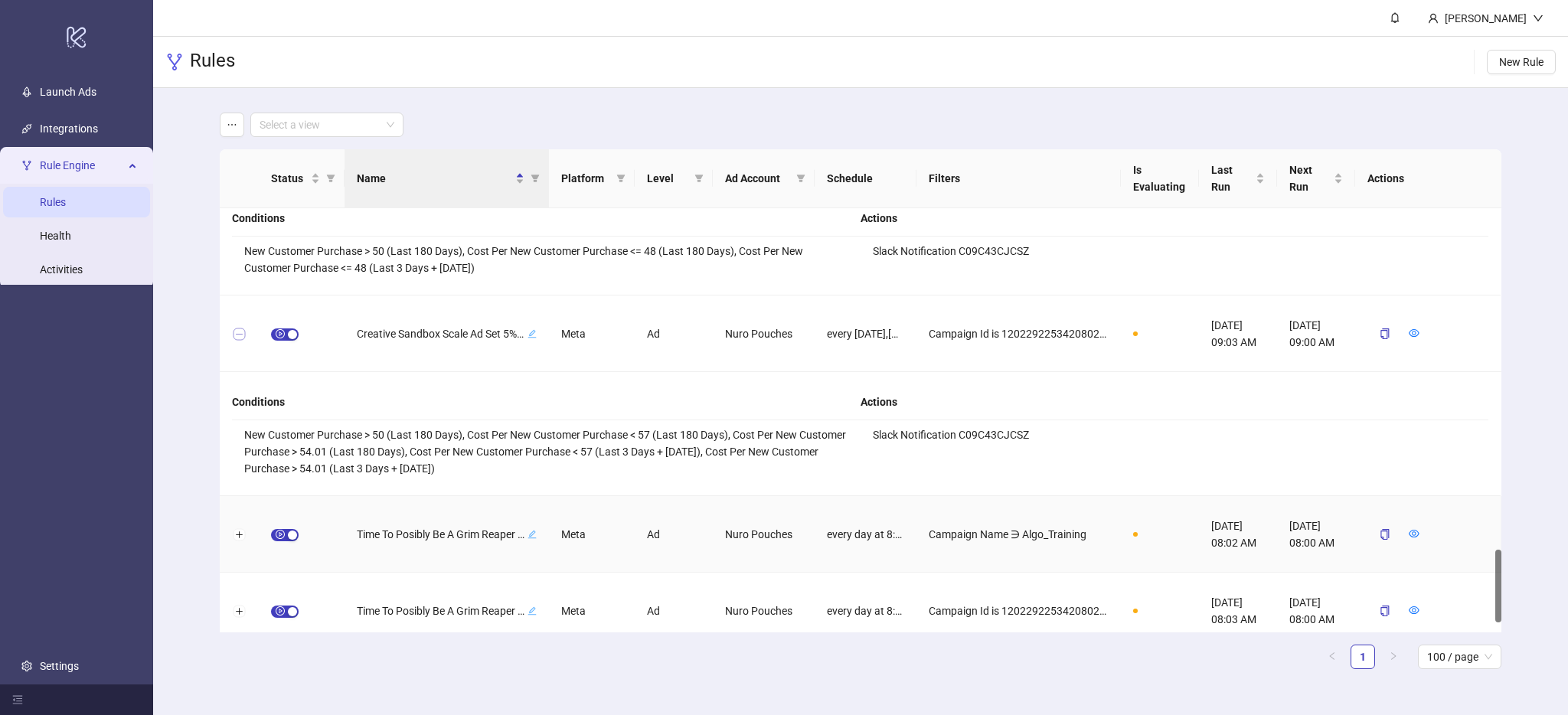
scroll to position [2045, 0]
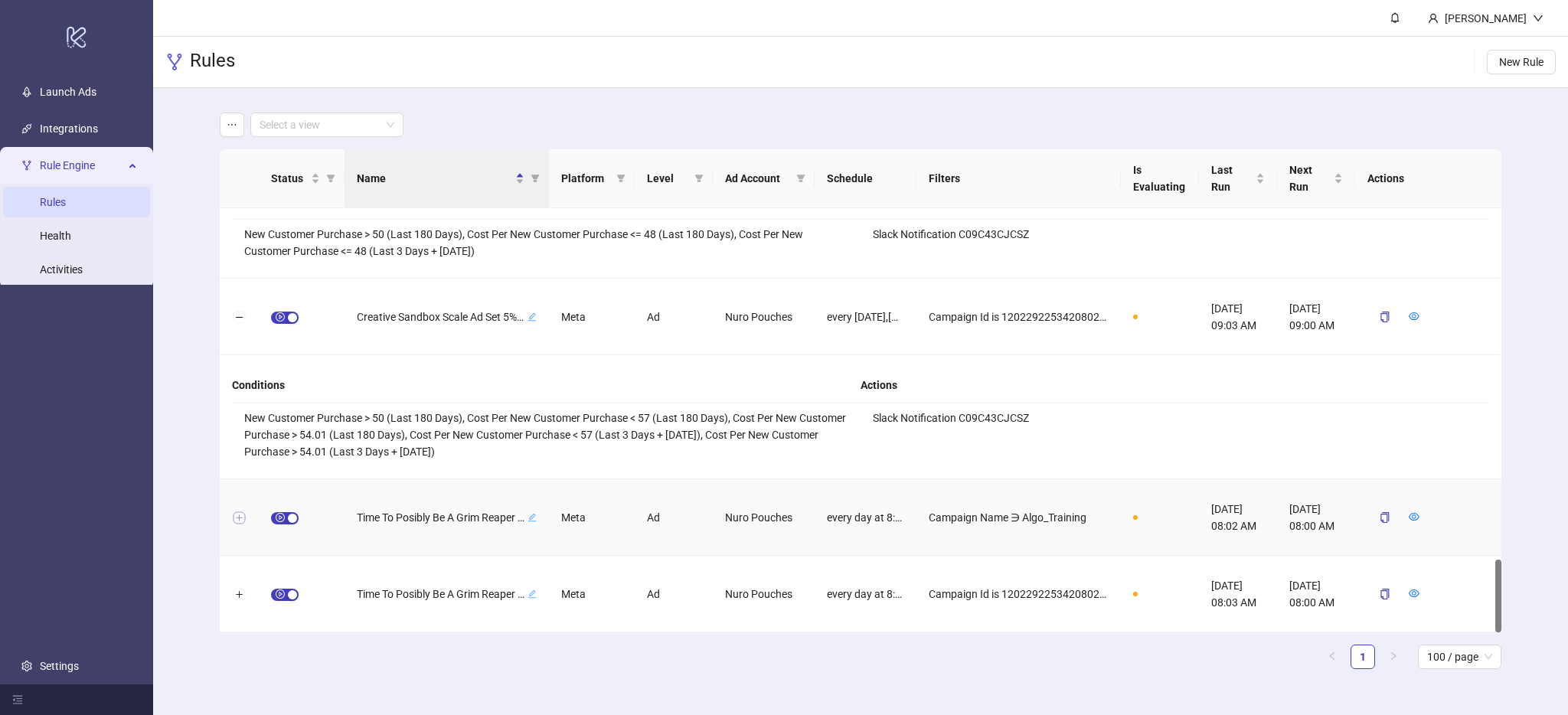
click at [239, 518] on button "Expand row" at bounding box center [239, 518] width 12 height 12
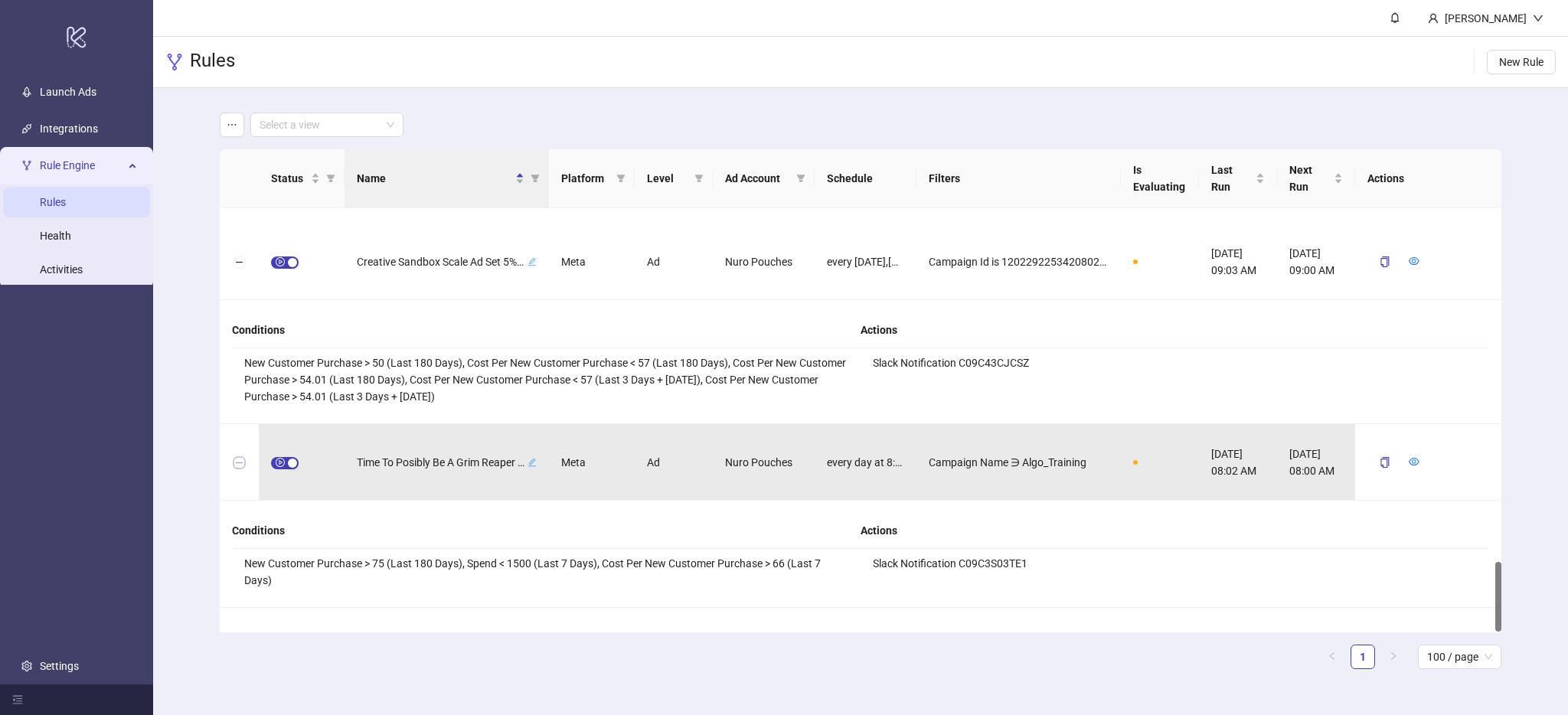
scroll to position [2152, 0]
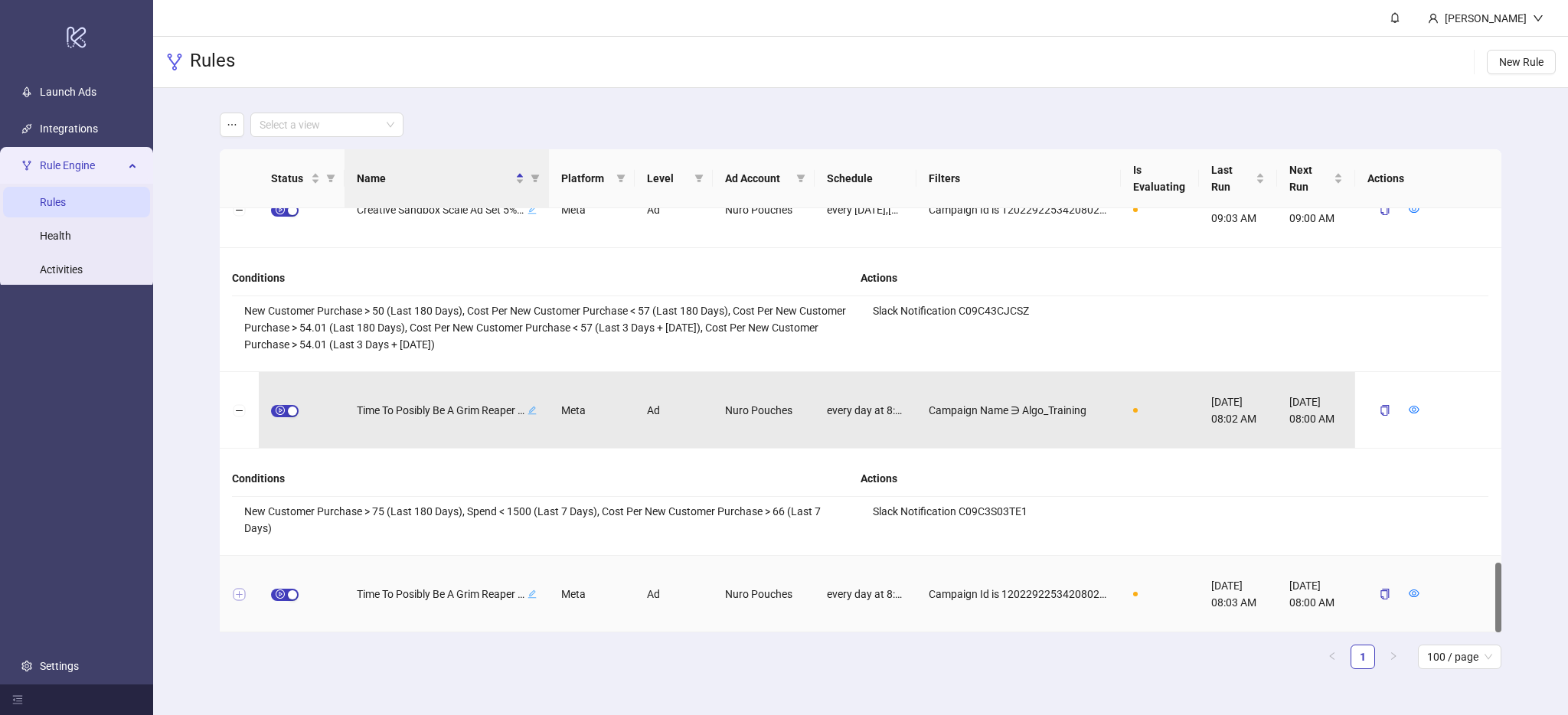
click at [239, 600] on button "Expand row" at bounding box center [239, 594] width 12 height 12
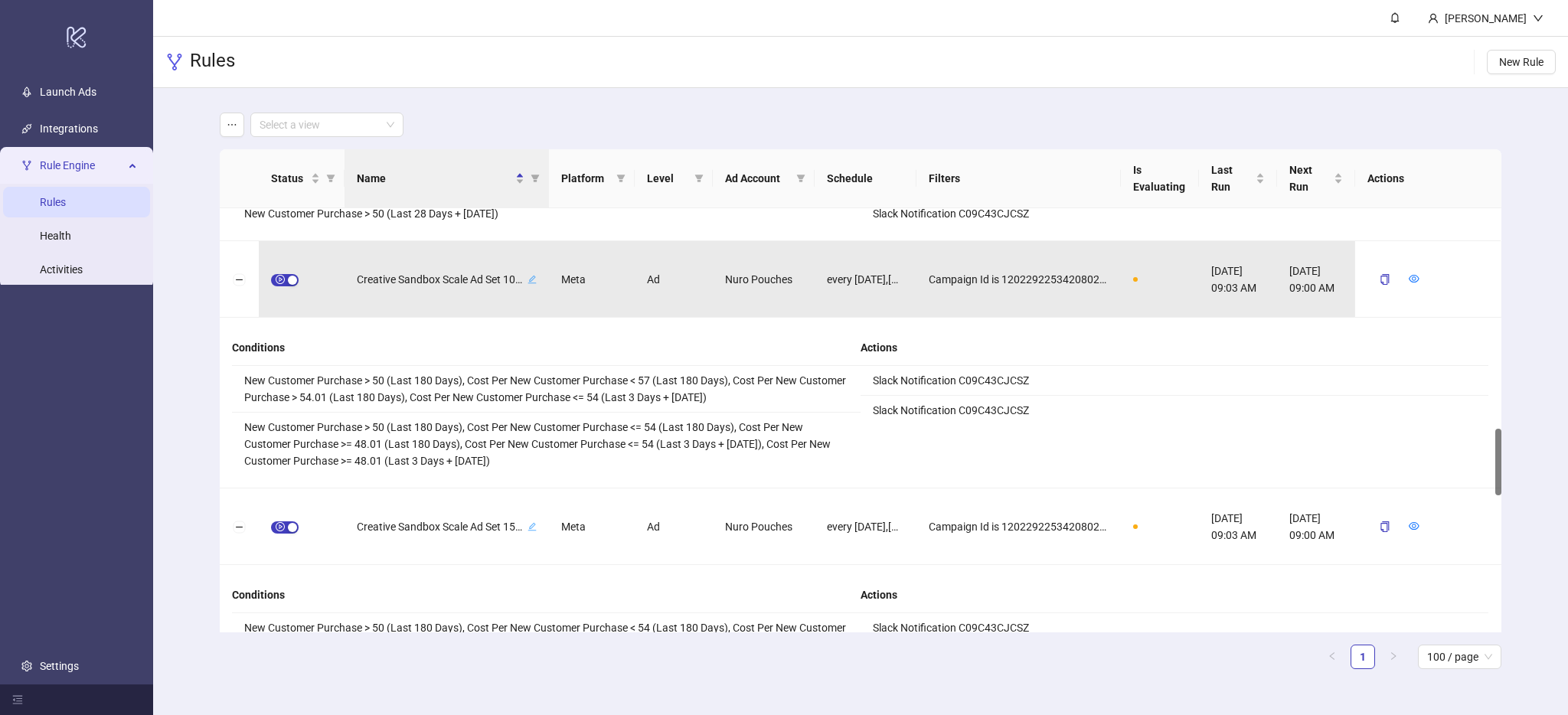
scroll to position [1388, 0]
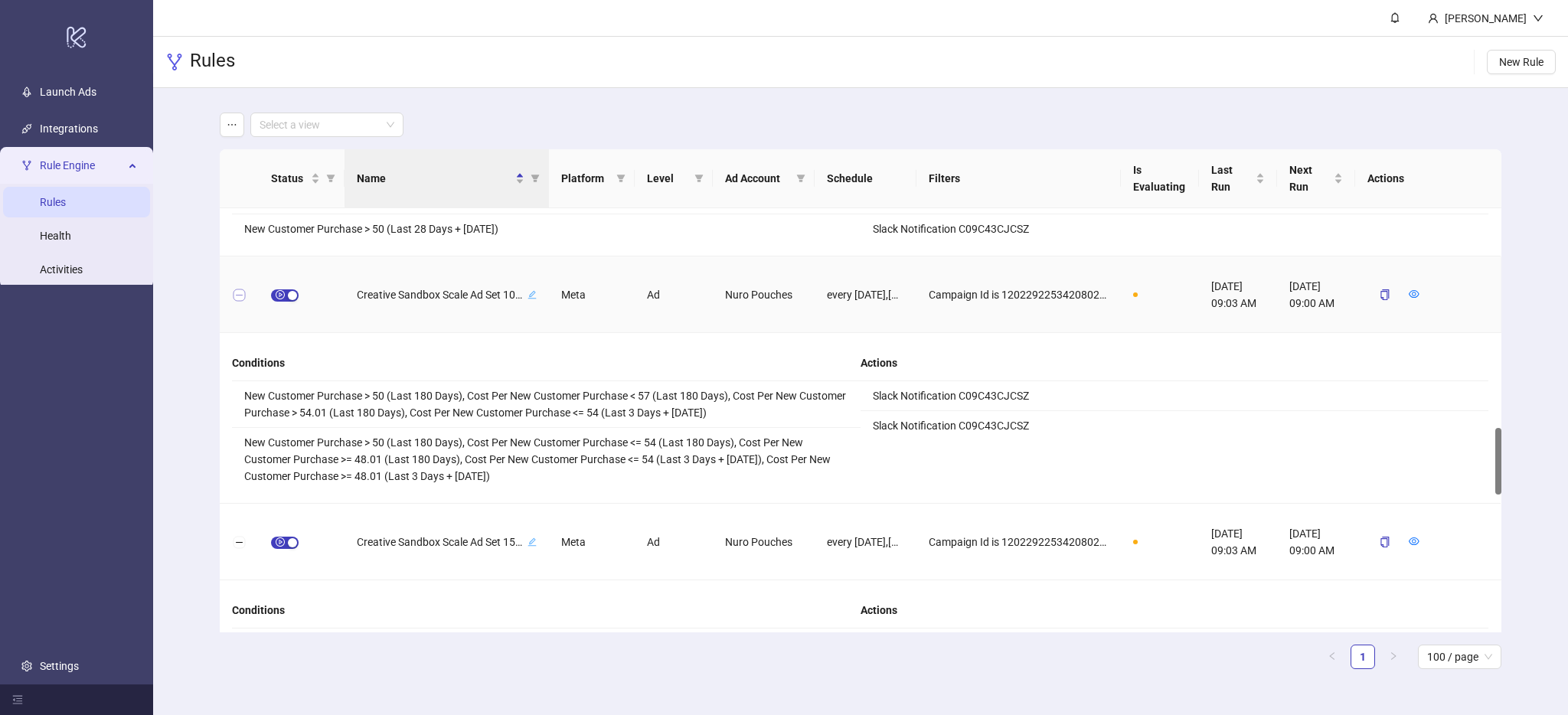
click at [242, 291] on button "Collapse row" at bounding box center [239, 295] width 12 height 12
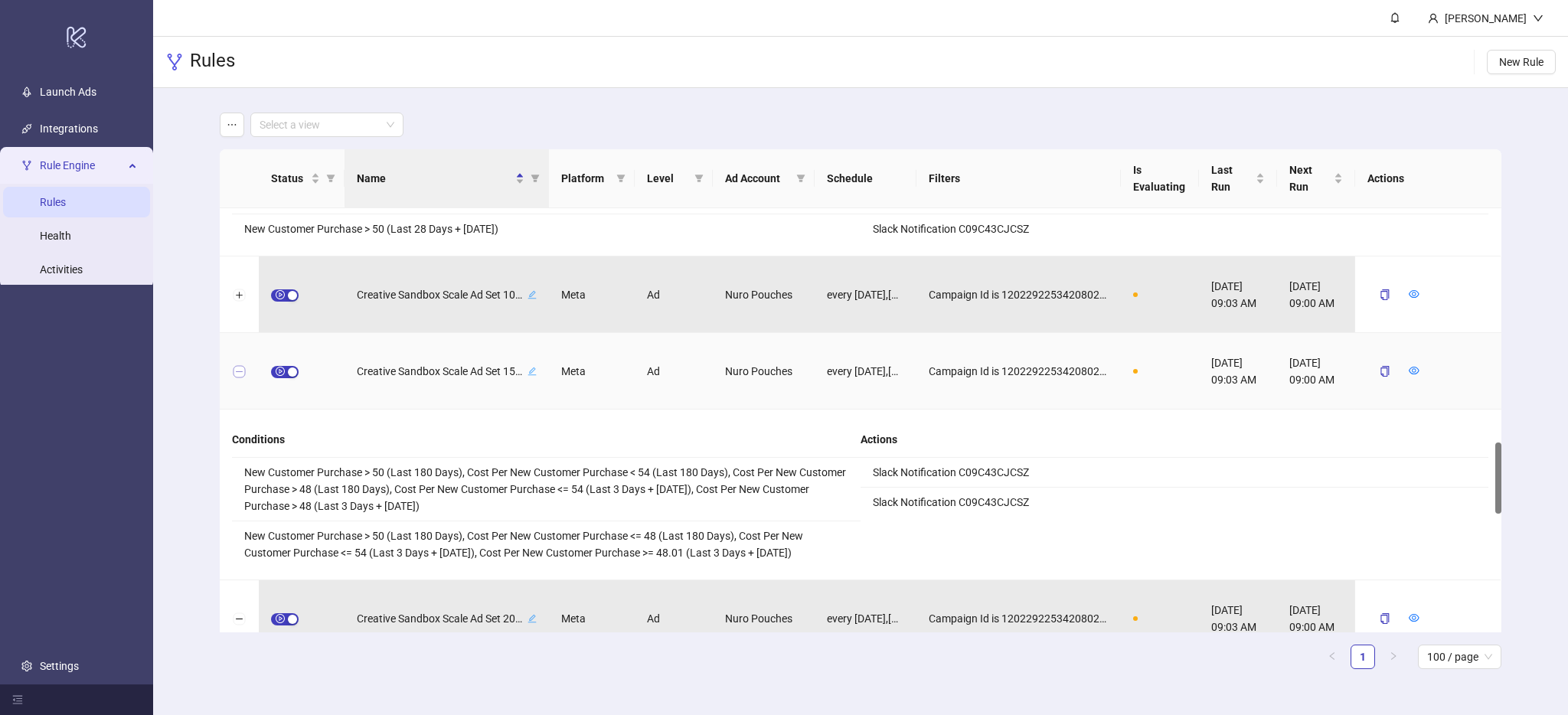
click at [244, 374] on button "Collapse row" at bounding box center [239, 372] width 12 height 12
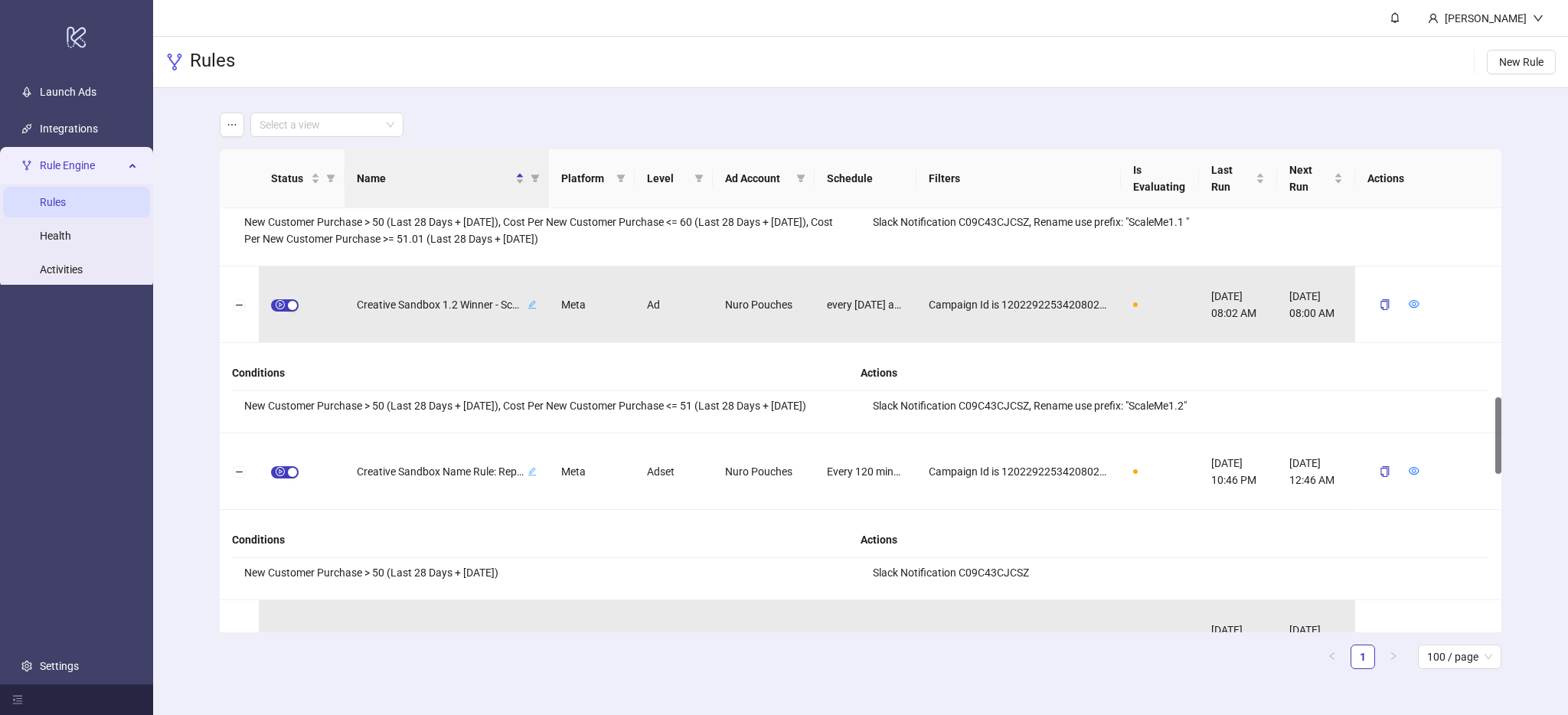
scroll to position [1042, 0]
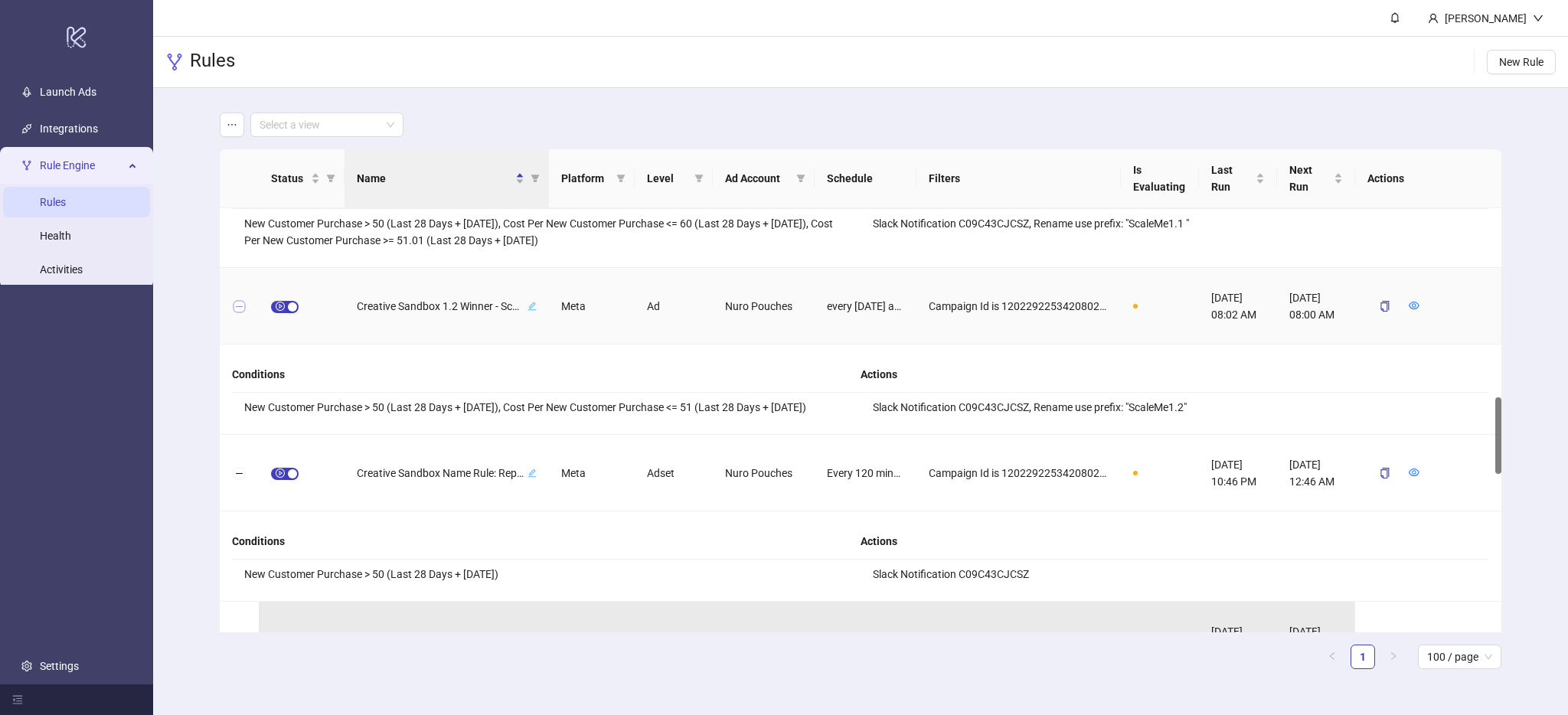
click at [237, 309] on button "Collapse row" at bounding box center [239, 307] width 12 height 12
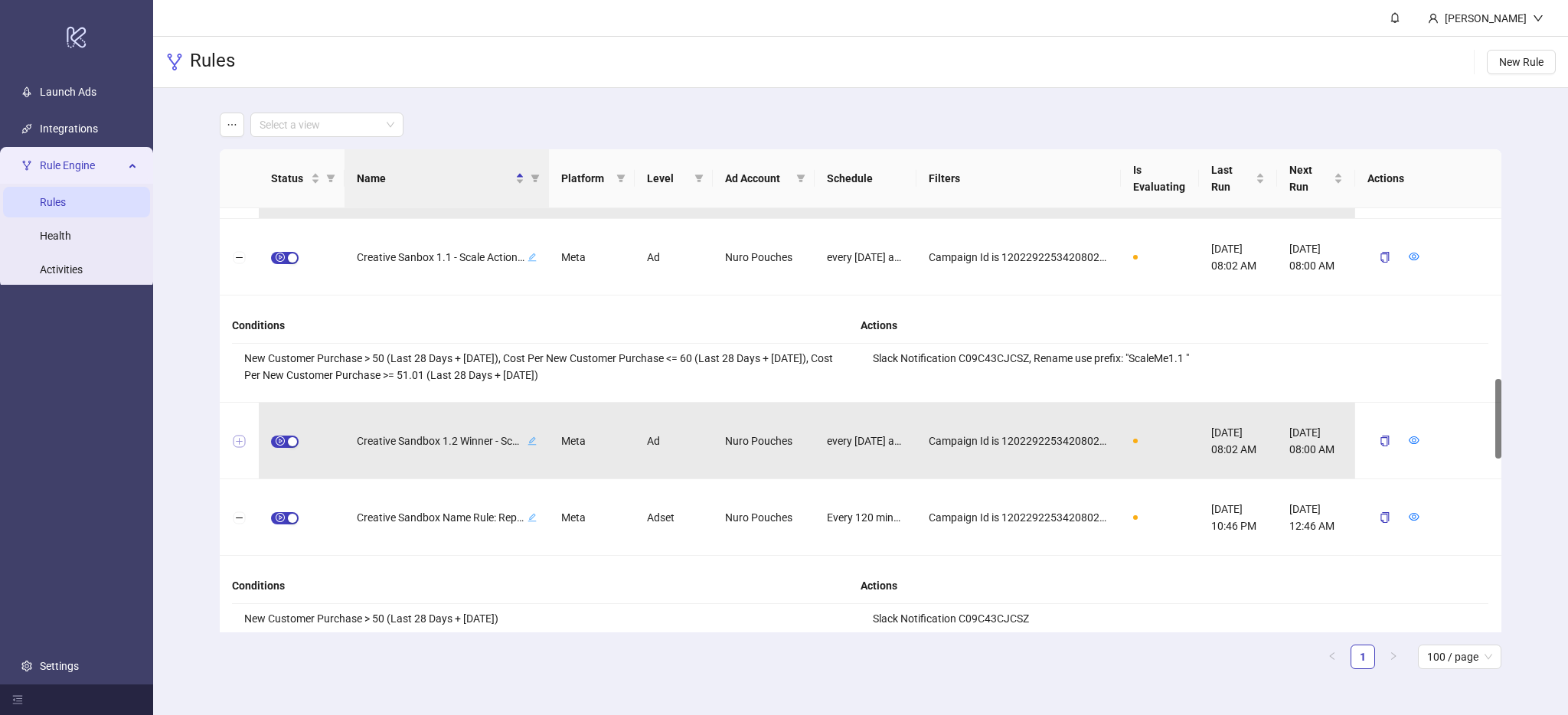
scroll to position [905, 0]
click at [240, 269] on div at bounding box center [239, 261] width 39 height 77
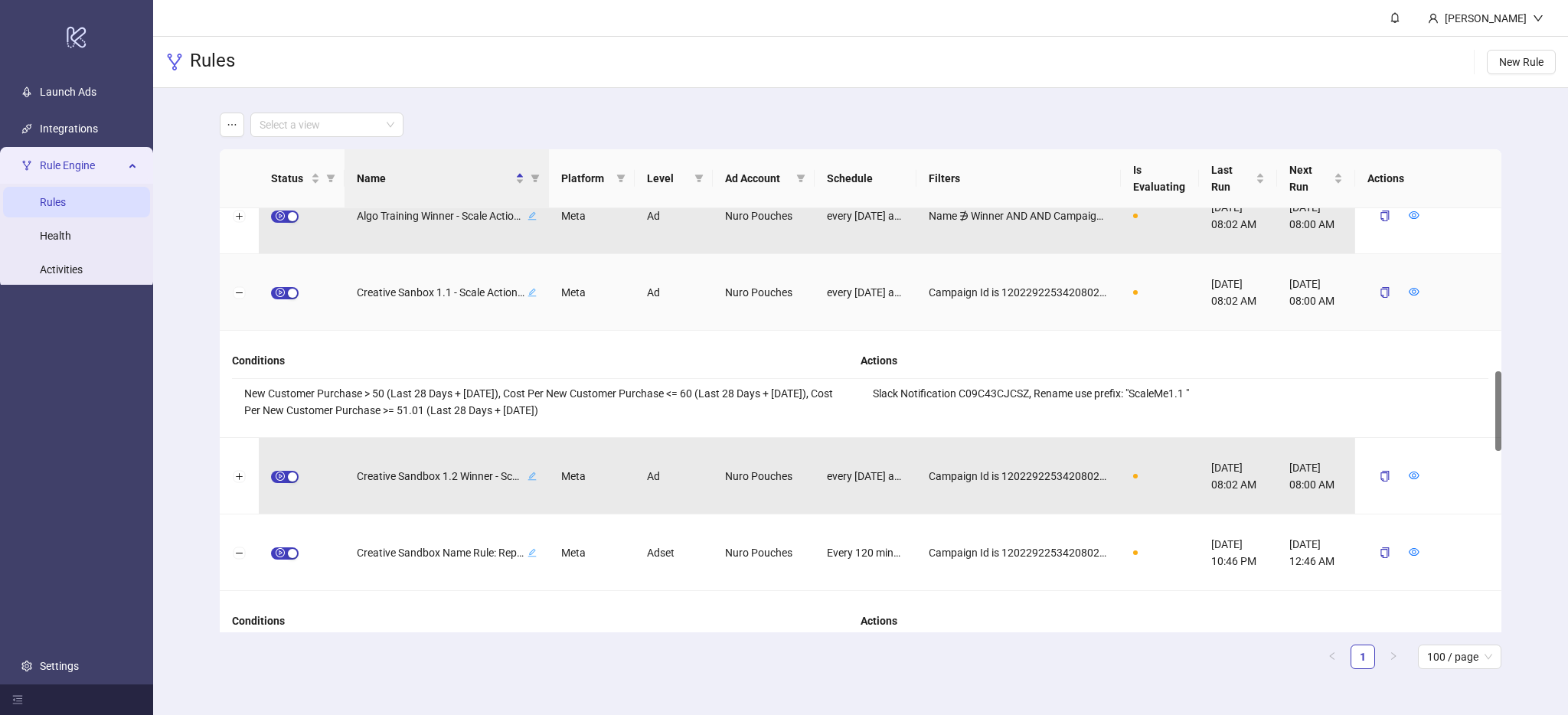
scroll to position [866, 0]
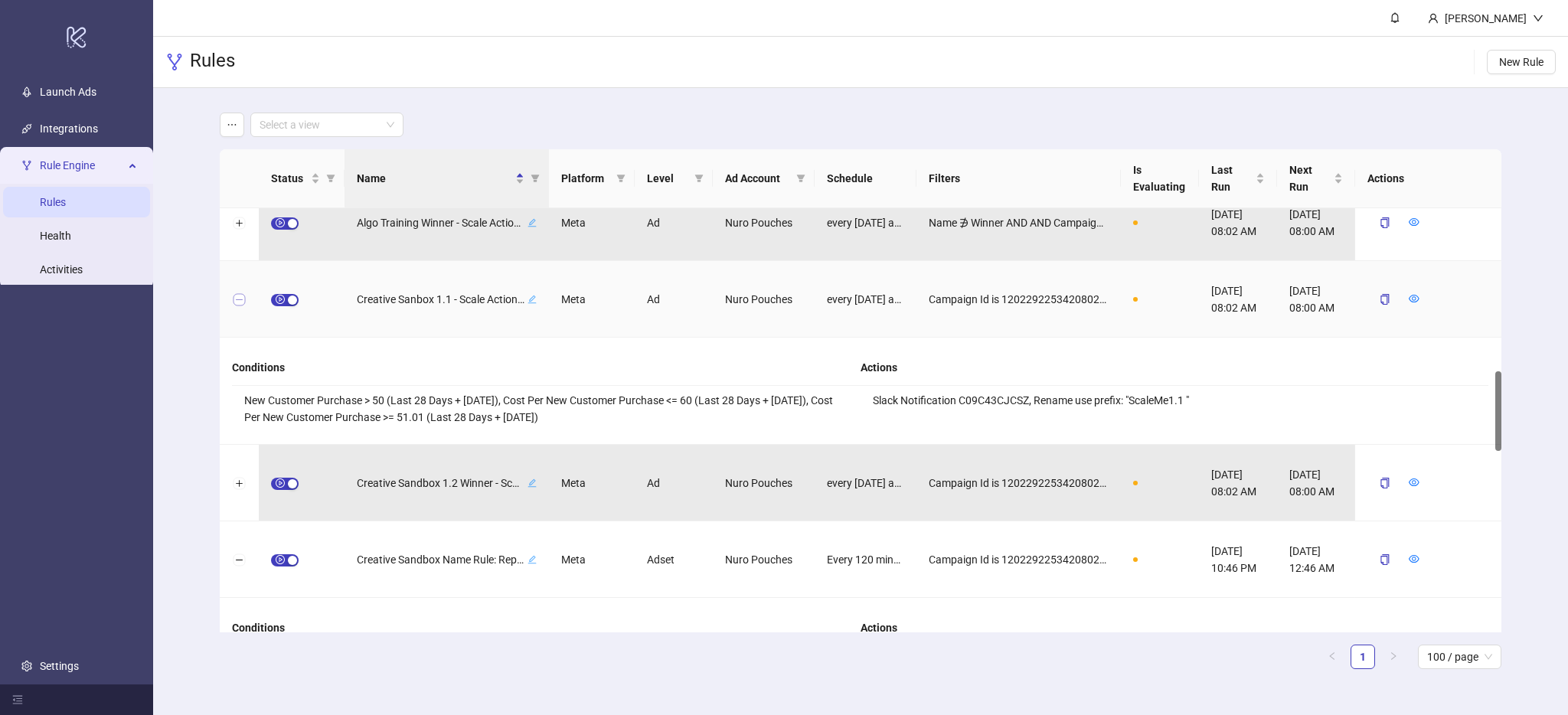
click at [238, 294] on button "Collapse row" at bounding box center [239, 299] width 12 height 12
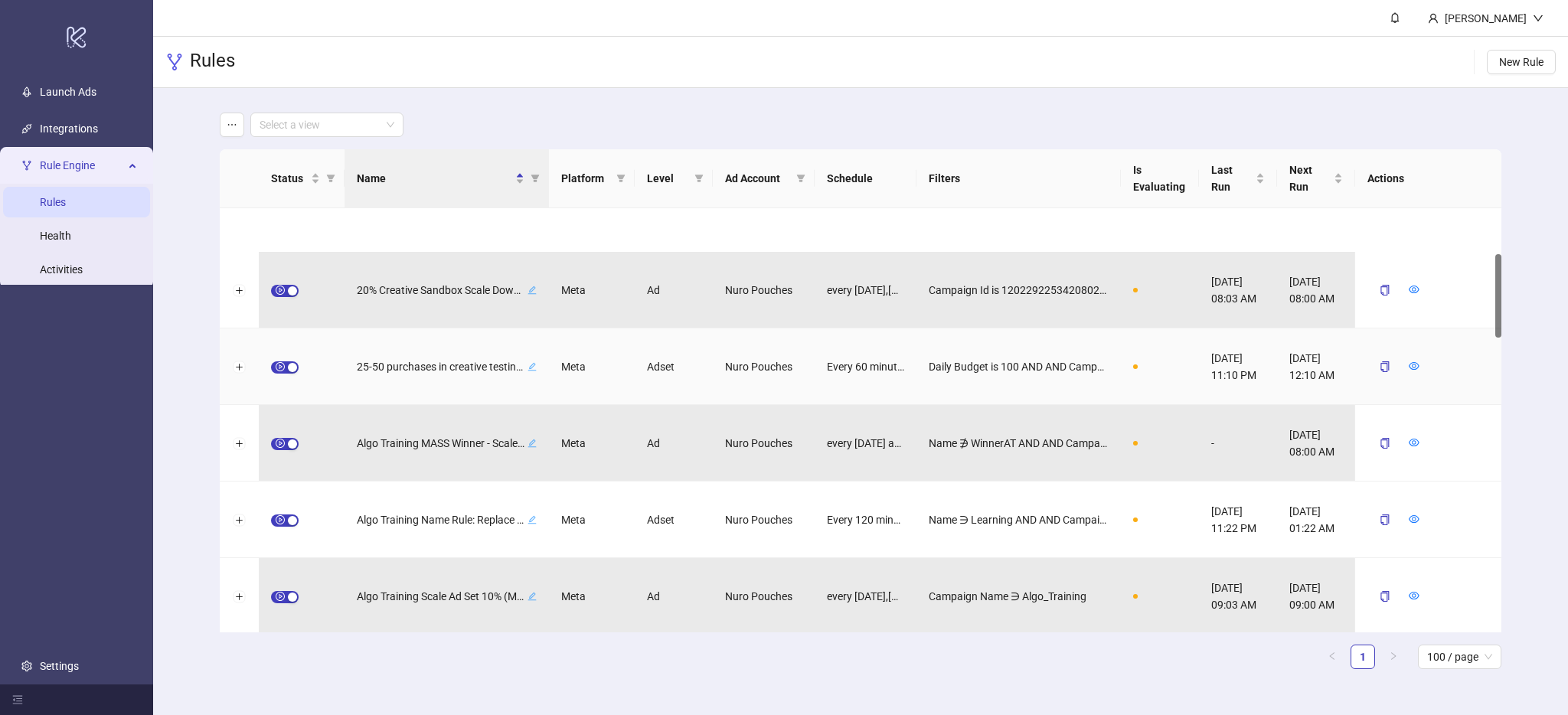
scroll to position [233, 0]
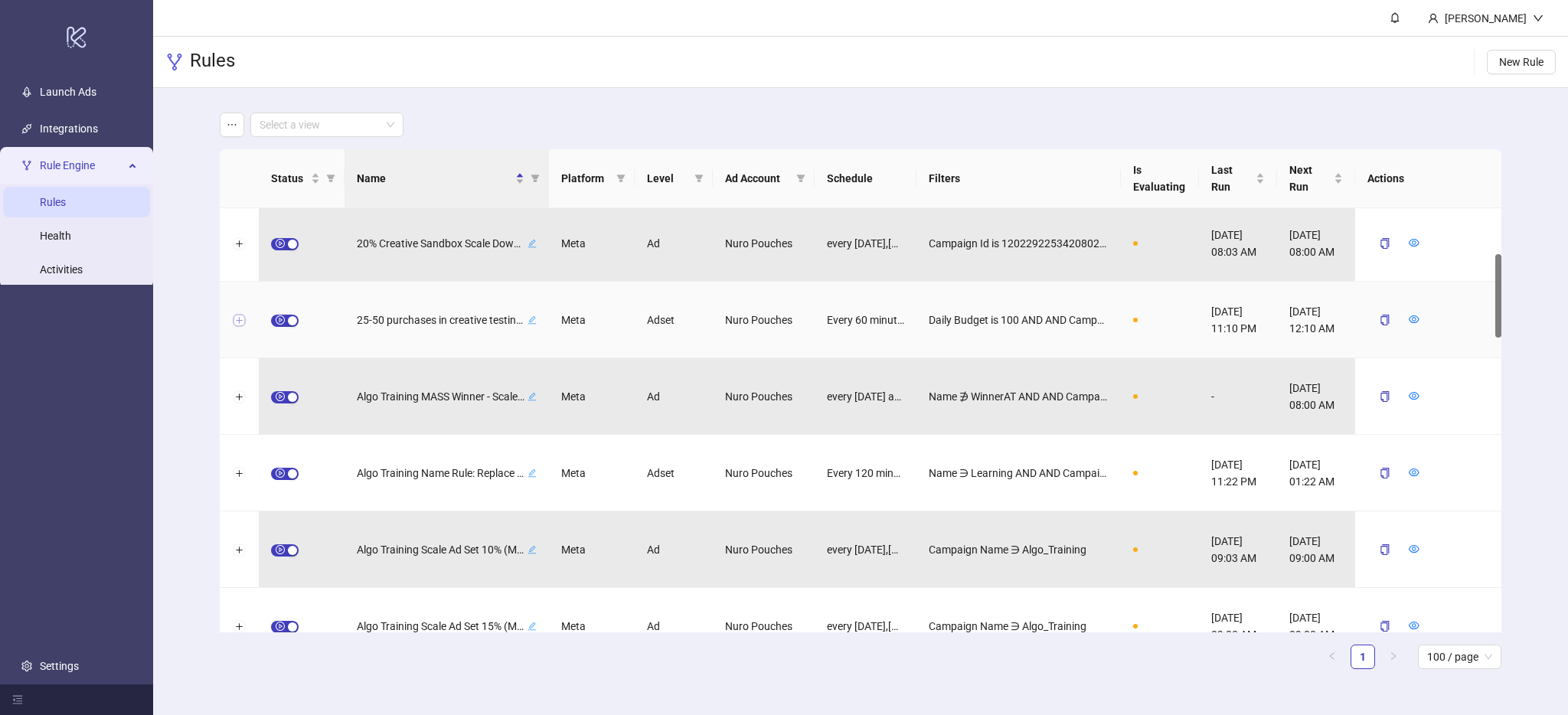
click at [240, 315] on button "Expand row" at bounding box center [239, 320] width 12 height 12
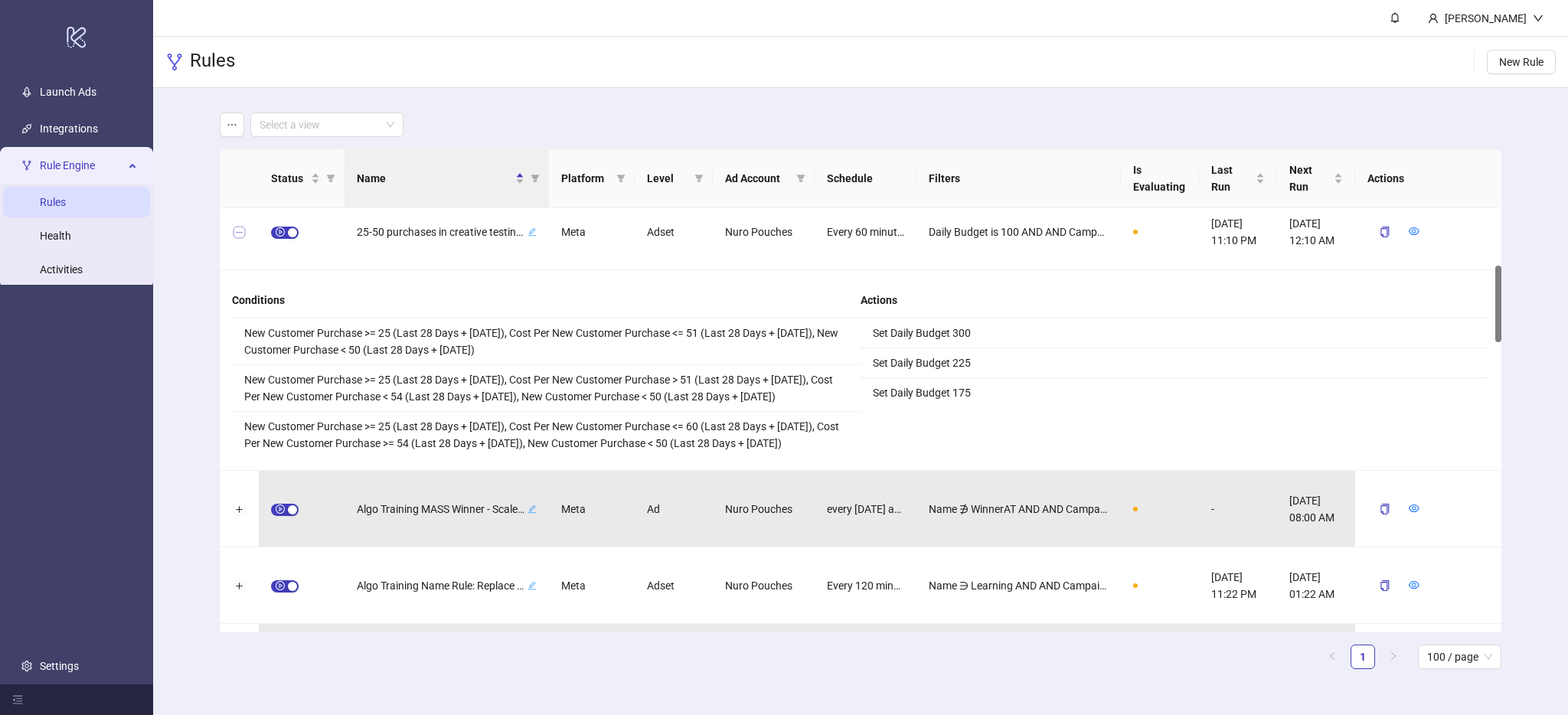
scroll to position [326, 0]
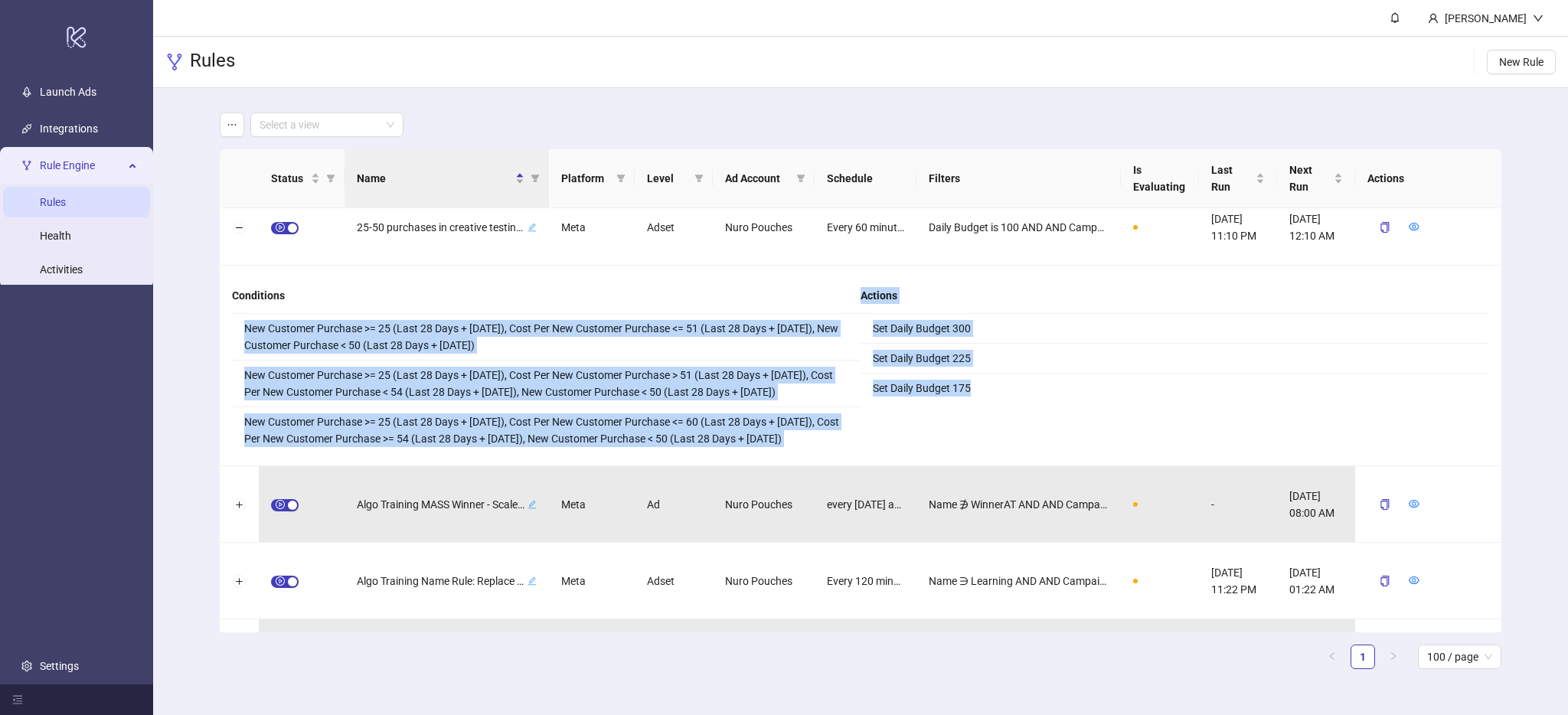
drag, startPoint x: 244, startPoint y: 324, endPoint x: 926, endPoint y: 447, distance: 693.0
click at [926, 447] on div "Conditions New Customer Purchase >= 25 (Last 28 Days + [DATE]), Cost Per New Cu…" at bounding box center [860, 365] width 1256 height 175
copy div "New Customer Purchase >= 25 (Last 28 Days + [DATE]), Cost Per New Customer Purc…"
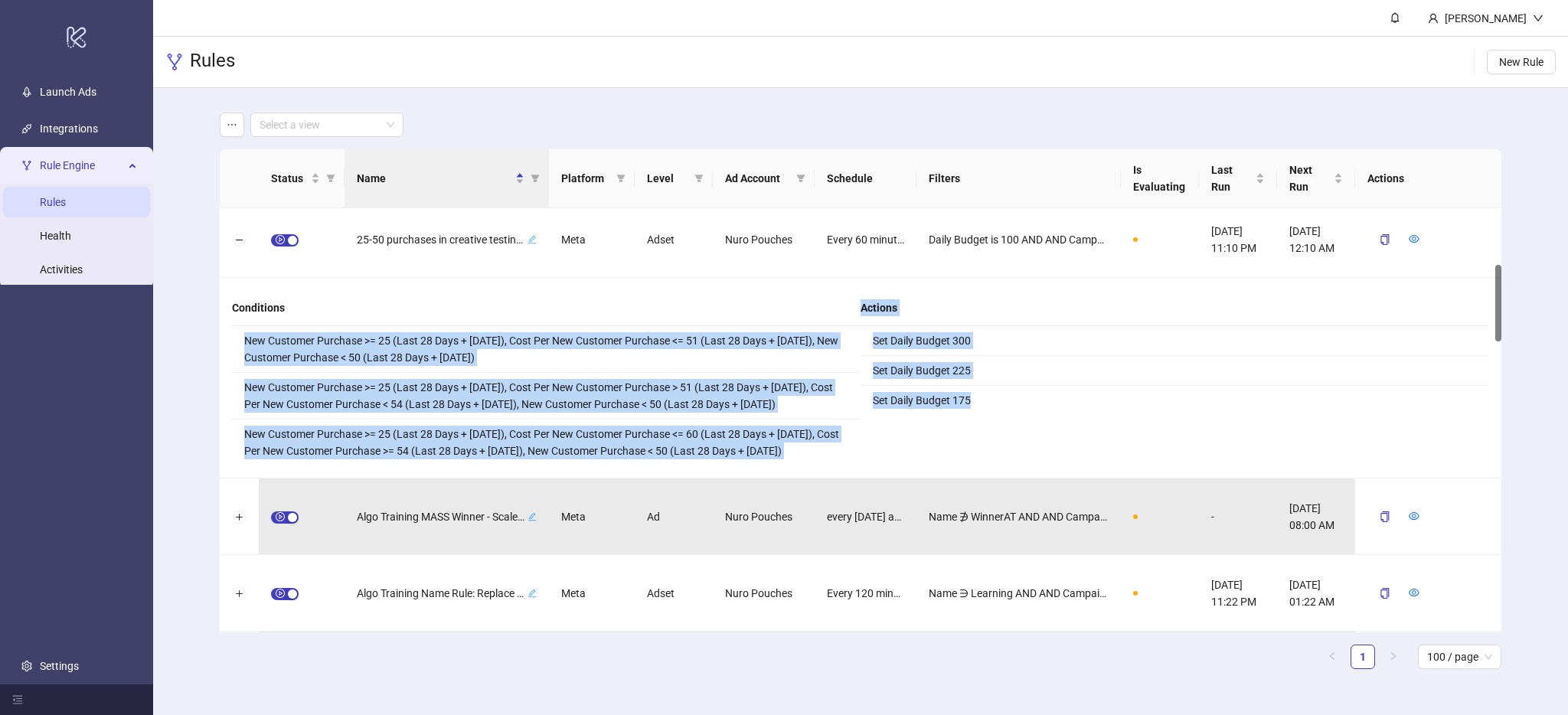
scroll to position [330, 0]
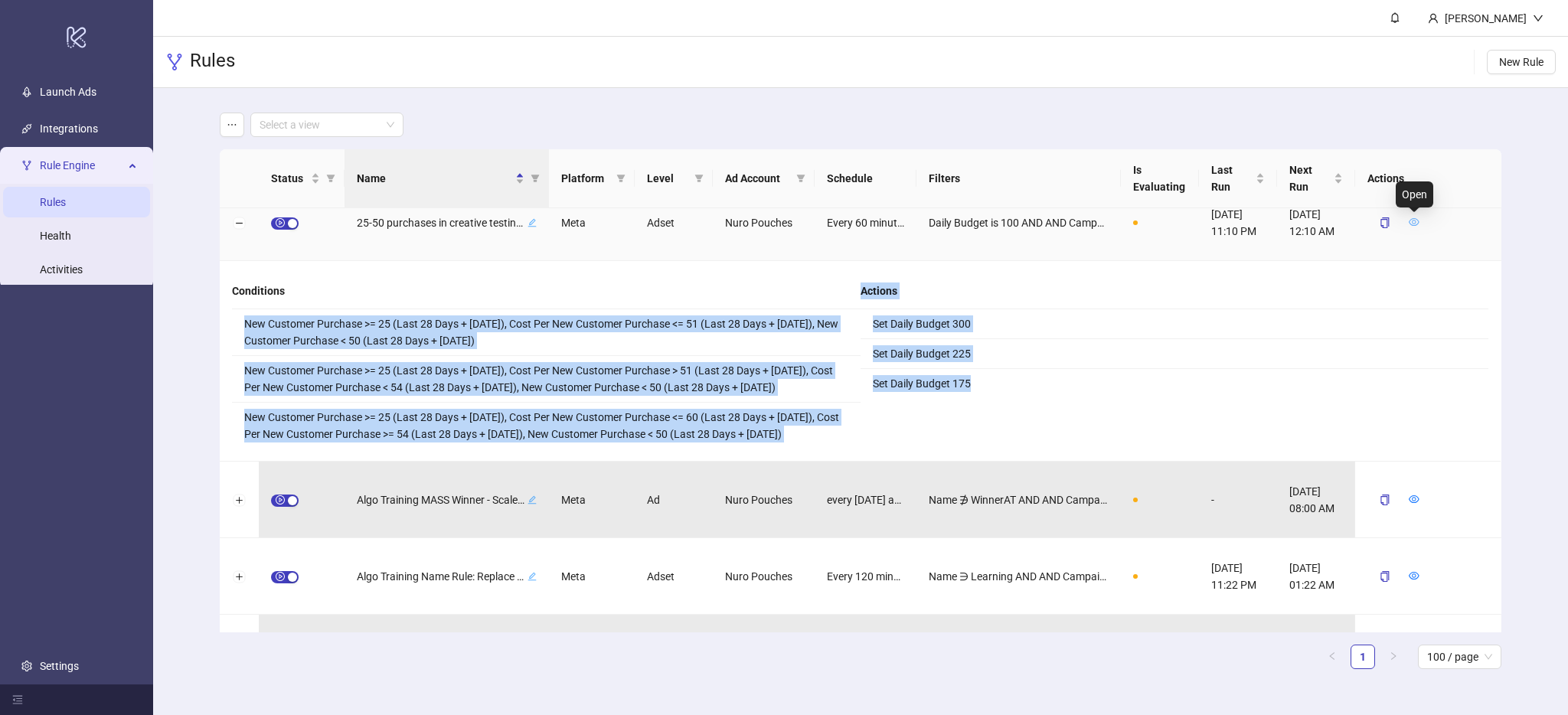
click at [1413, 223] on icon "eye" at bounding box center [1413, 221] width 10 height 10
